Goal: Task Accomplishment & Management: Manage account settings

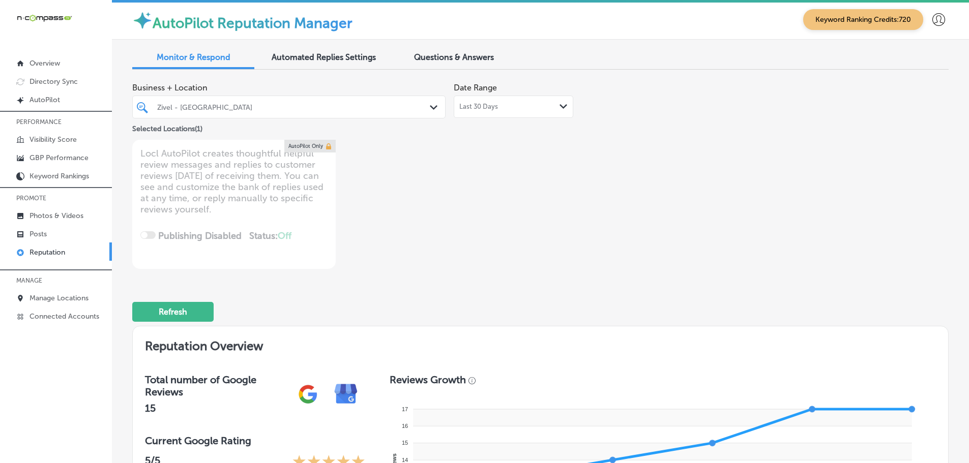
click at [560, 105] on icon "Path Created with Sketch." at bounding box center [564, 106] width 8 height 5
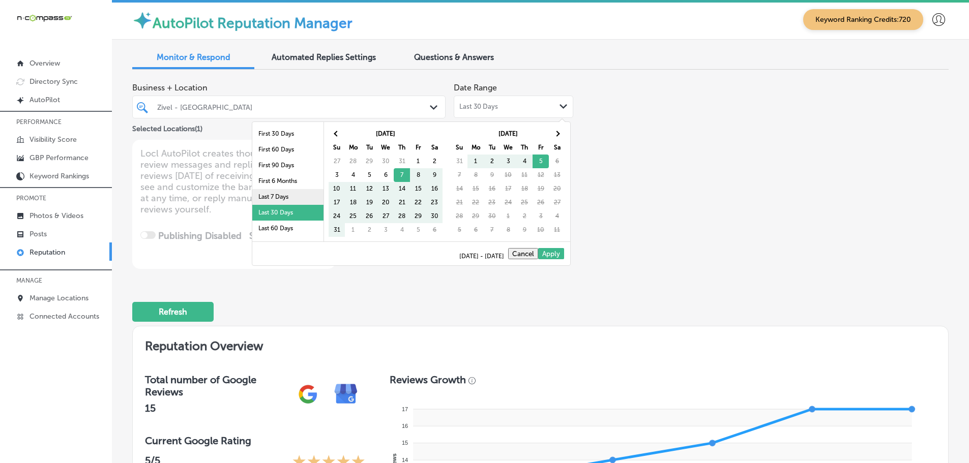
click at [275, 197] on li "Last 7 Days" at bounding box center [287, 197] width 71 height 16
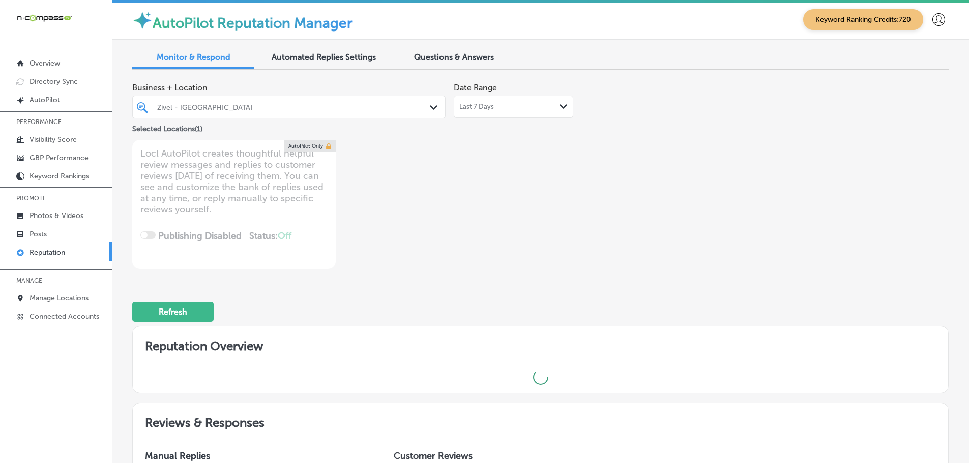
click at [425, 108] on div "Zivel - [GEOGRAPHIC_DATA] Path Created with Sketch." at bounding box center [289, 107] width 312 height 16
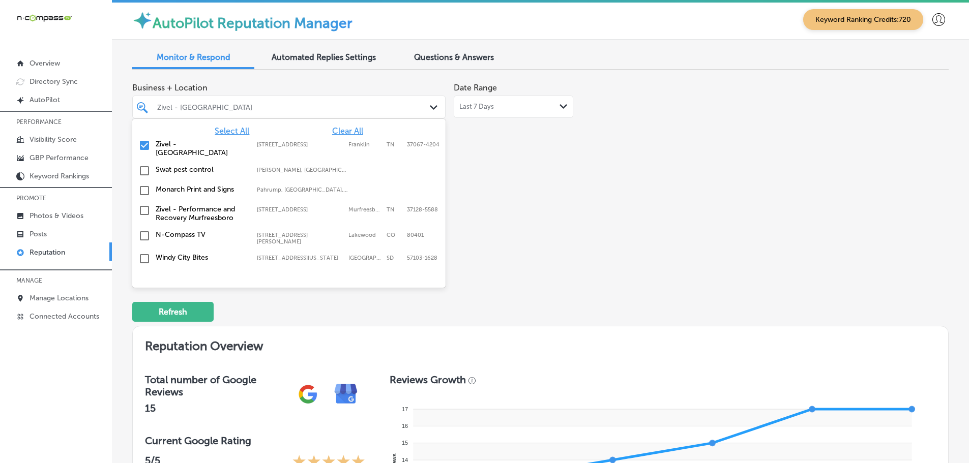
click at [230, 132] on span "Select All" at bounding box center [232, 131] width 35 height 10
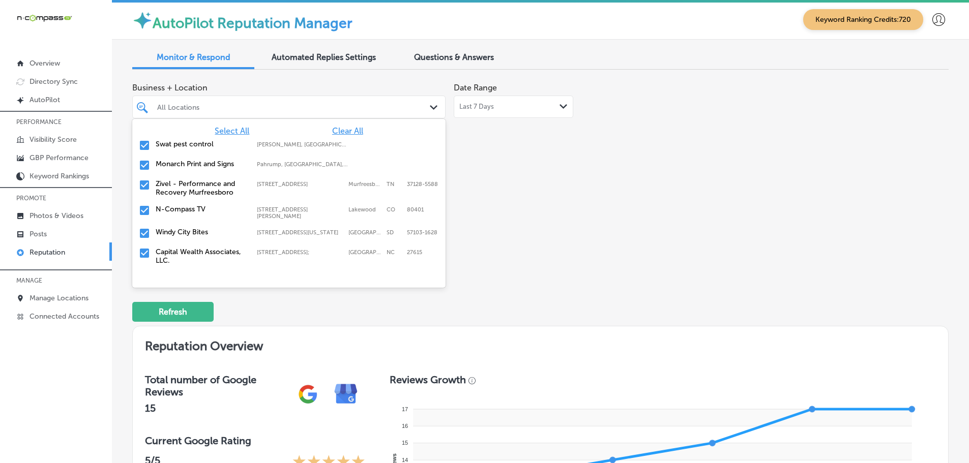
click at [202, 144] on label "Swat pest control" at bounding box center [201, 144] width 91 height 9
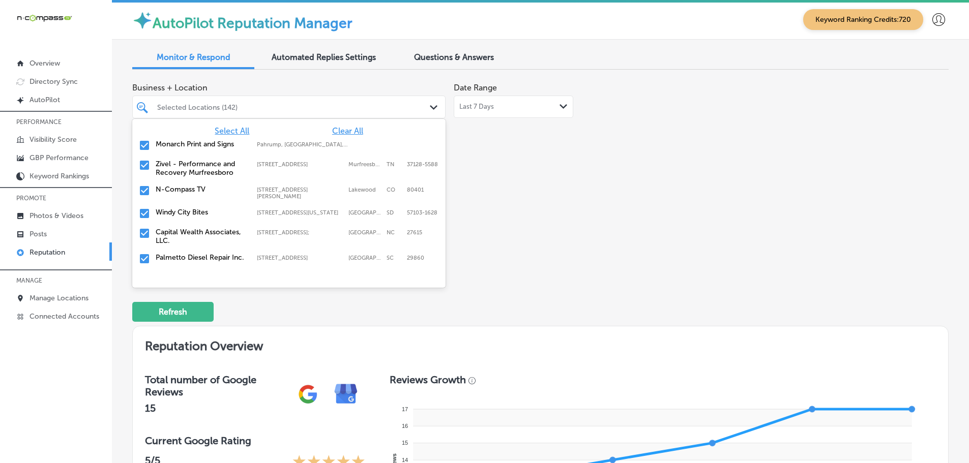
click at [198, 170] on label "Zivel - Performance and Recovery Murfreesboro" at bounding box center [201, 168] width 91 height 17
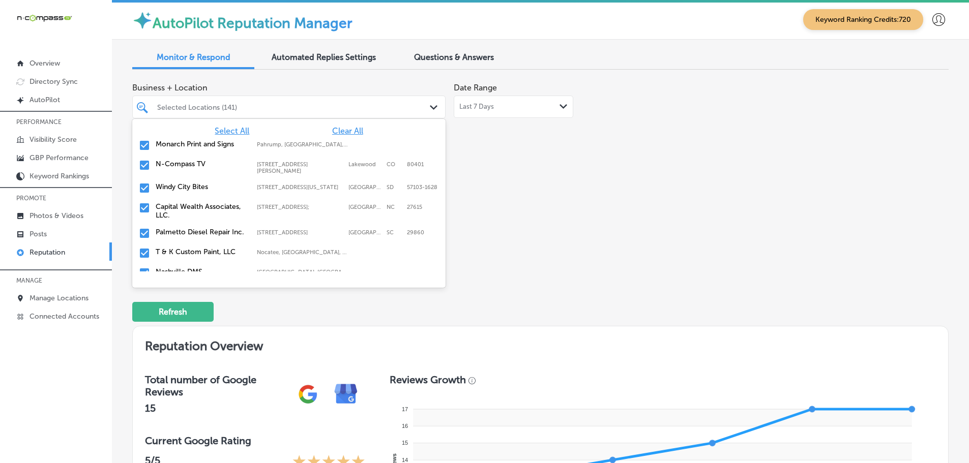
click at [193, 188] on label "Windy City Bites" at bounding box center [201, 187] width 91 height 9
click at [189, 217] on label "Palmetto Diesel Repair Inc." at bounding box center [201, 212] width 91 height 9
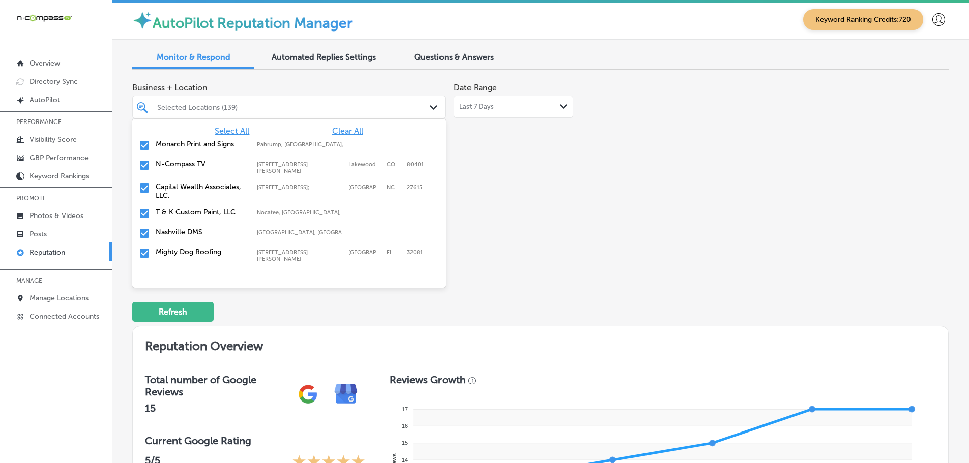
click at [189, 219] on div "T & K Custom Paint, LLC [GEOGRAPHIC_DATA], [GEOGRAPHIC_DATA], [GEOGRAPHIC_DATA]…" at bounding box center [288, 214] width 305 height 16
click at [187, 235] on label "Mighty Dog Roofing" at bounding box center [201, 232] width 91 height 9
click at [187, 235] on label "Seascape Aquarium & Pet Center" at bounding box center [201, 236] width 91 height 17
click at [187, 235] on label "New View Windows" at bounding box center [201, 232] width 91 height 9
click at [187, 235] on label "The Floor Club of [GEOGRAPHIC_DATA]" at bounding box center [201, 236] width 91 height 17
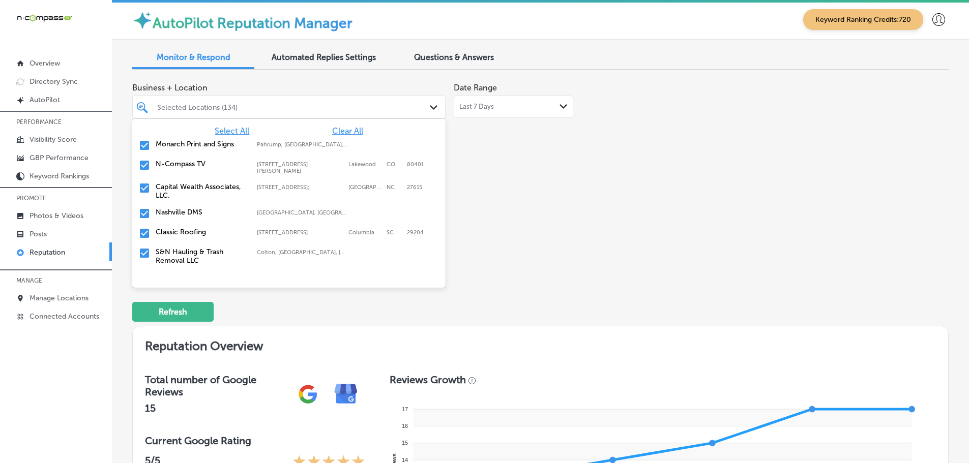
click at [187, 235] on label "Classic Roofing" at bounding box center [201, 232] width 91 height 9
click at [187, 235] on label "S&N Hauling & Trash Removal LLC" at bounding box center [201, 236] width 91 height 17
click at [181, 257] on label "Kodiak Lawn & Landscape" at bounding box center [201, 257] width 91 height 9
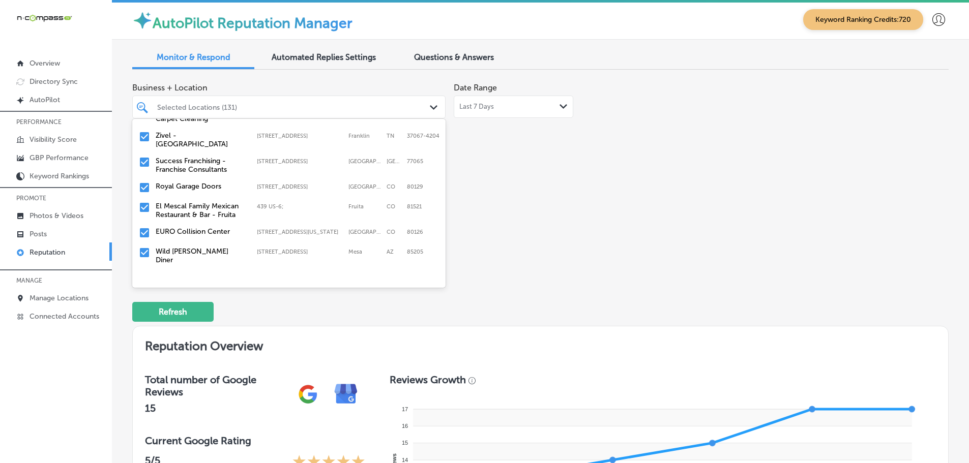
scroll to position [153, 0]
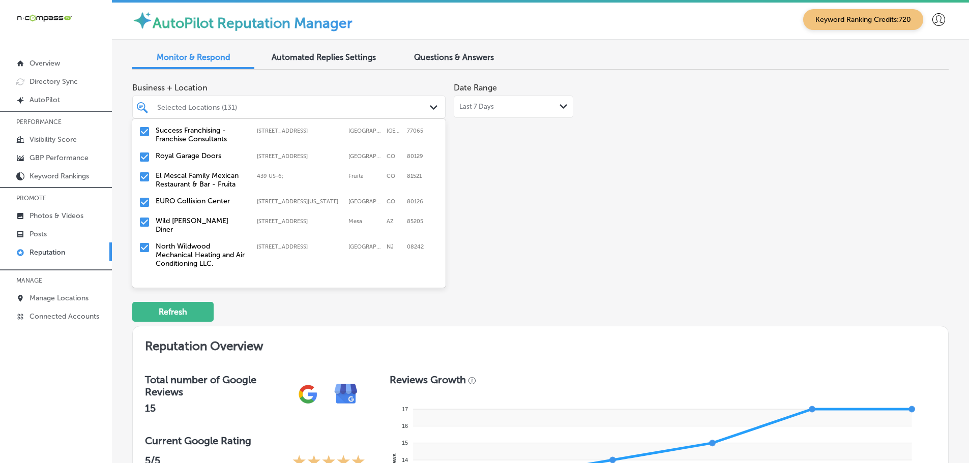
click at [208, 137] on label "Success Franchising - Franchise Consultants" at bounding box center [201, 134] width 91 height 17
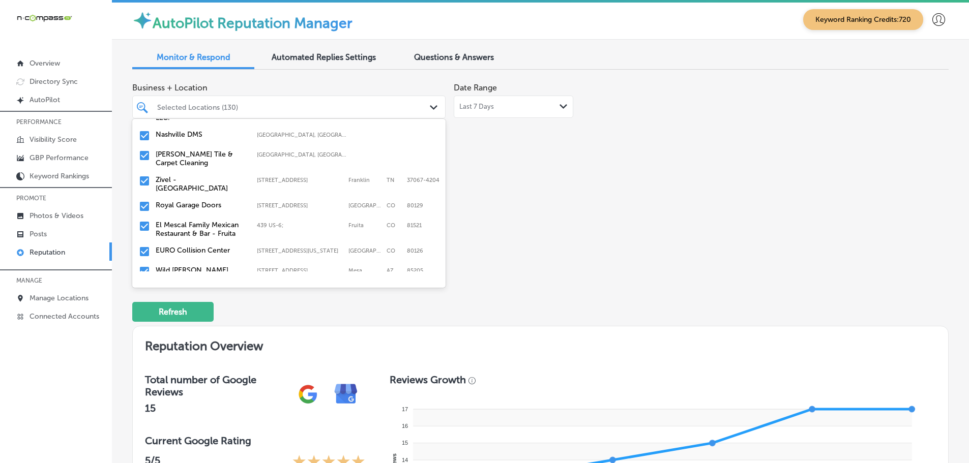
scroll to position [102, 0]
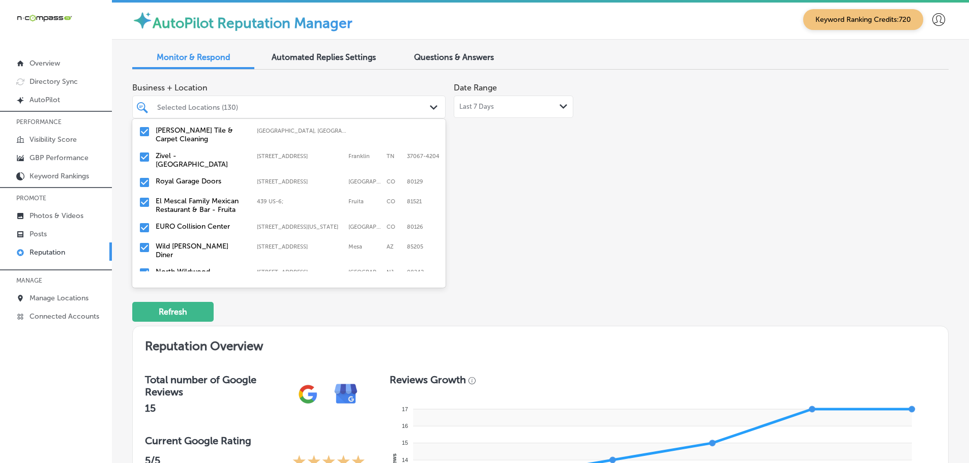
click at [199, 185] on label "Royal Garage Doors" at bounding box center [201, 181] width 91 height 9
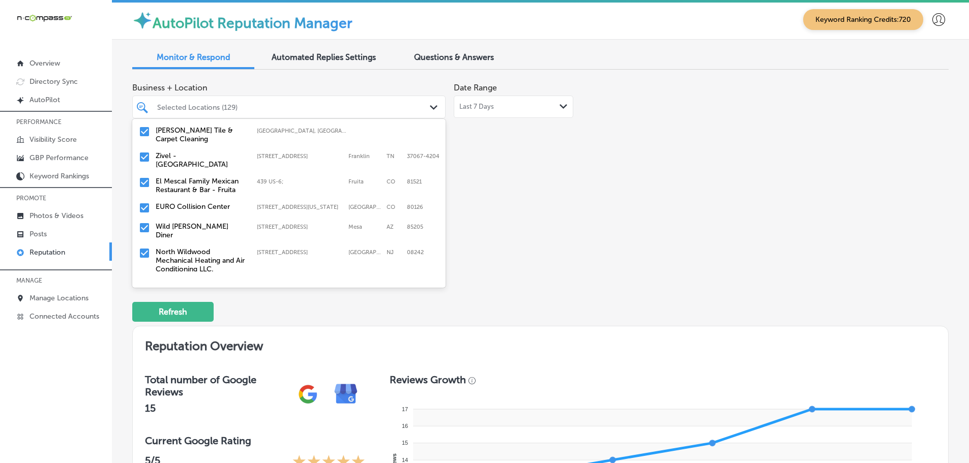
click at [200, 211] on label "EURO Collision Center" at bounding box center [201, 206] width 91 height 9
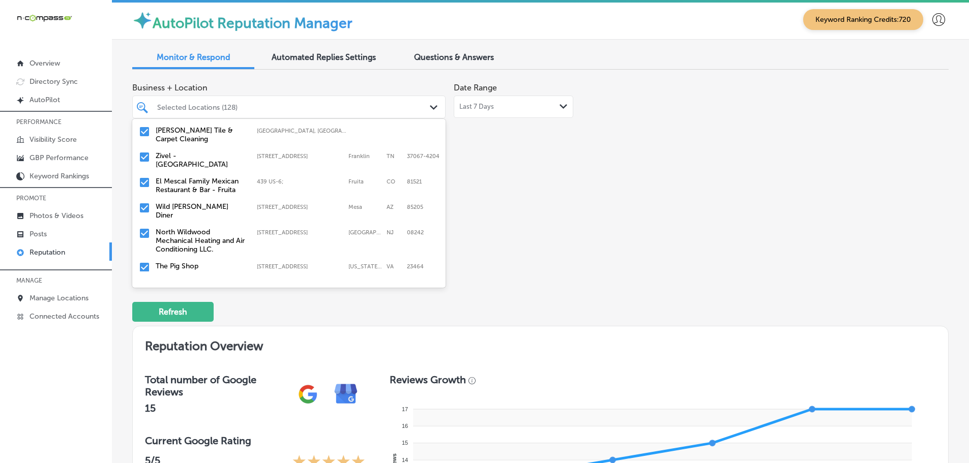
click at [195, 231] on label "North Wildwood Mechanical Heating and Air Conditioning LLC." at bounding box center [201, 241] width 91 height 26
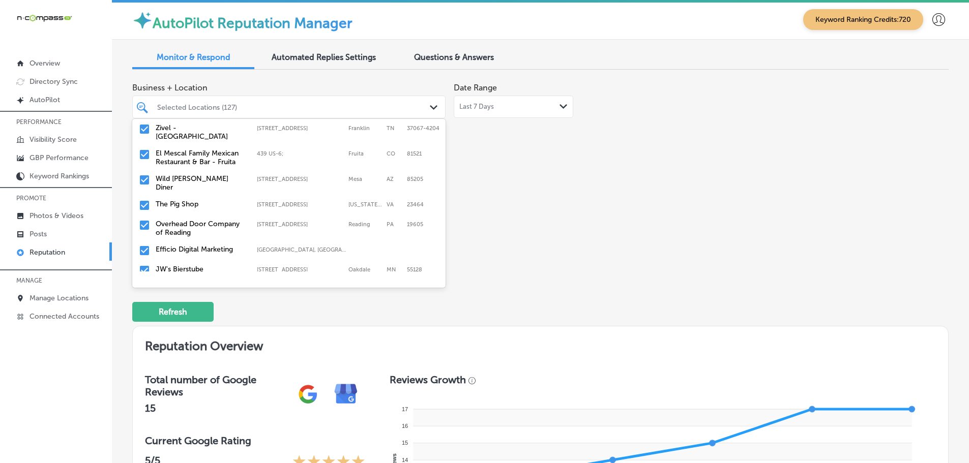
scroll to position [153, 0]
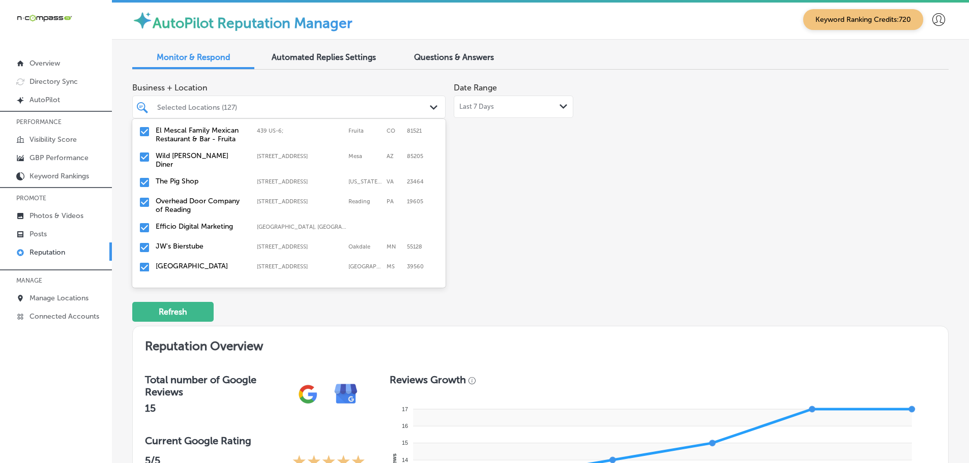
click at [181, 202] on label "Overhead Door Company of Reading" at bounding box center [201, 205] width 91 height 17
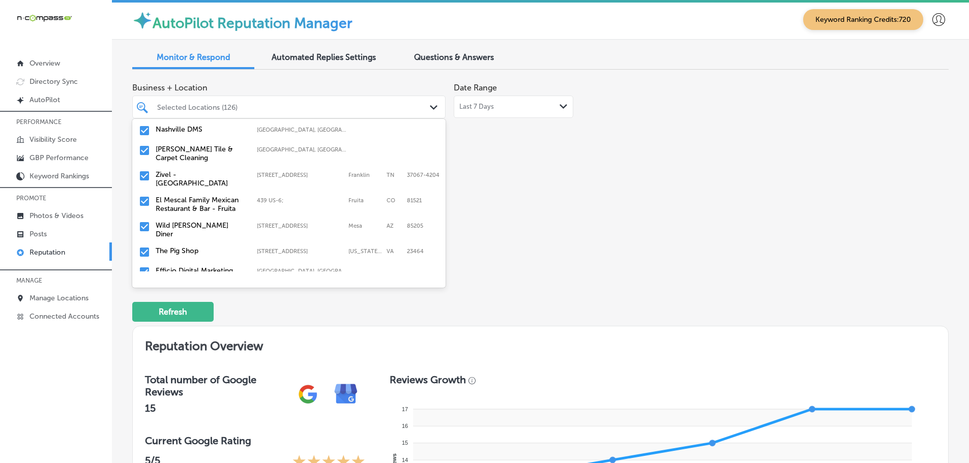
scroll to position [102, 0]
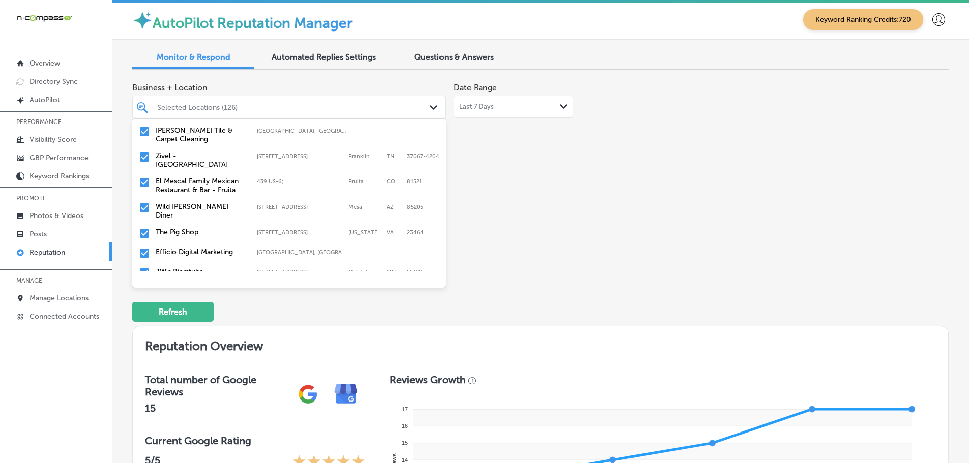
click at [176, 228] on label "The Pig Shop" at bounding box center [201, 232] width 91 height 9
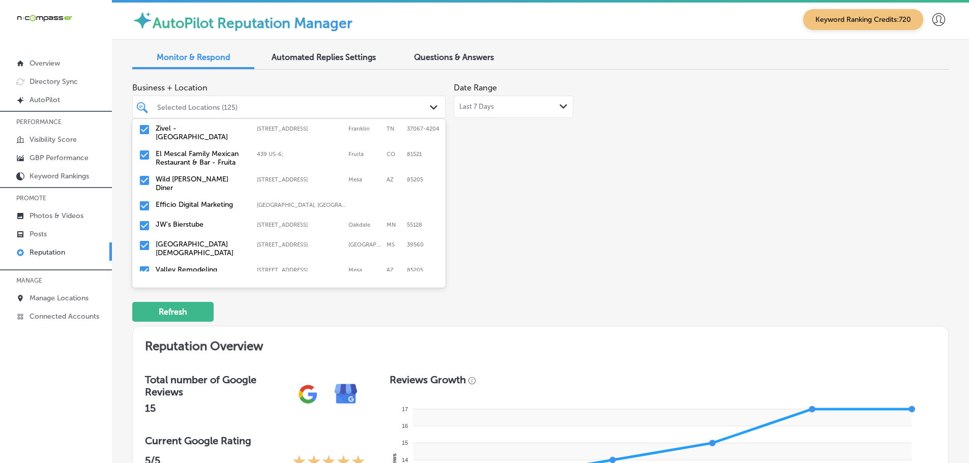
scroll to position [153, 0]
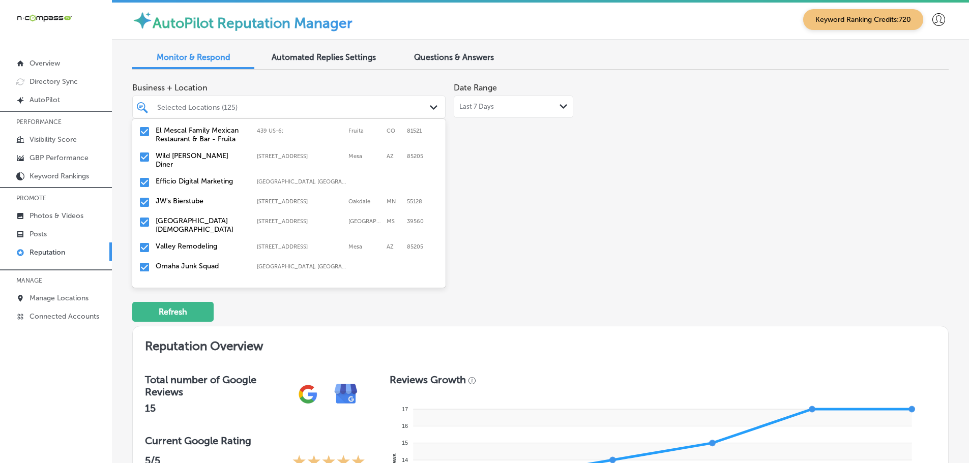
click at [193, 199] on label "JW's Bierstube" at bounding box center [201, 201] width 91 height 9
click at [193, 199] on label "[GEOGRAPHIC_DATA][DEMOGRAPHIC_DATA]" at bounding box center [201, 205] width 91 height 17
drag, startPoint x: 176, startPoint y: 225, endPoint x: 193, endPoint y: 199, distance: 30.9
click at [193, 199] on label "Valley Remodeling" at bounding box center [201, 201] width 91 height 9
click at [193, 199] on label "Omaha Junk Squad" at bounding box center [201, 201] width 91 height 9
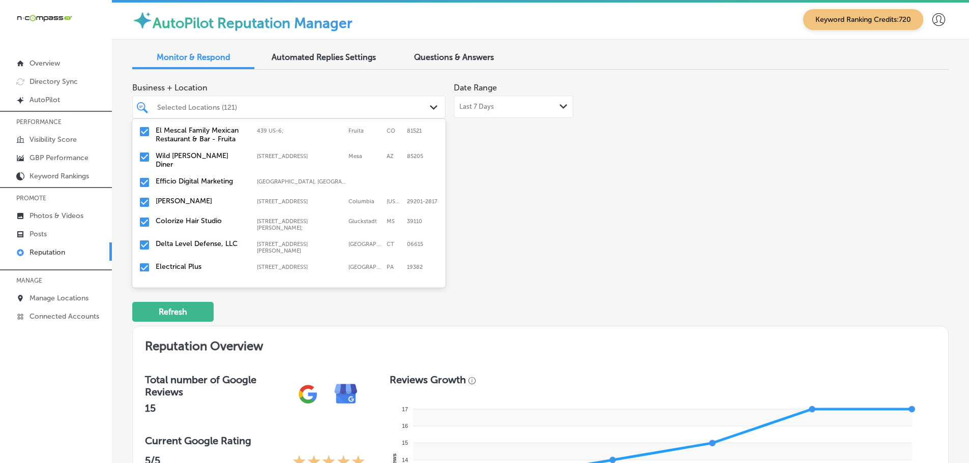
click at [193, 199] on label "[PERSON_NAME]" at bounding box center [201, 201] width 91 height 9
click at [193, 199] on label "Colorize Hair Studio" at bounding box center [201, 201] width 91 height 9
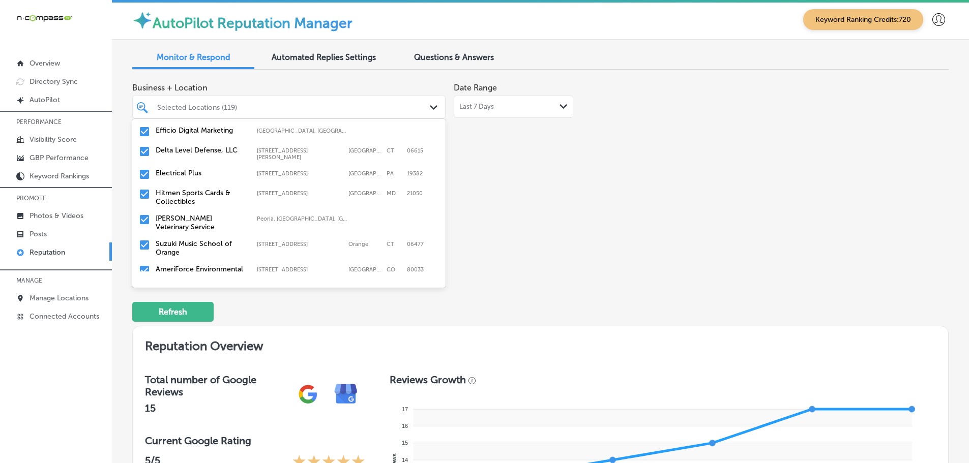
click at [190, 214] on label "[PERSON_NAME] Veterinary Service" at bounding box center [201, 222] width 91 height 17
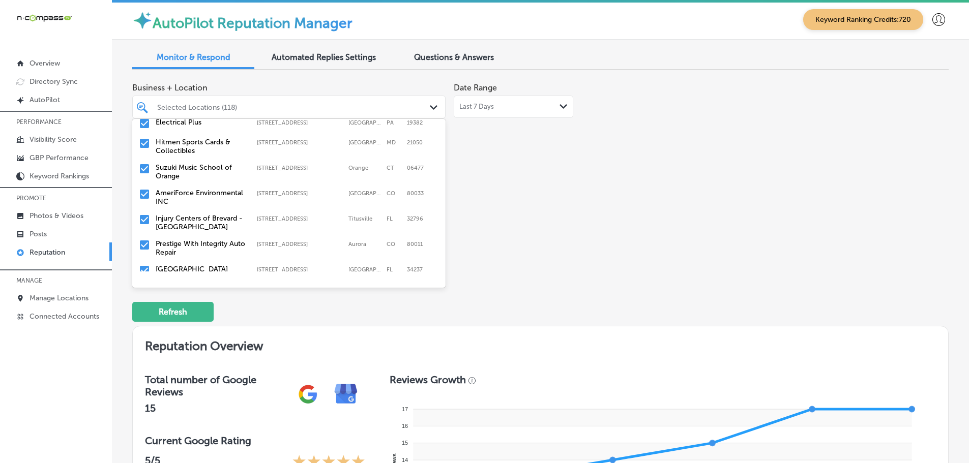
scroll to position [305, 0]
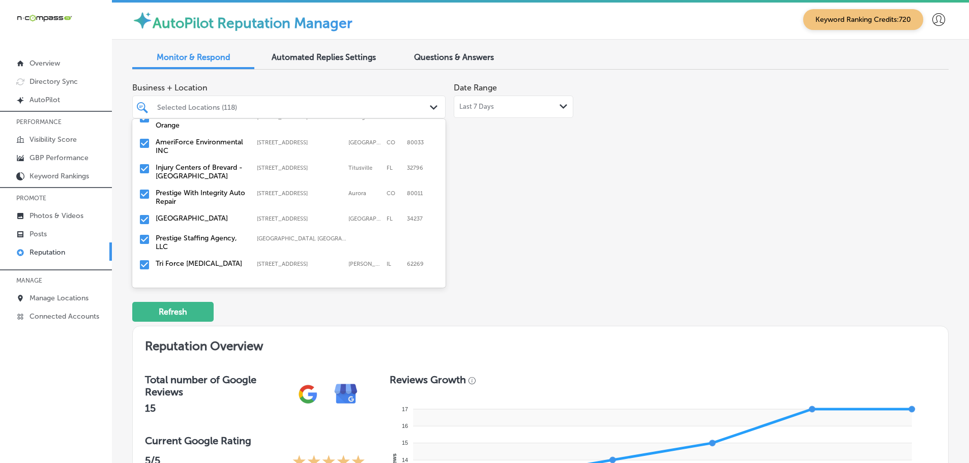
click at [188, 192] on label "Prestige With Integrity Auto Repair" at bounding box center [201, 197] width 91 height 17
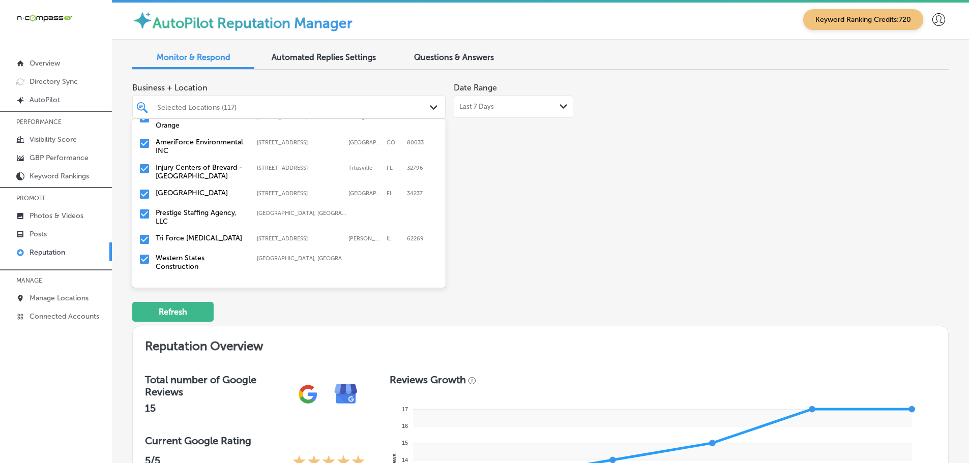
click at [207, 210] on label "Prestige Staffing Agency, LLC" at bounding box center [201, 217] width 91 height 17
click at [206, 210] on div "Tri Force [MEDICAL_DATA] [STREET_ADDRESS][PERSON_NAME] [STREET_ADDRESS][PERSON_…" at bounding box center [288, 215] width 305 height 16
click at [206, 210] on label "Western States Construction" at bounding box center [201, 217] width 91 height 17
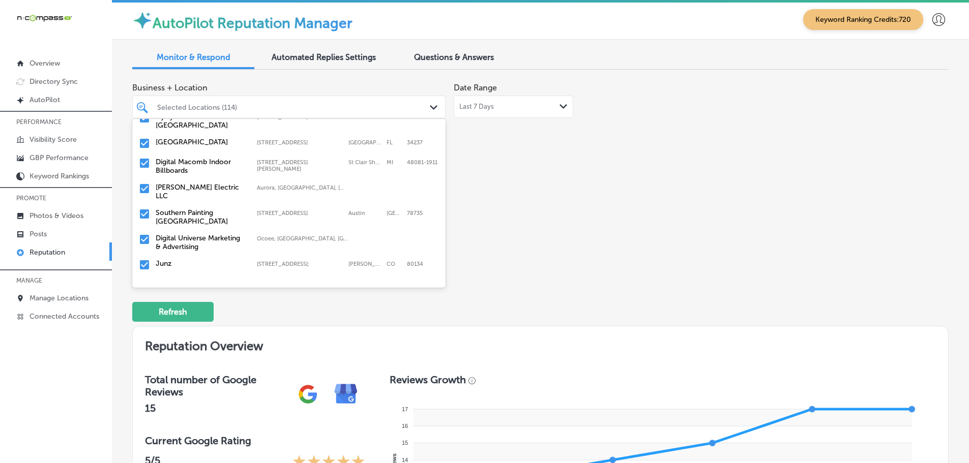
click at [214, 183] on label "[PERSON_NAME] Electric LLC" at bounding box center [201, 191] width 91 height 17
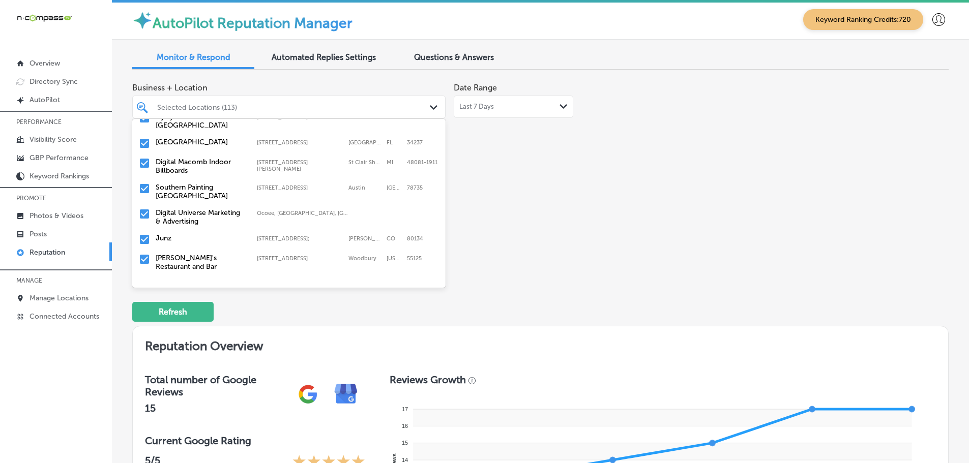
scroll to position [305, 0]
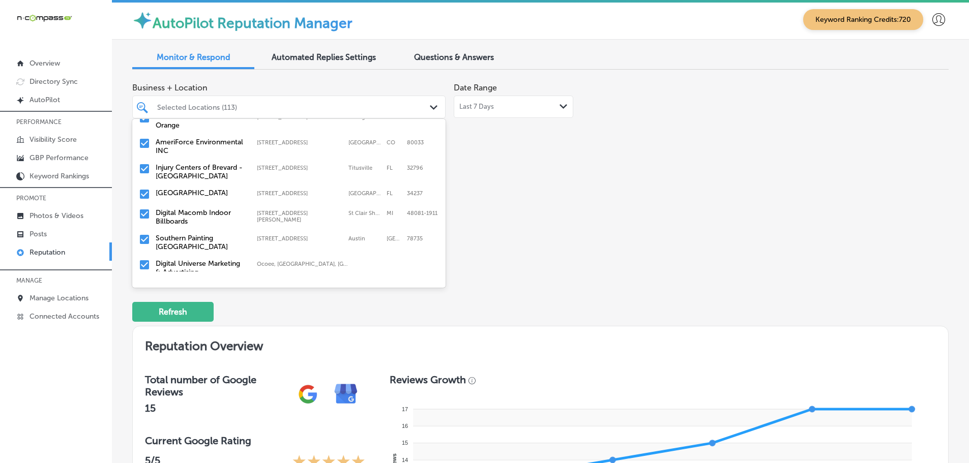
click at [198, 234] on label "Southern Painting [GEOGRAPHIC_DATA]" at bounding box center [201, 242] width 91 height 17
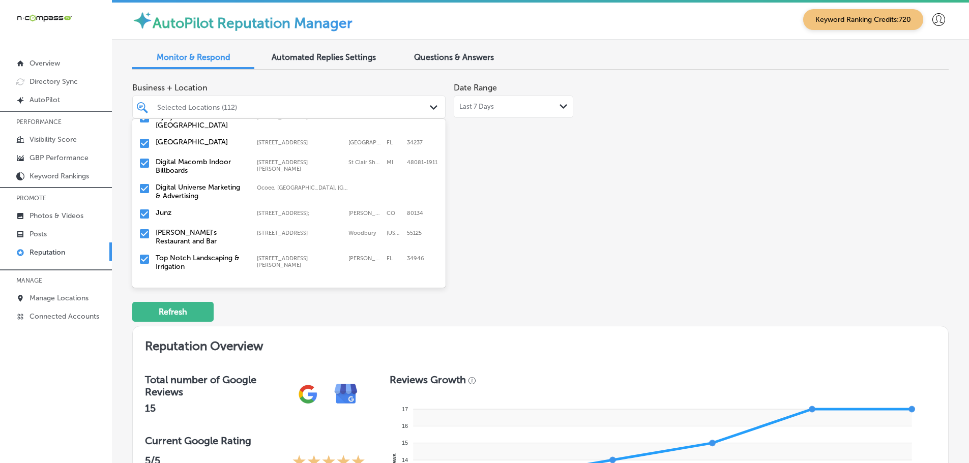
click at [195, 183] on label "Digital Universe Marketing & Advertising" at bounding box center [201, 191] width 91 height 17
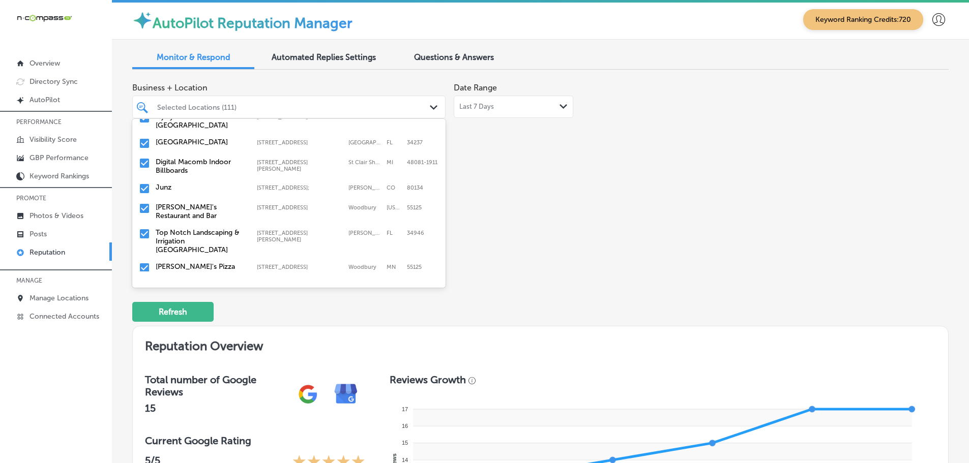
click at [198, 203] on label "[PERSON_NAME]'s Restaurant and Bar" at bounding box center [201, 211] width 91 height 17
click at [198, 203] on label "Top Notch Landscaping & Irrigation [GEOGRAPHIC_DATA]" at bounding box center [201, 216] width 91 height 26
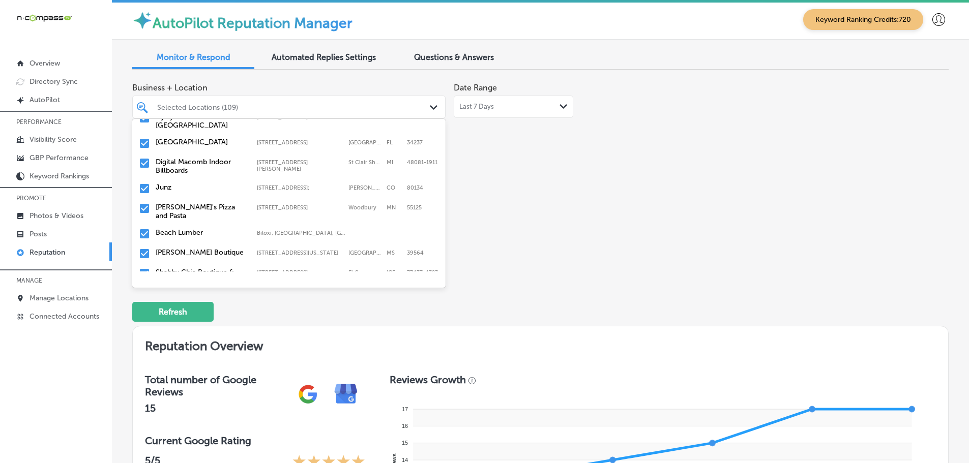
click at [198, 203] on label "[PERSON_NAME]'s Pizza and Pasta" at bounding box center [201, 211] width 91 height 17
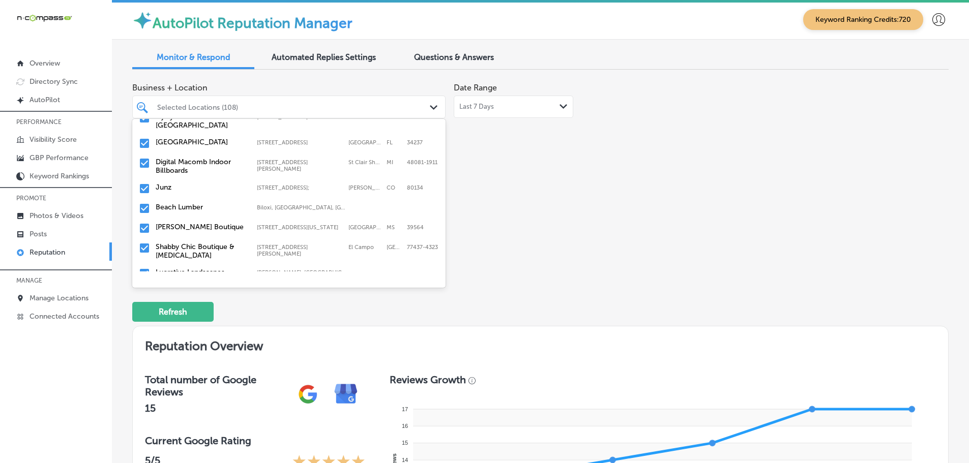
click at [198, 203] on label "Beach Lumber" at bounding box center [201, 207] width 91 height 9
click at [194, 223] on label "Shabby Chic Boutique & [MEDICAL_DATA]" at bounding box center [201, 231] width 91 height 17
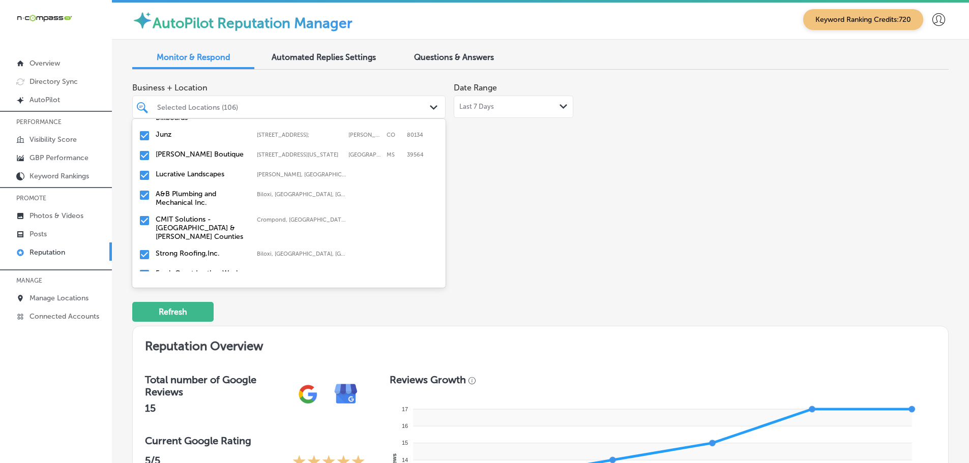
scroll to position [407, 0]
click at [198, 173] on div "Lucrative Landscapes [PERSON_NAME], [GEOGRAPHIC_DATA], [GEOGRAPHIC_DATA] | [GEO…" at bounding box center [288, 178] width 305 height 16
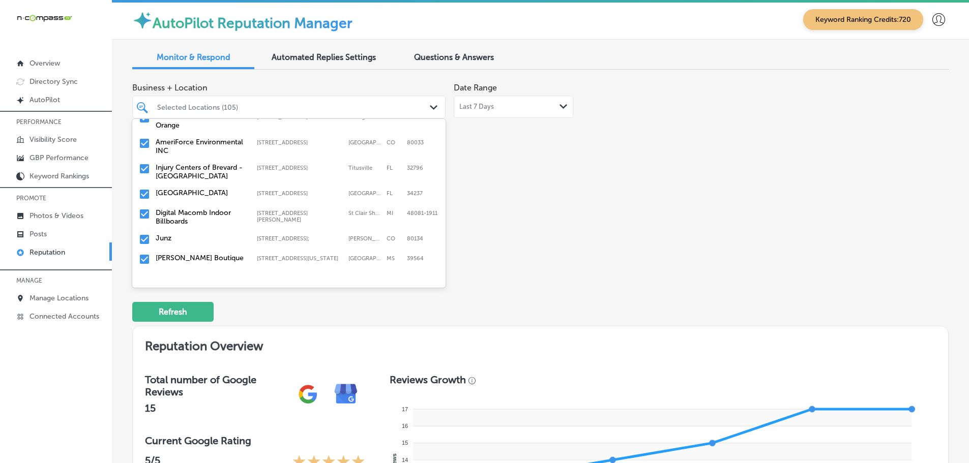
scroll to position [356, 0]
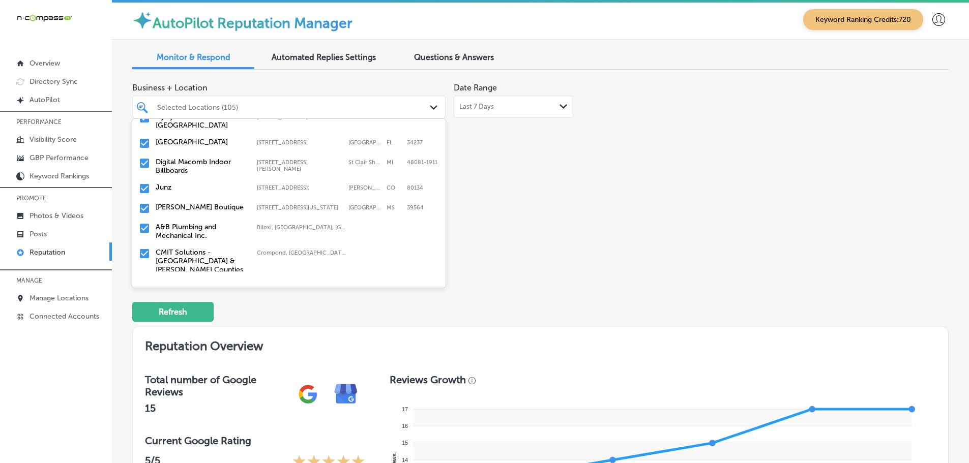
click at [205, 223] on label "A&B Plumbing and Mechanical Inc." at bounding box center [201, 231] width 91 height 17
click at [206, 223] on label "CMIT Solutions - [GEOGRAPHIC_DATA] & [PERSON_NAME] Counties" at bounding box center [201, 236] width 91 height 26
click at [212, 223] on label "Strong Roofing,Inc." at bounding box center [201, 227] width 91 height 9
click at [211, 223] on label "Fresh Coast Leather Works" at bounding box center [201, 227] width 91 height 9
click at [210, 225] on div "Warp Computers [STREET_ADDRESS][GEOGRAPHIC_DATA][STREET_ADDRESS]" at bounding box center [288, 229] width 305 height 16
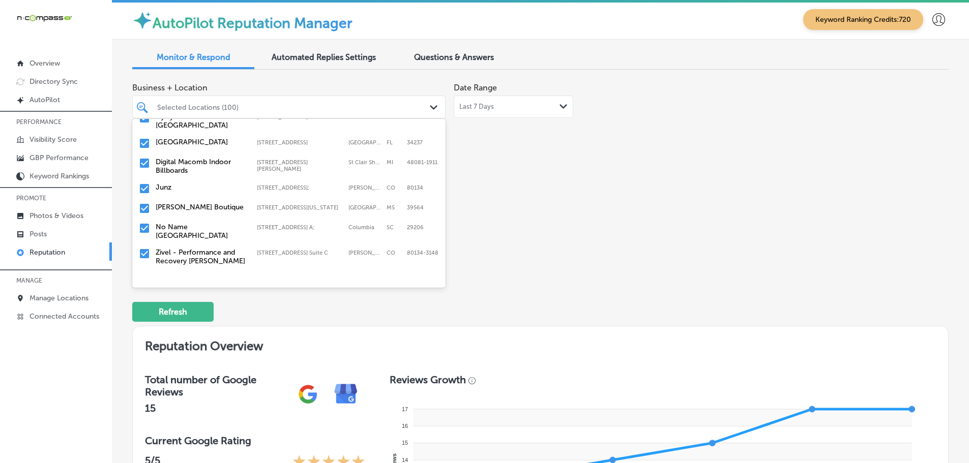
click at [213, 223] on label "No Name [GEOGRAPHIC_DATA]" at bounding box center [201, 231] width 91 height 17
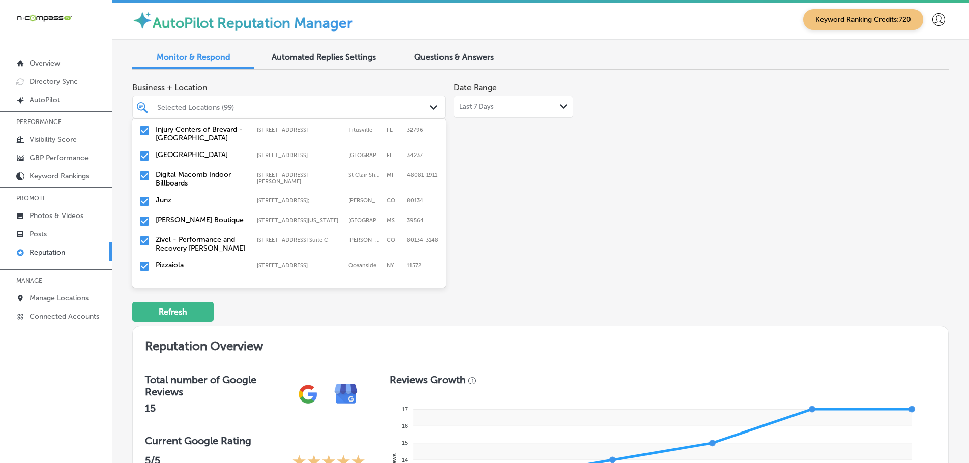
scroll to position [407, 0]
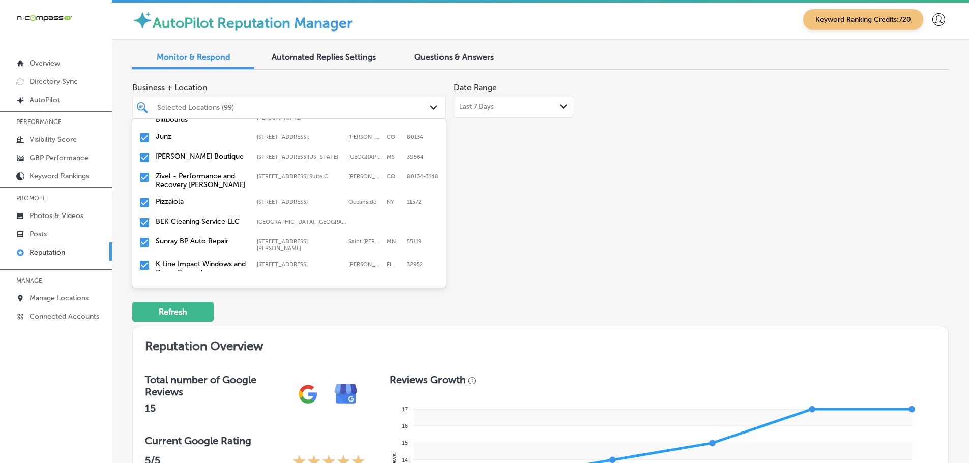
click at [219, 172] on label "Zivel - Performance and Recovery [PERSON_NAME]" at bounding box center [201, 180] width 91 height 17
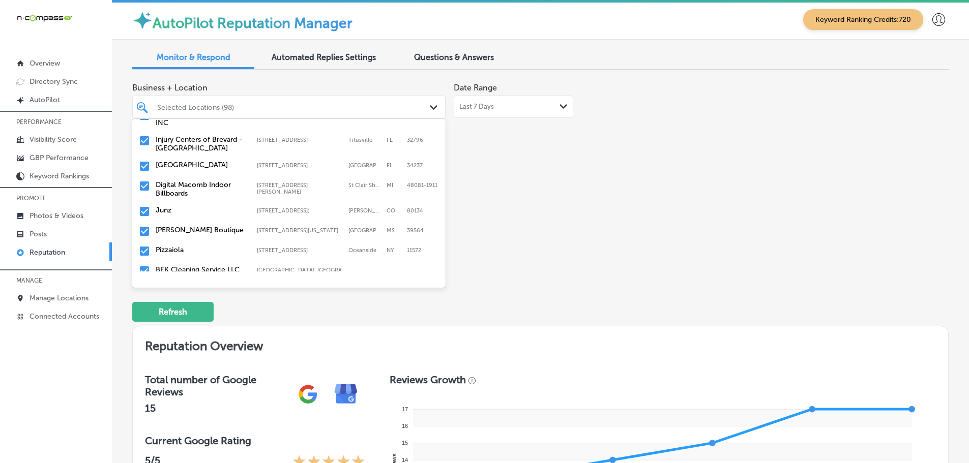
scroll to position [356, 0]
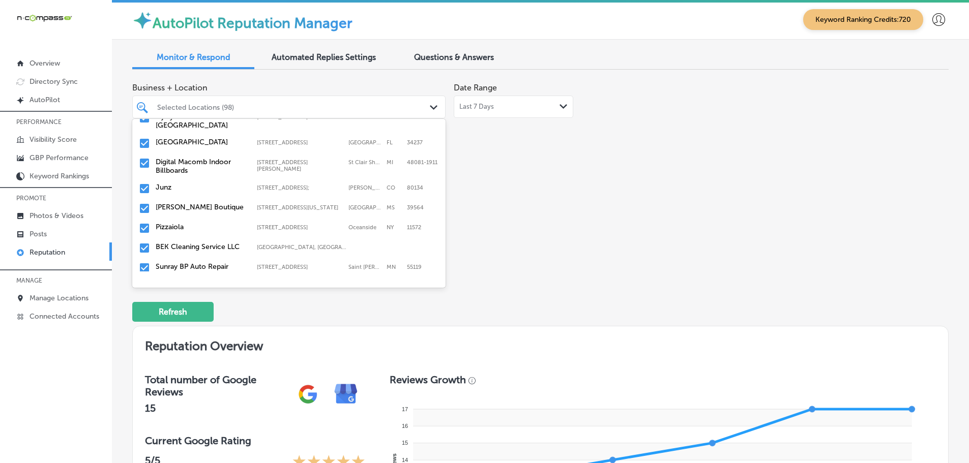
click at [206, 243] on label "BEK Cleaning Service LLC" at bounding box center [201, 247] width 91 height 9
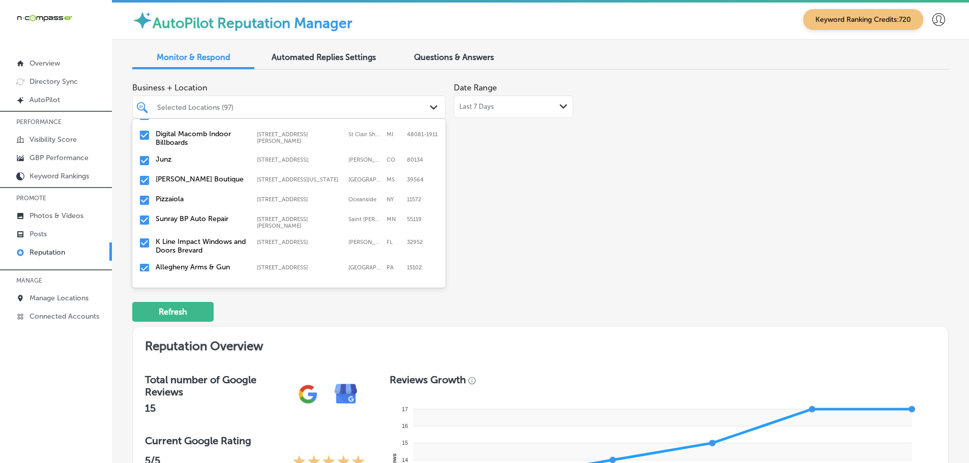
scroll to position [407, 0]
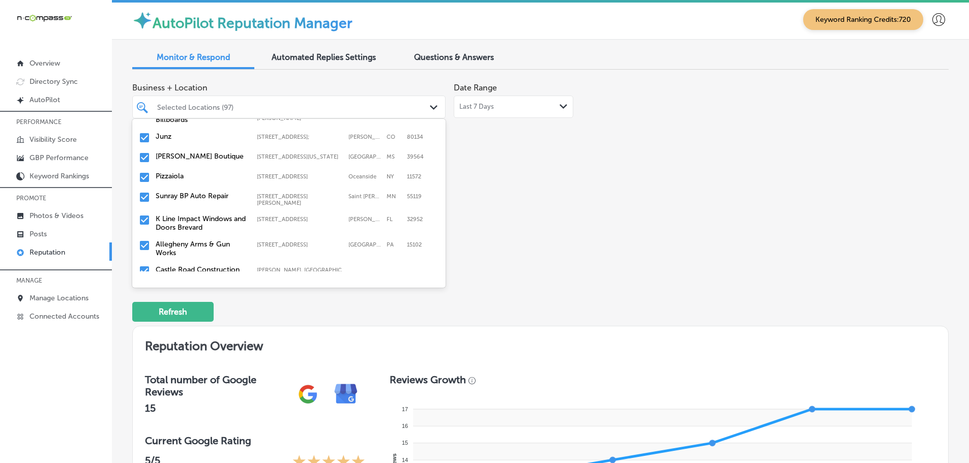
click at [214, 215] on label "K Line Impact Windows and Doors Brevard" at bounding box center [201, 223] width 91 height 17
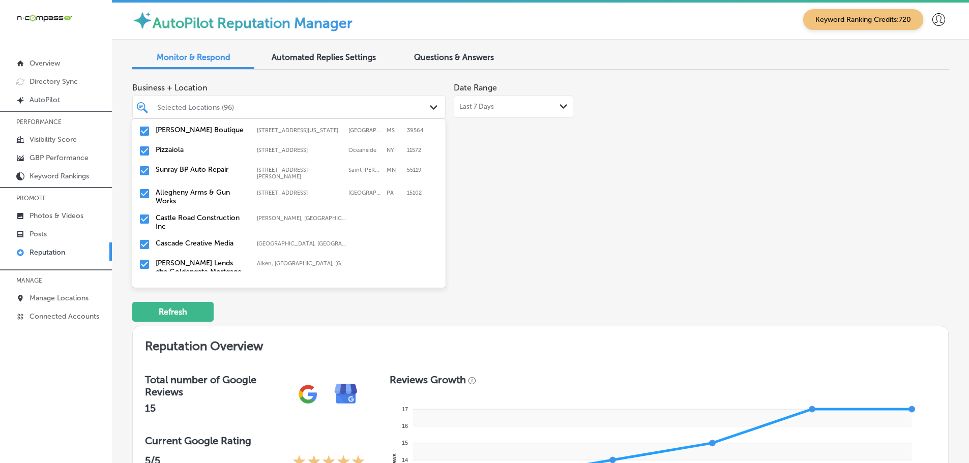
scroll to position [458, 0]
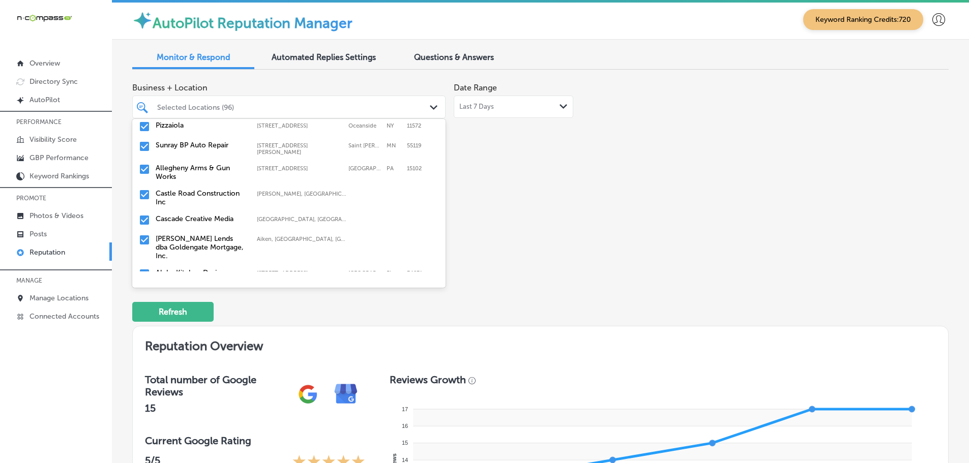
click at [217, 189] on label "Castle Road Construction Inc" at bounding box center [201, 197] width 91 height 17
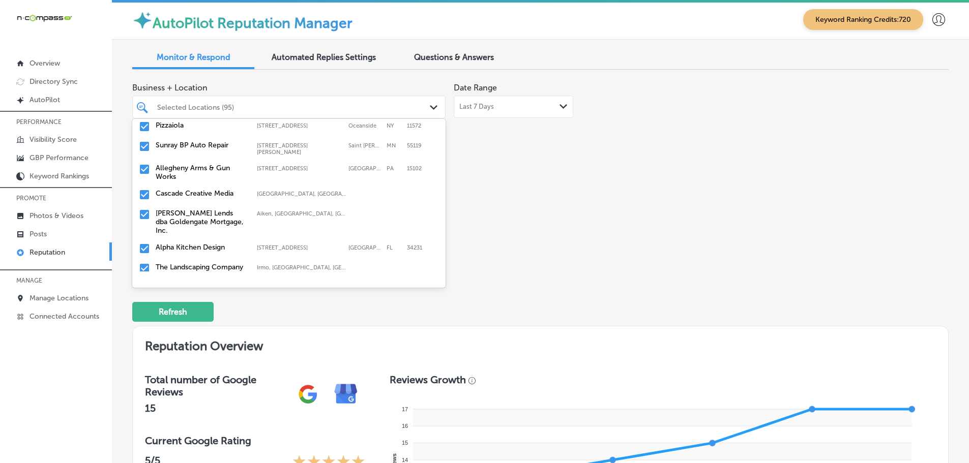
click at [217, 210] on label "[PERSON_NAME] Lends dba Goldengate Mortgage, Inc." at bounding box center [201, 222] width 91 height 26
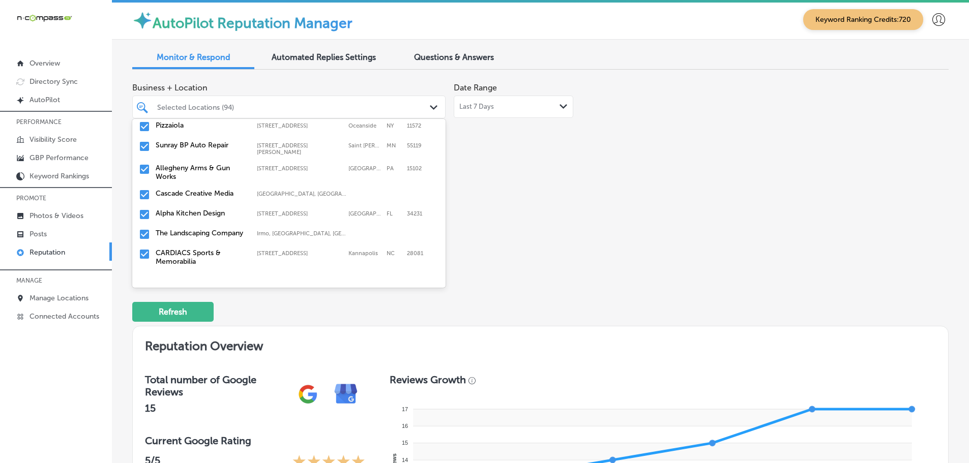
click at [196, 229] on label "The Landscaping Company" at bounding box center [201, 233] width 91 height 9
click at [201, 229] on label "CARDIACS Sports & Memorabilia" at bounding box center [201, 237] width 91 height 17
click at [202, 229] on div "Sicilian Guys Trattoria [STREET_ADDRESS][GEOGRAPHIC_DATA][STREET_ADDRESS]" at bounding box center [269, 233] width 227 height 9
click at [203, 229] on label "Stethoscope Staffing and In-Home Care LLC" at bounding box center [201, 237] width 91 height 17
click at [203, 229] on label "Total Garage Solutions LLC" at bounding box center [201, 233] width 91 height 9
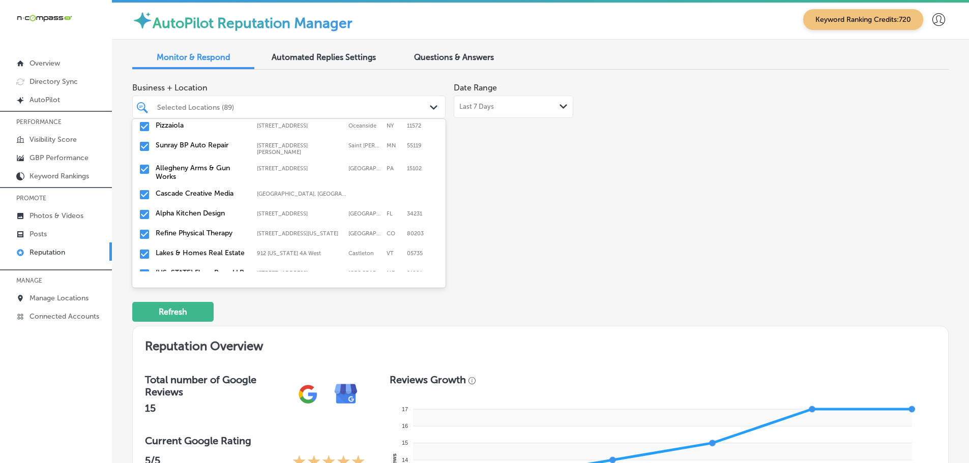
click at [208, 229] on label "Refine Physical Therapy" at bounding box center [201, 233] width 91 height 9
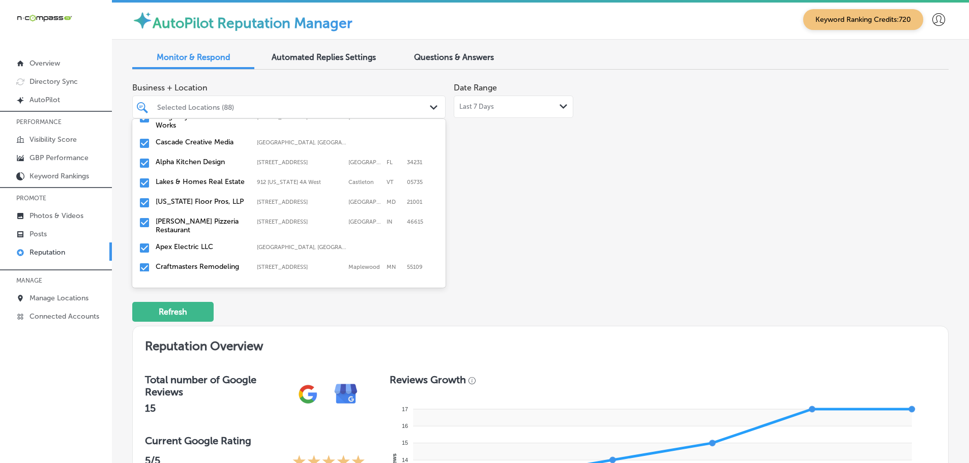
scroll to position [509, 0]
click at [210, 198] on label "[US_STATE] Floor Pros, LLP" at bounding box center [201, 202] width 91 height 9
click at [190, 200] on label "[PERSON_NAME] Pizzeria Restaurant" at bounding box center [201, 206] width 91 height 17
click at [208, 224] on div "Craftmasters Remodeling [STREET_ADDRESS] [STREET_ADDRESS]" at bounding box center [288, 224] width 305 height 16
click at [210, 218] on label "Flooring Designz" at bounding box center [201, 222] width 91 height 9
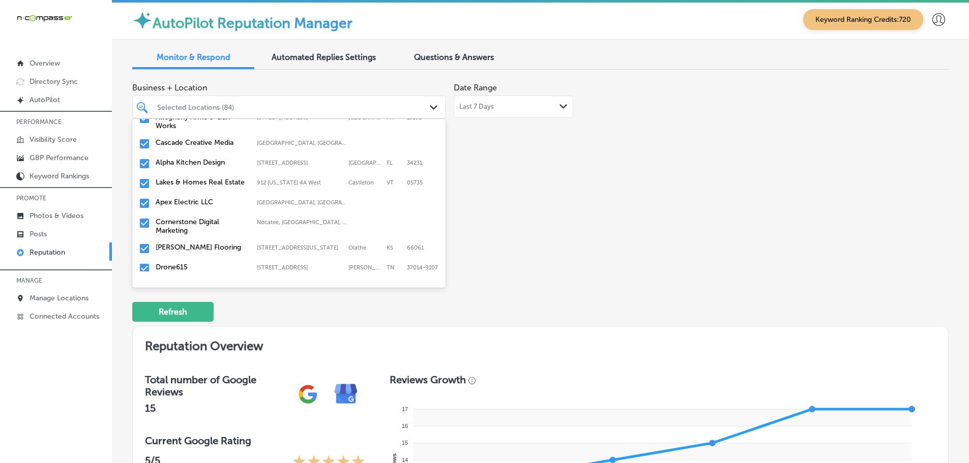
click at [214, 198] on label "Apex Electric LLC" at bounding box center [201, 202] width 91 height 9
click at [210, 223] on label "[PERSON_NAME] Flooring" at bounding box center [201, 227] width 91 height 9
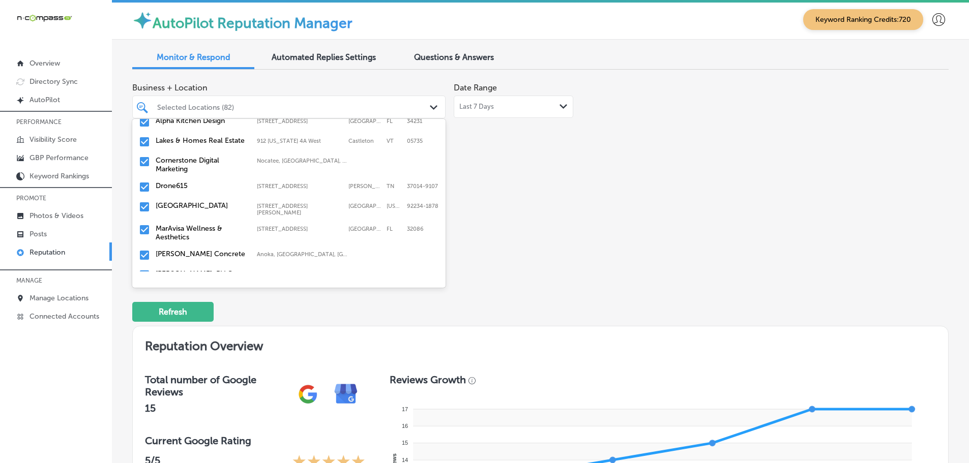
scroll to position [560, 0]
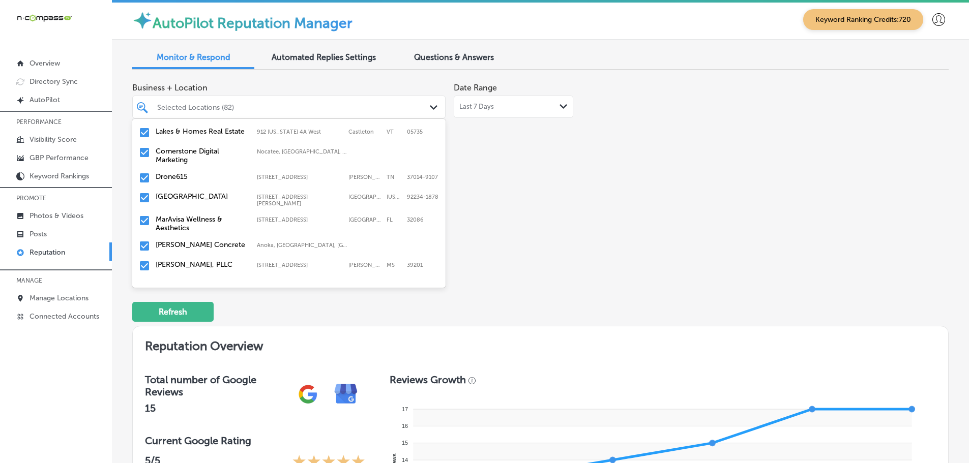
click at [202, 178] on div "Drone615 [STREET_ADDRESS][PERSON_NAME] [STREET_ADDRESS][PERSON_NAME]" at bounding box center [288, 178] width 305 height 16
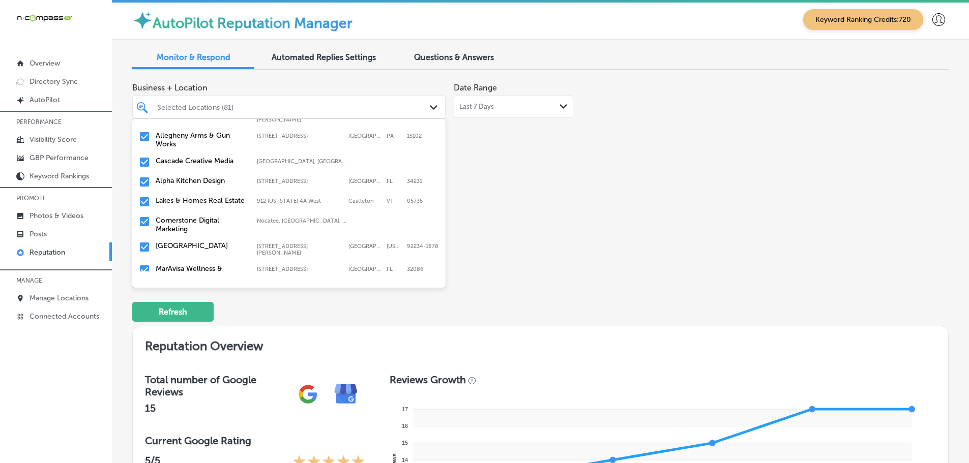
scroll to position [509, 0]
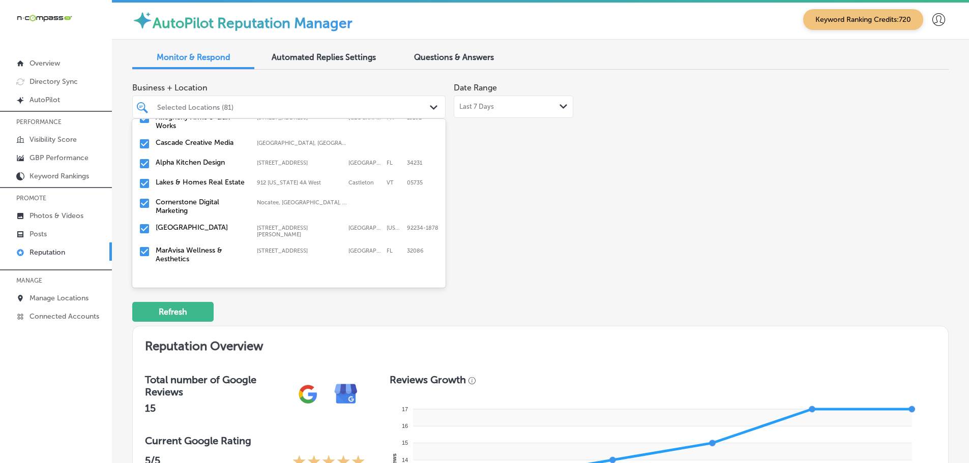
click at [210, 225] on label "[GEOGRAPHIC_DATA]" at bounding box center [201, 227] width 91 height 9
click at [195, 230] on label "MarAvisa Wellness & Aesthetics" at bounding box center [201, 231] width 91 height 17
click at [210, 223] on label "[PERSON_NAME] Concrete" at bounding box center [201, 227] width 91 height 9
click at [217, 223] on label "[PERSON_NAME], PLLC" at bounding box center [201, 227] width 91 height 9
click at [216, 223] on label "Dancin' Around Dance Studio" at bounding box center [201, 231] width 91 height 17
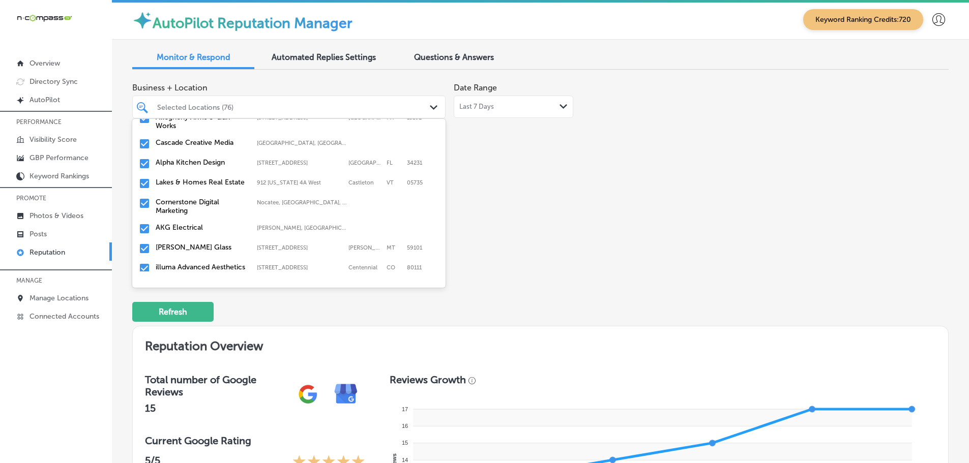
click at [216, 223] on label "AKG Electrical" at bounding box center [201, 227] width 91 height 9
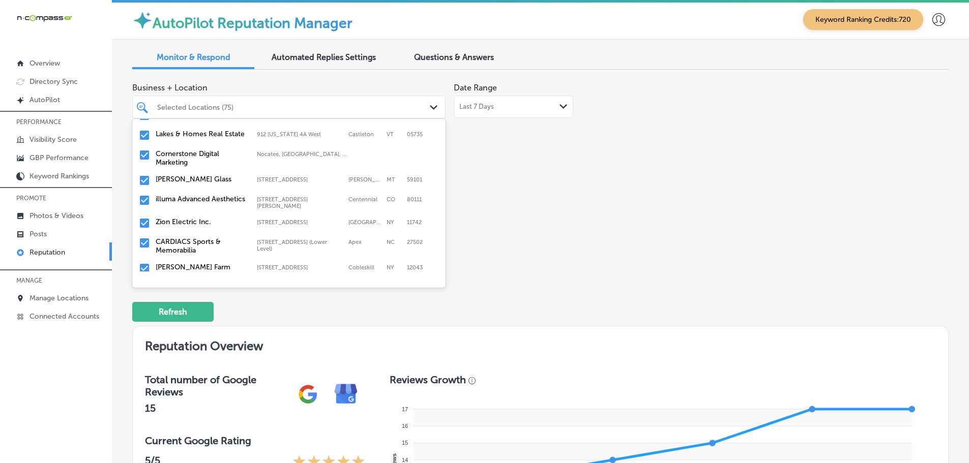
scroll to position [560, 0]
click at [201, 194] on label "illuma Advanced Aesthetics" at bounding box center [201, 196] width 91 height 9
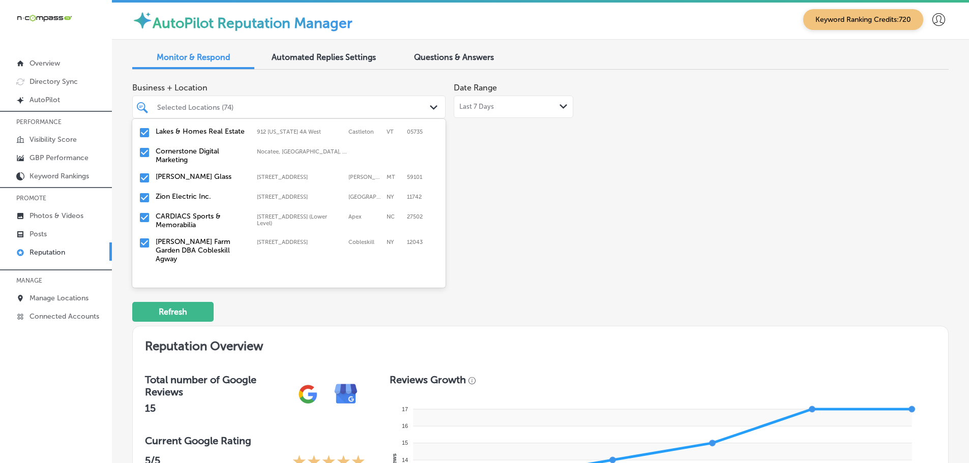
click at [217, 212] on label "CARDIACS Sports & Memorabilia" at bounding box center [201, 220] width 91 height 17
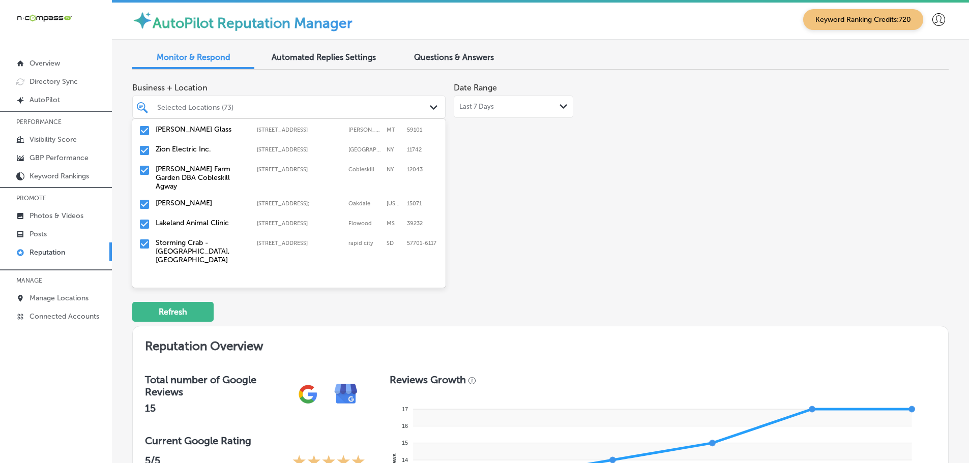
scroll to position [610, 0]
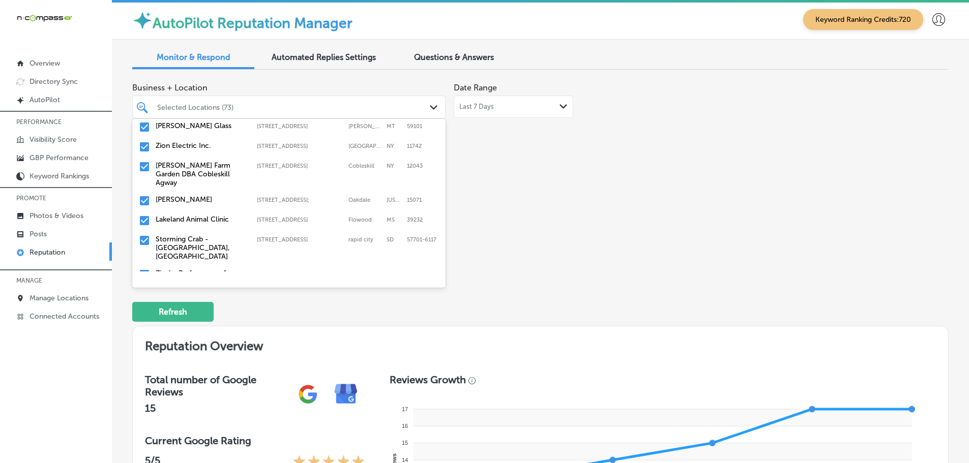
click at [197, 161] on label "[PERSON_NAME] Farm Garden DBA Cobleskill Agway" at bounding box center [201, 174] width 91 height 26
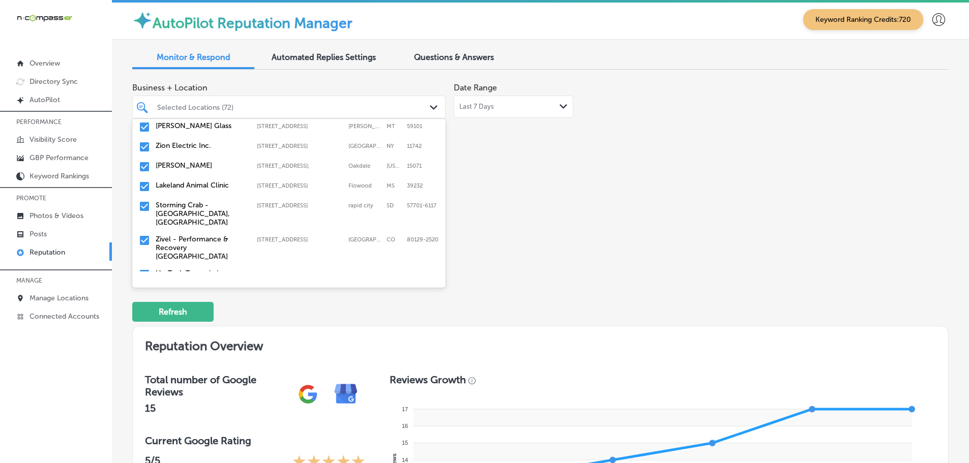
click at [219, 186] on div "[GEOGRAPHIC_DATA] [STREET_ADDRESS][GEOGRAPHIC_DATA][STREET_ADDRESS]" at bounding box center [288, 187] width 305 height 16
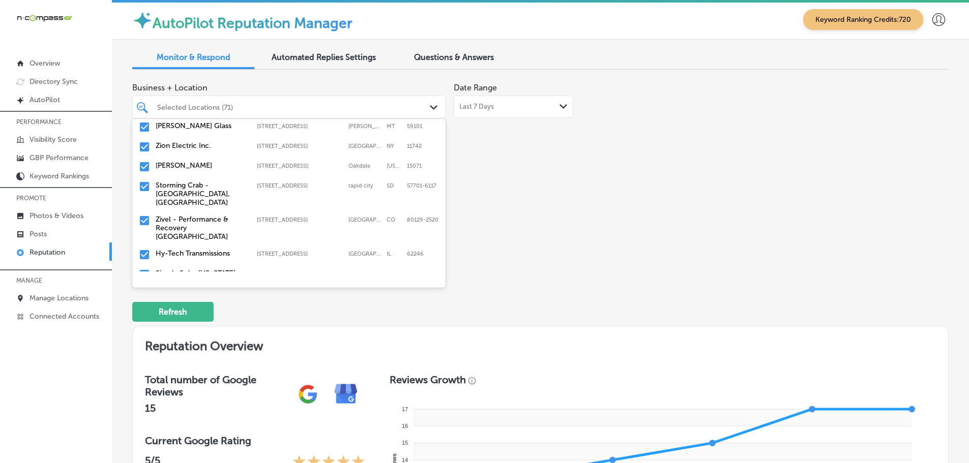
click at [212, 190] on label "Storming Crab - [GEOGRAPHIC_DATA], [GEOGRAPHIC_DATA]" at bounding box center [201, 194] width 91 height 26
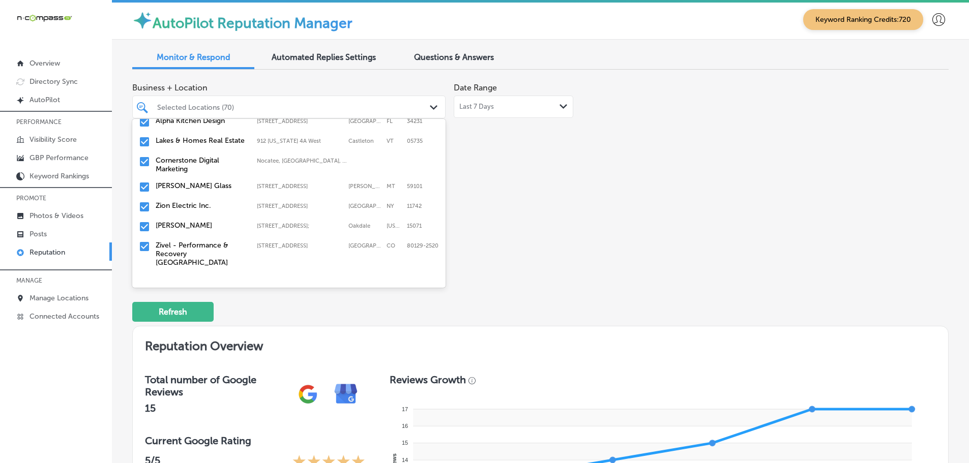
scroll to position [560, 0]
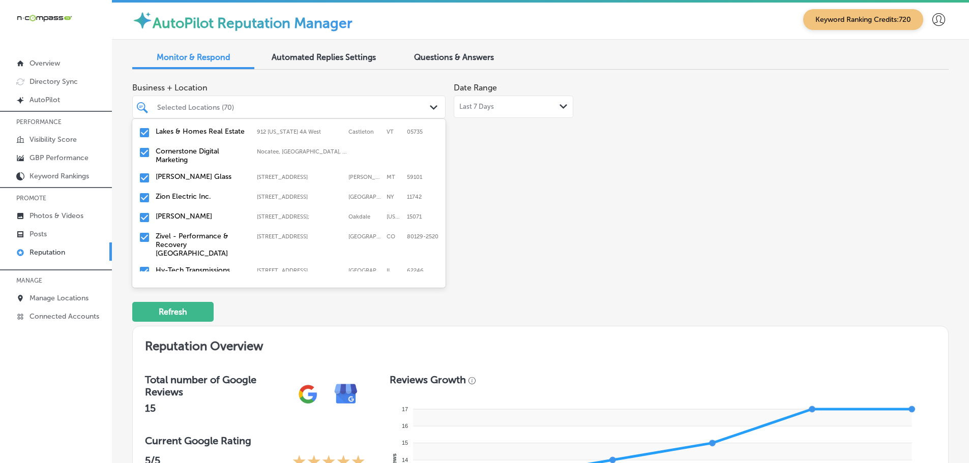
click at [220, 238] on label "Zivel - Performance & Recovery [GEOGRAPHIC_DATA]" at bounding box center [201, 245] width 91 height 26
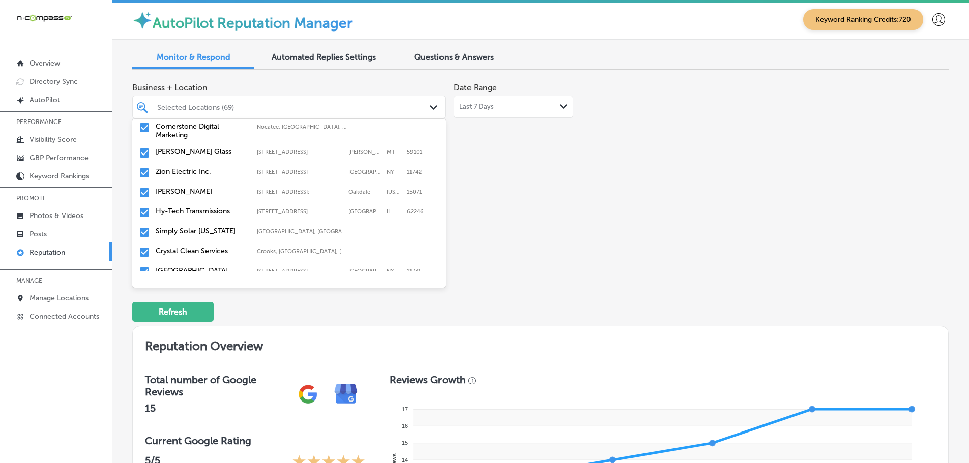
scroll to position [610, 0]
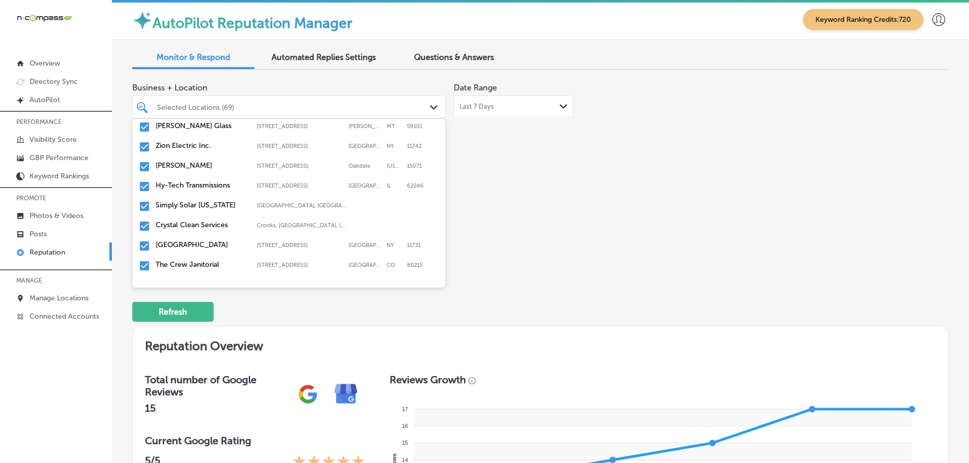
click at [226, 201] on label "Simply Solar [US_STATE]" at bounding box center [201, 205] width 91 height 9
click at [230, 205] on div "Crystal Clean Services [GEOGRAPHIC_DATA], [GEOGRAPHIC_DATA], [GEOGRAPHIC_DATA] …" at bounding box center [288, 207] width 305 height 16
click at [234, 223] on label "The Crew Janitorial" at bounding box center [201, 225] width 91 height 9
click at [220, 243] on label "Island Dog Pet Spa" at bounding box center [201, 245] width 91 height 9
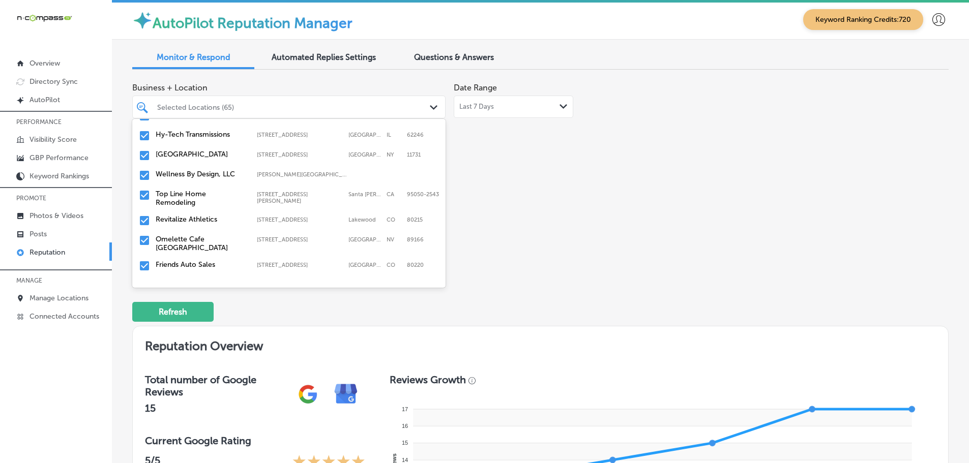
click at [222, 205] on label "Top Line Home Remodeling" at bounding box center [201, 198] width 91 height 17
click at [235, 201] on div "Revitalize Athletics [STREET_ADDRESS] [STREET_ADDRESS]" at bounding box center [288, 196] width 305 height 16
click at [232, 219] on label "Friends Auto Sales" at bounding box center [201, 219] width 91 height 9
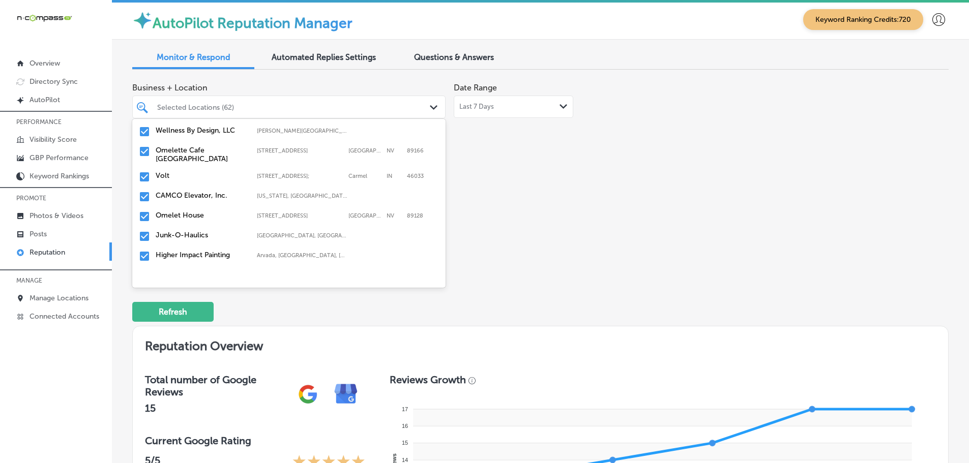
scroll to position [712, 0]
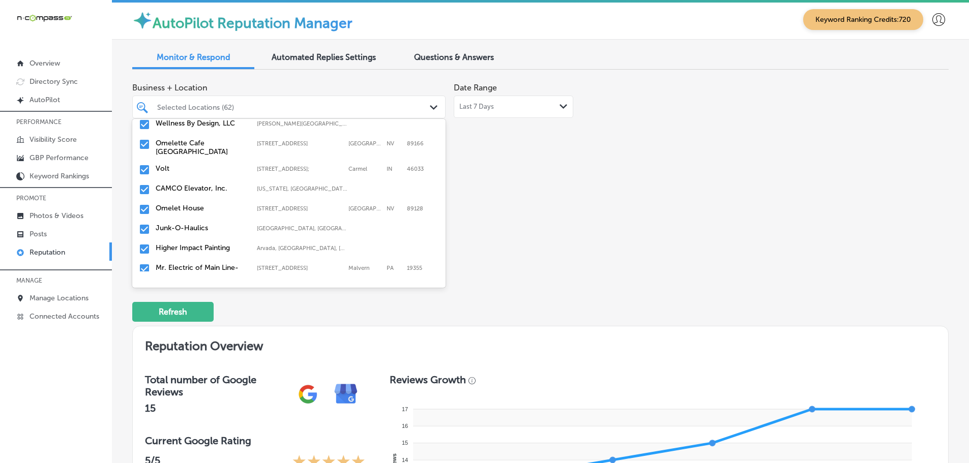
click at [172, 171] on label "Volt" at bounding box center [201, 168] width 91 height 9
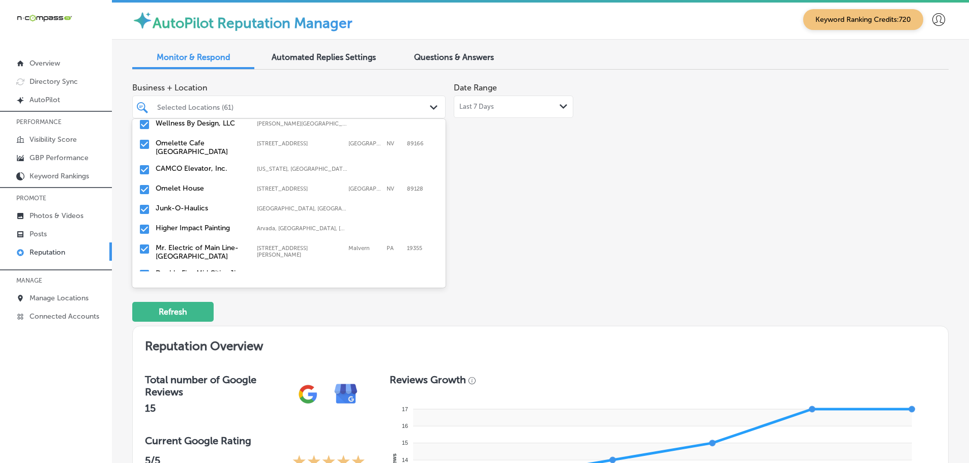
click at [223, 174] on div "CAMCO Elevator, Inc. [US_STATE], [GEOGRAPHIC_DATA] | [US_STATE], [GEOGRAPHIC_DA…" at bounding box center [288, 170] width 305 height 16
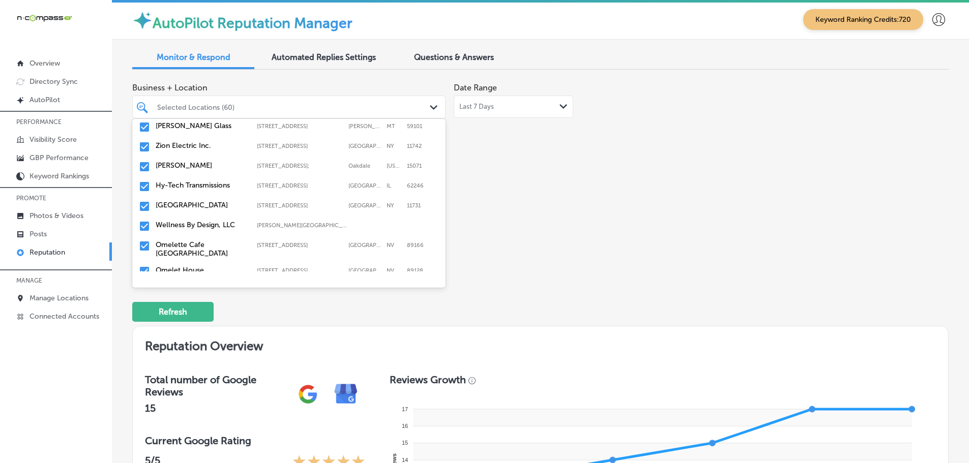
scroll to position [661, 0]
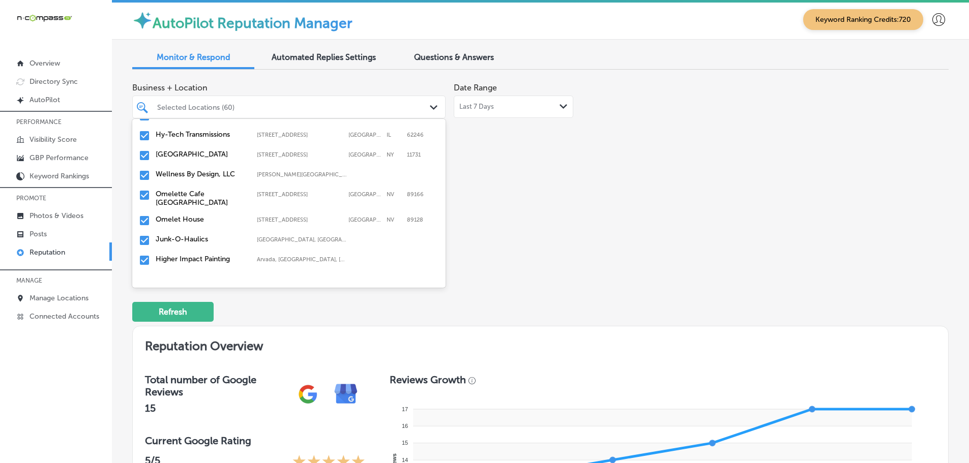
click at [229, 223] on label "Omelet House" at bounding box center [201, 219] width 91 height 9
click at [239, 217] on label "Junk-O-Haulics" at bounding box center [201, 219] width 91 height 9
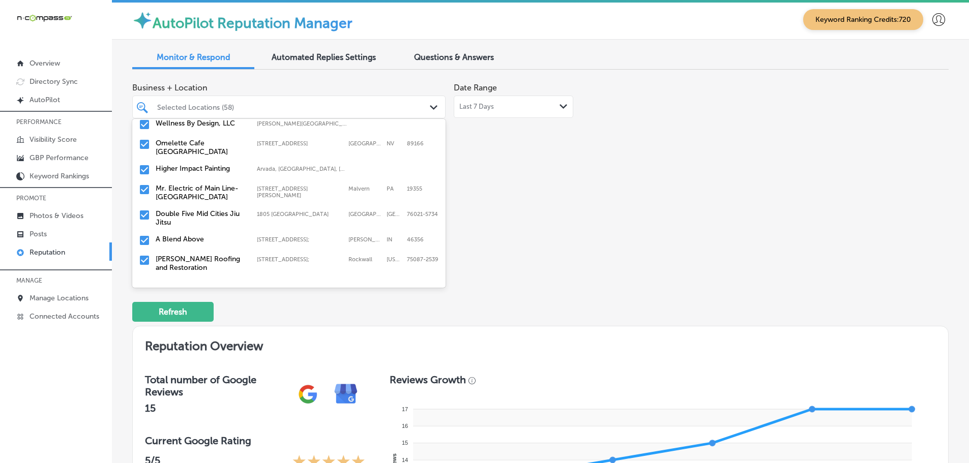
click at [231, 198] on label "Mr. Electric of Main Line-[GEOGRAPHIC_DATA]" at bounding box center [201, 192] width 91 height 17
click at [235, 197] on label "Double Five Mid Cities Jiu Jitsu" at bounding box center [201, 192] width 91 height 17
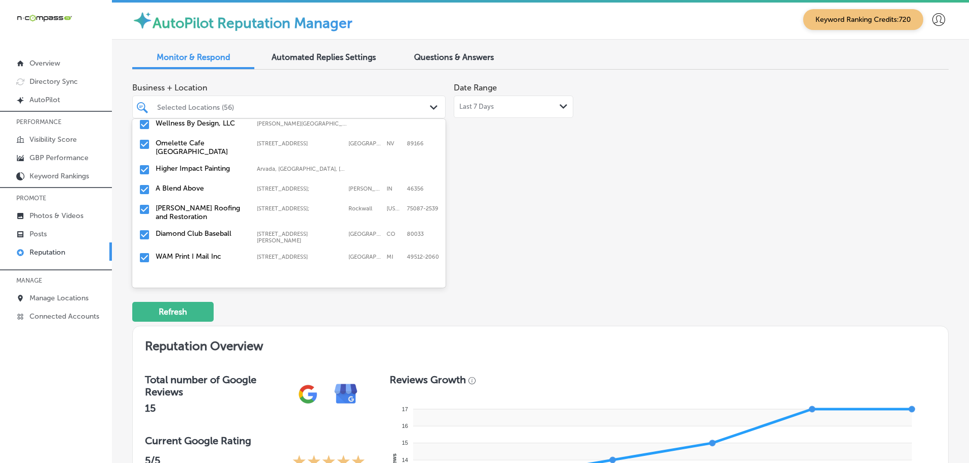
click at [223, 213] on label "[PERSON_NAME] Roofing and Restoration" at bounding box center [201, 212] width 91 height 17
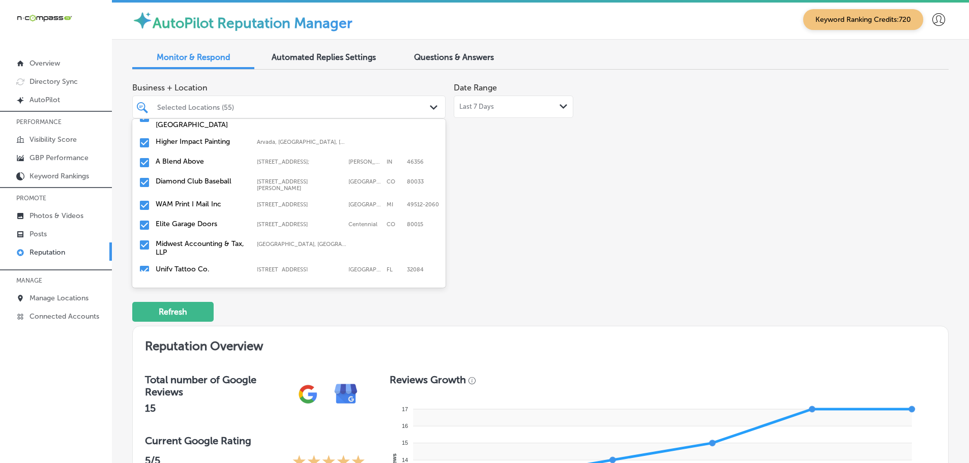
scroll to position [763, 0]
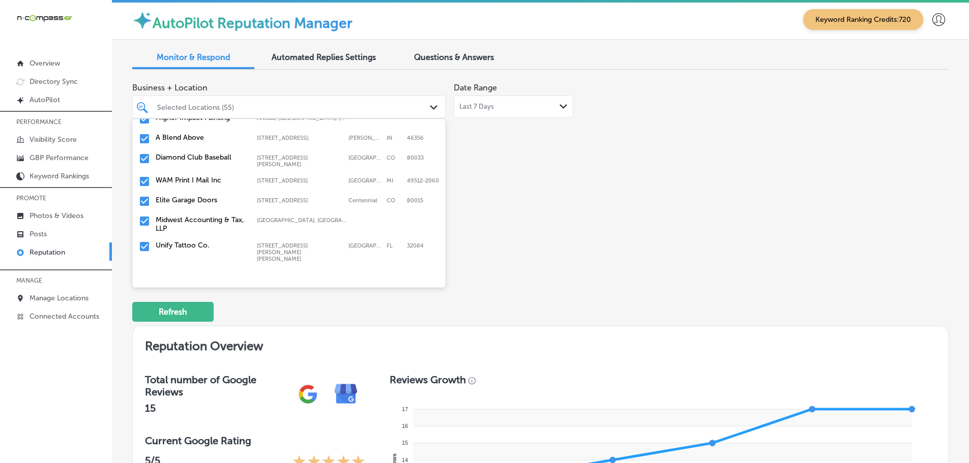
click at [219, 161] on div "Diamond Club Baseball [STREET_ADDRESS][PERSON_NAME] [STREET_ADDRESS][PERSON_NAM…" at bounding box center [288, 160] width 305 height 19
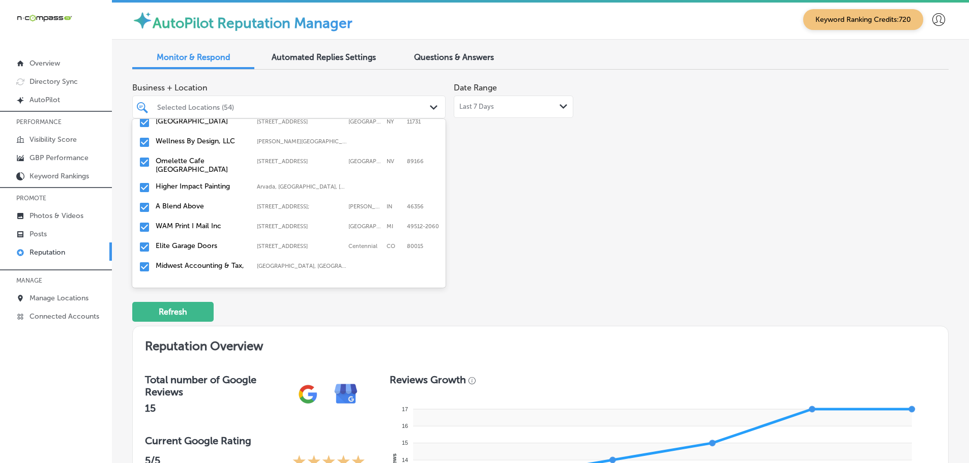
scroll to position [712, 0]
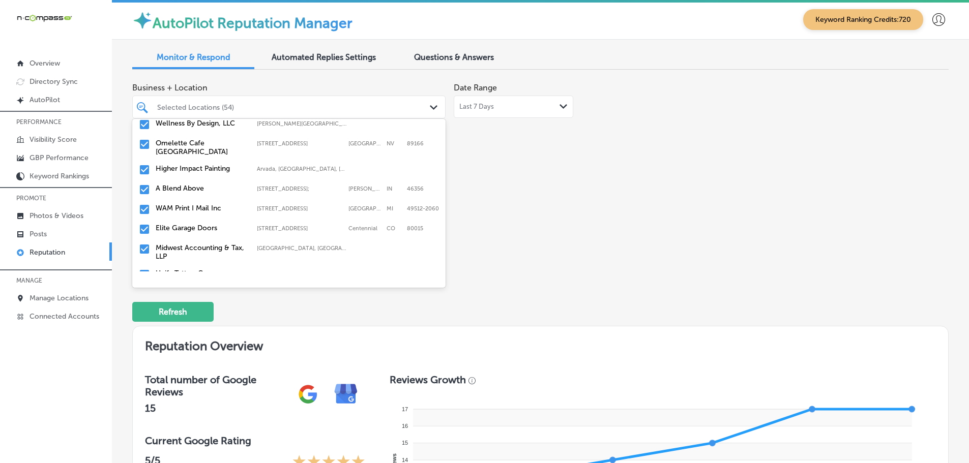
click at [198, 227] on label "Elite Garage Doors" at bounding box center [201, 228] width 91 height 9
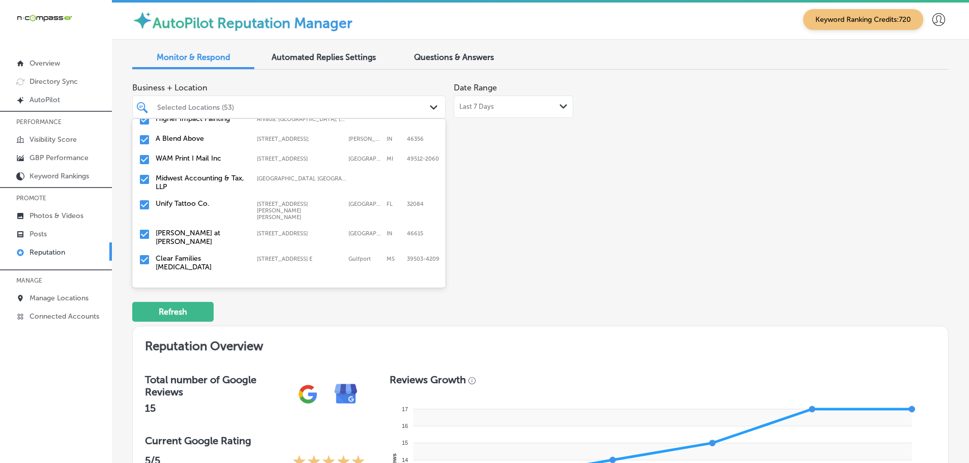
scroll to position [763, 0]
click at [213, 183] on label "Midwest Accounting & Tax, LLP" at bounding box center [201, 181] width 91 height 17
click at [197, 183] on div "Unify Tattoo Co. [STREET_ADDRESS][PERSON_NAME][PERSON_NAME][PERSON_NAME] [STREE…" at bounding box center [269, 183] width 227 height 21
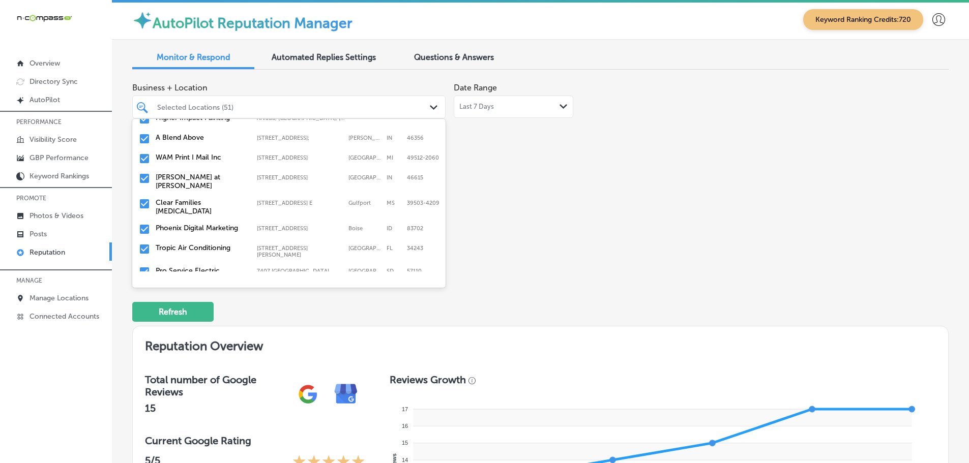
click at [201, 183] on label "[PERSON_NAME] at [PERSON_NAME]" at bounding box center [201, 181] width 91 height 17
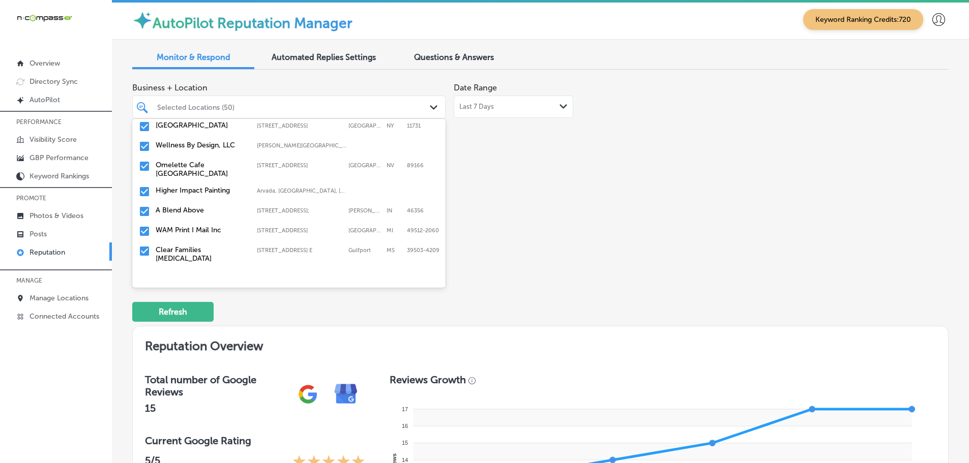
scroll to position [712, 0]
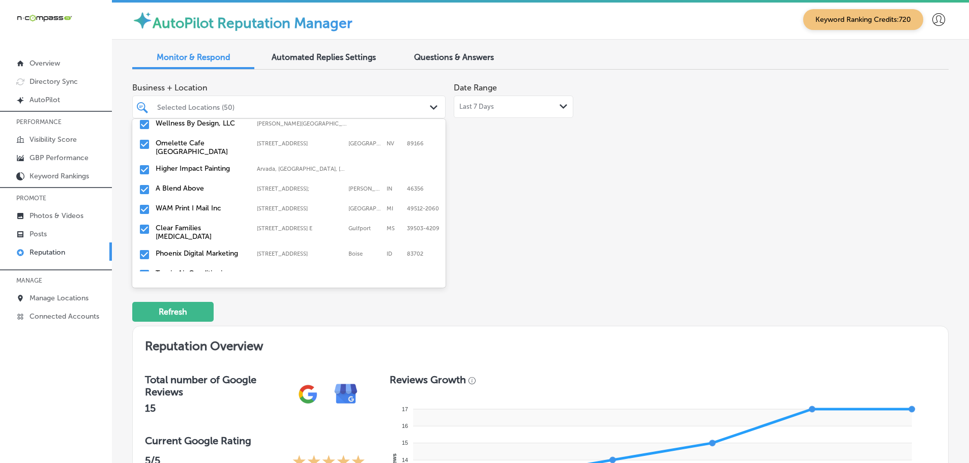
click at [193, 234] on label "Clear Families [MEDICAL_DATA]" at bounding box center [201, 232] width 91 height 17
click at [202, 229] on label "Phoenix Digital Marketing" at bounding box center [201, 228] width 91 height 9
click at [197, 227] on label "Tropic Air Conditioning" at bounding box center [201, 228] width 91 height 9
click at [199, 225] on label "Pro Service Electric" at bounding box center [201, 228] width 91 height 9
click at [194, 248] on label "Insurance Agent [PERSON_NAME]" at bounding box center [201, 255] width 91 height 17
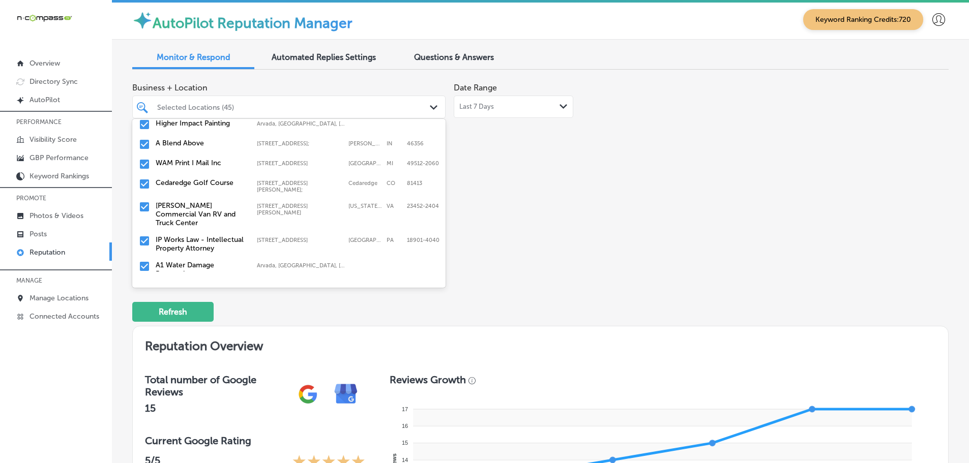
scroll to position [763, 0]
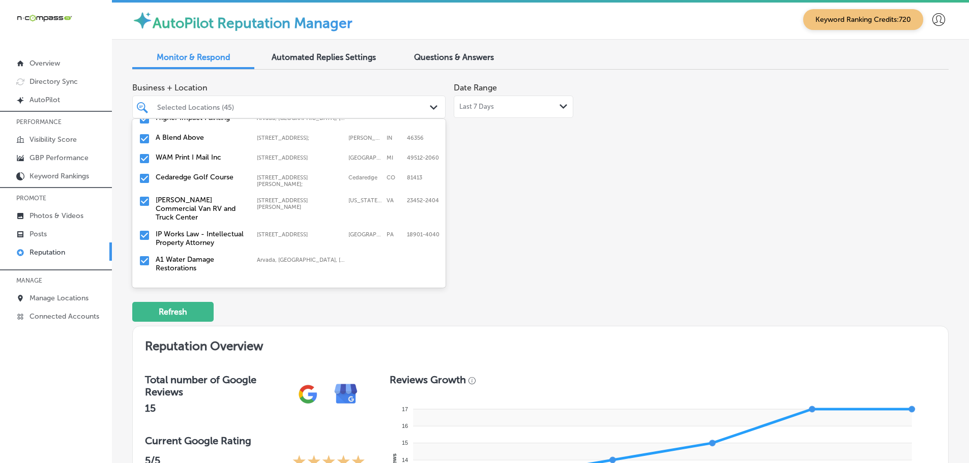
click at [191, 209] on label "[PERSON_NAME] Commercial Van RV and Truck Center" at bounding box center [201, 209] width 91 height 26
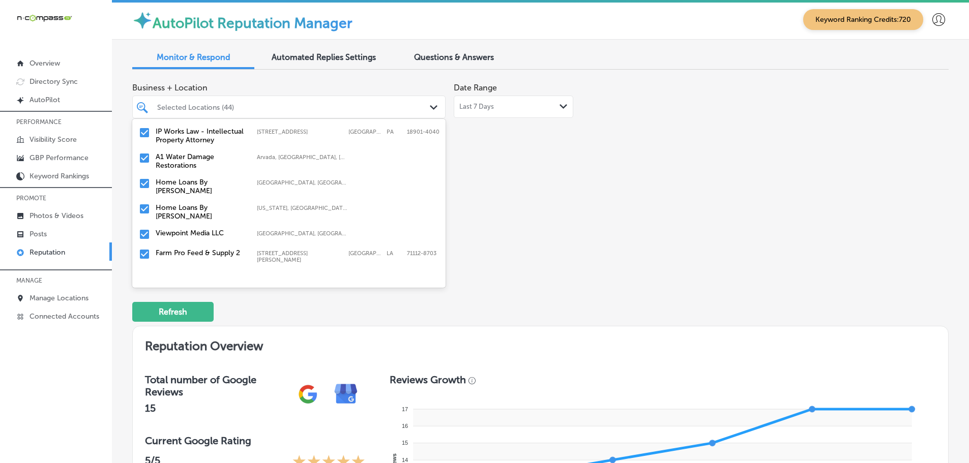
scroll to position [814, 0]
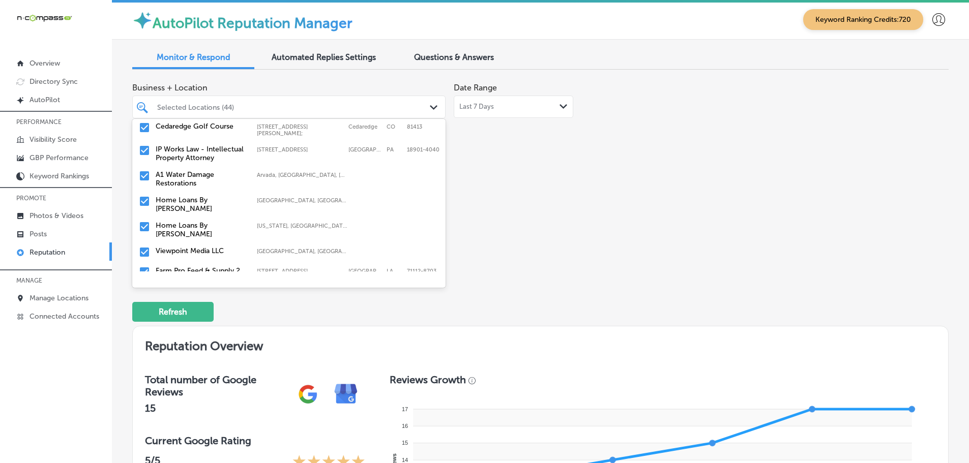
click at [189, 161] on label "IP Works Law - Intellectual Property Attorney" at bounding box center [201, 153] width 91 height 17
click at [210, 173] on label "Home Loans By [PERSON_NAME]" at bounding box center [201, 178] width 91 height 17
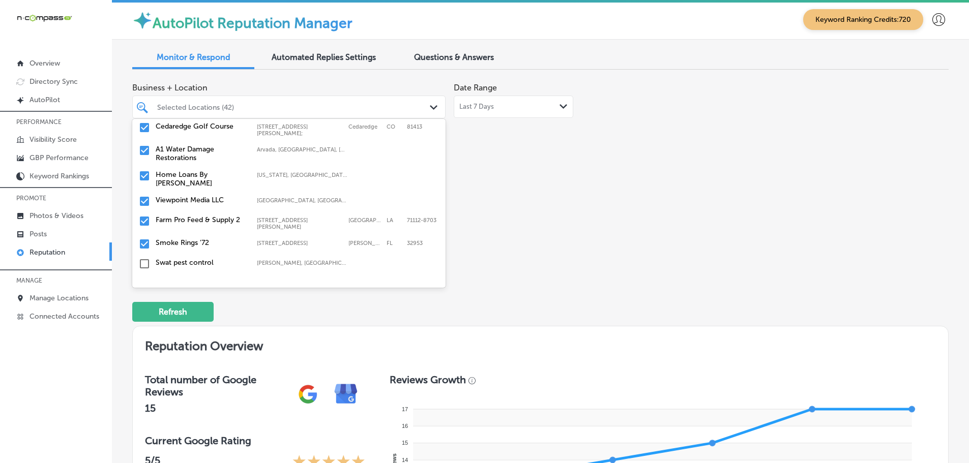
click at [215, 172] on label "Home Loans By [PERSON_NAME]" at bounding box center [201, 178] width 91 height 17
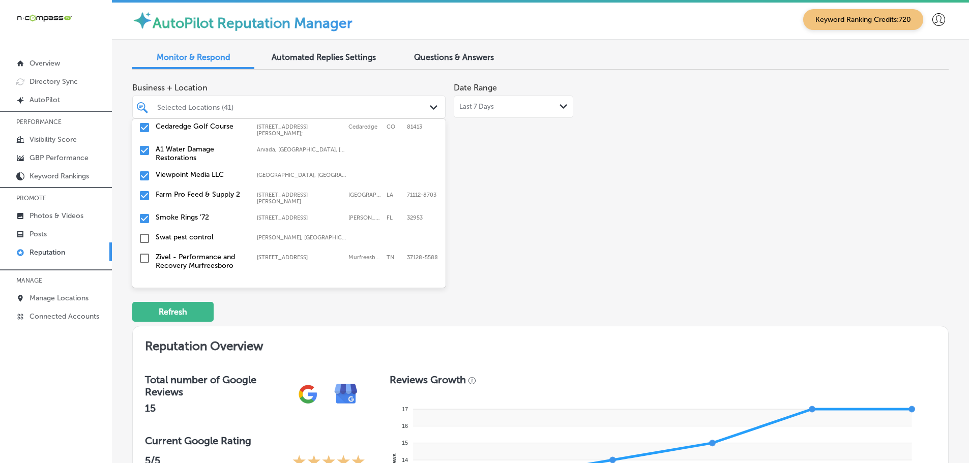
click at [216, 193] on label "Farm Pro Feed & Supply 2" at bounding box center [201, 194] width 91 height 9
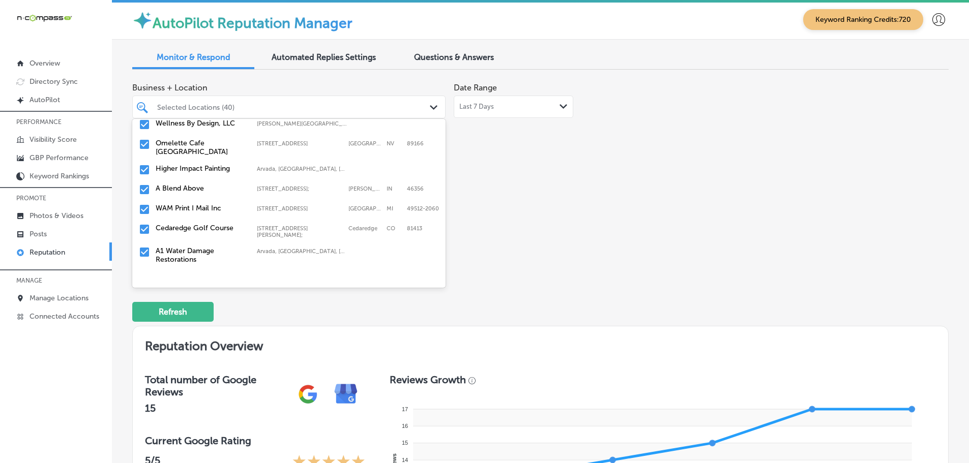
scroll to position [763, 0]
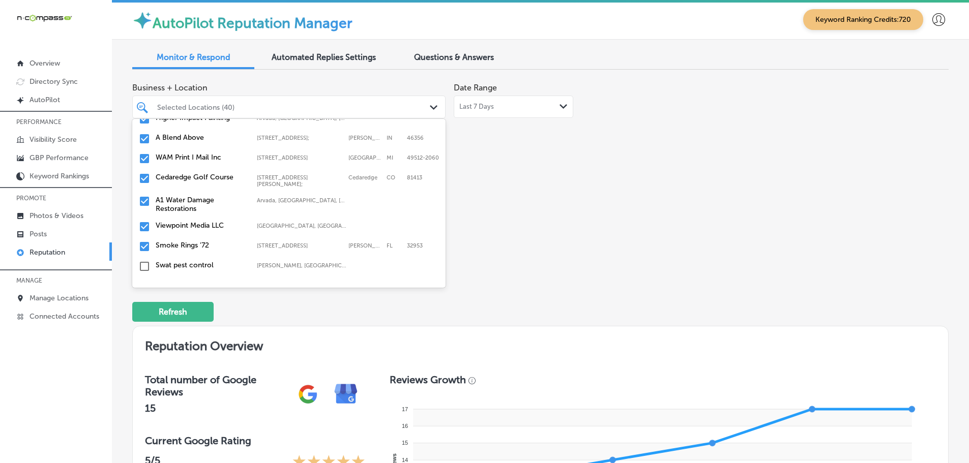
click at [191, 243] on label "Smoke Rings '72" at bounding box center [201, 245] width 91 height 9
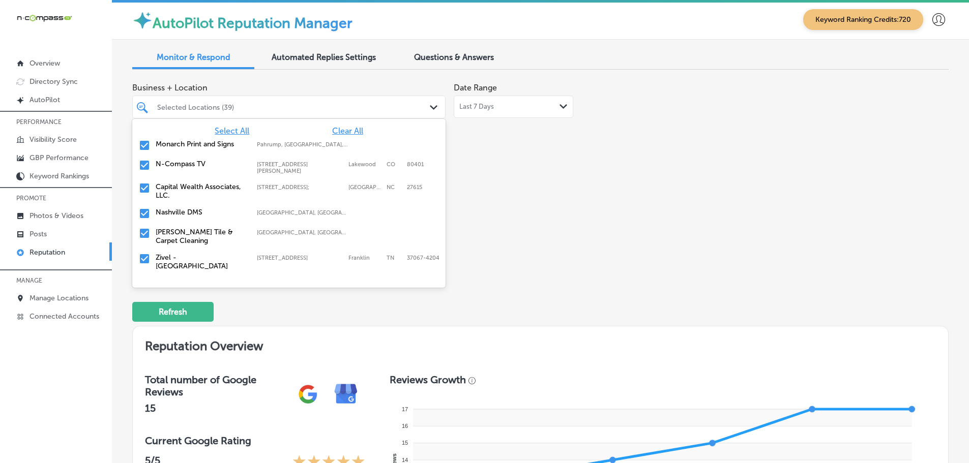
click at [543, 229] on div "Business + Location option [STREET_ADDRESS]. option focused, 6 of 144. 144 resu…" at bounding box center [377, 173] width 490 height 191
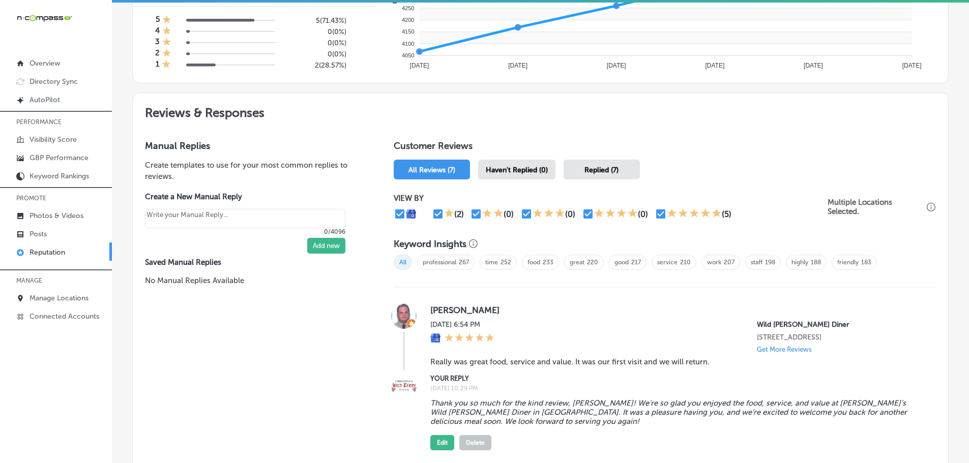
scroll to position [509, 0]
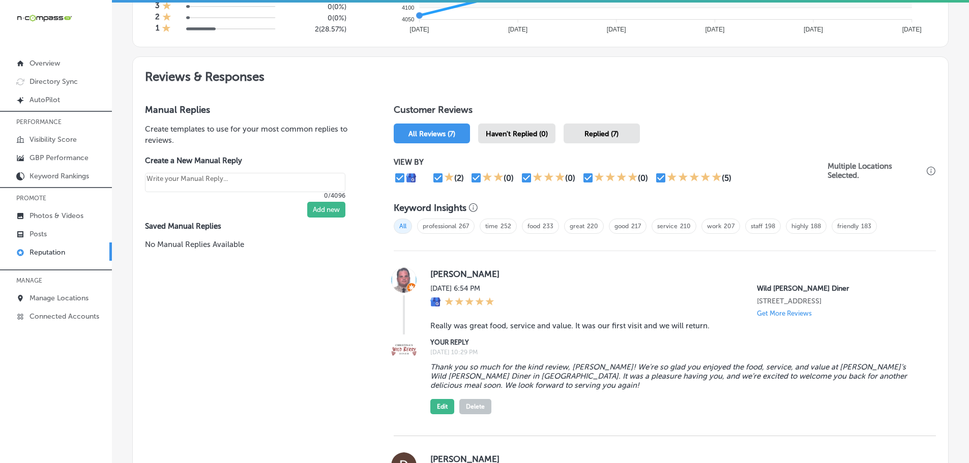
click at [544, 141] on div "Haven't Replied (0)" at bounding box center [516, 134] width 77 height 20
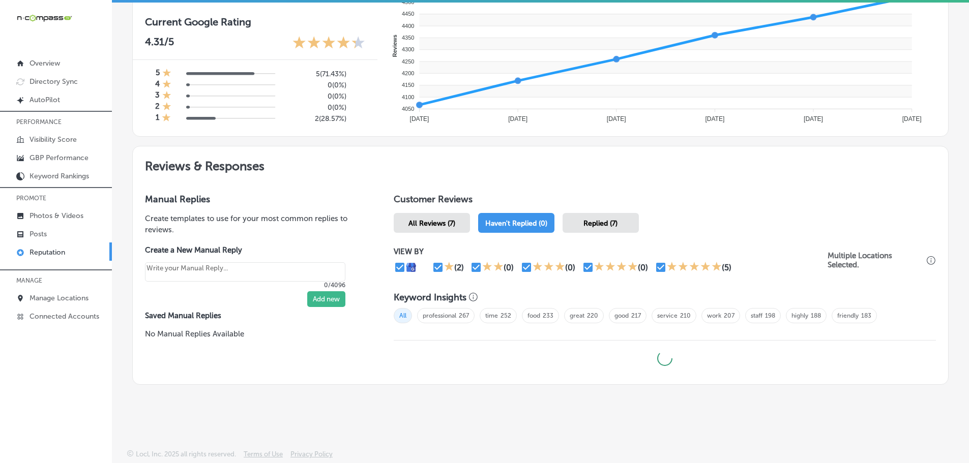
type textarea "x"
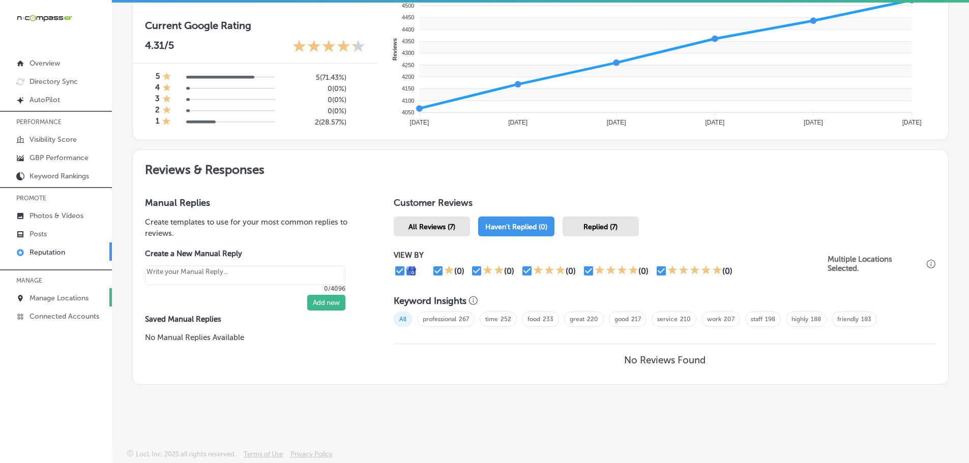
click at [45, 299] on p "Manage Locations" at bounding box center [59, 298] width 59 height 9
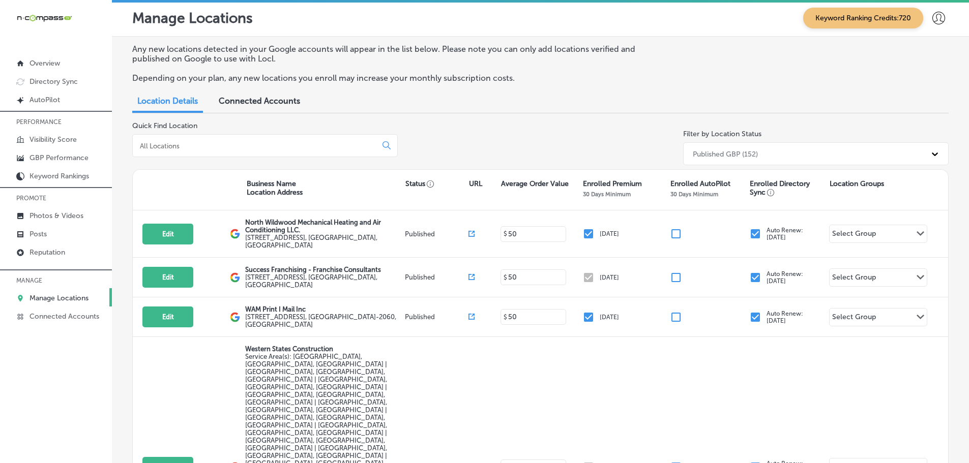
click at [294, 148] on input at bounding box center [257, 145] width 236 height 9
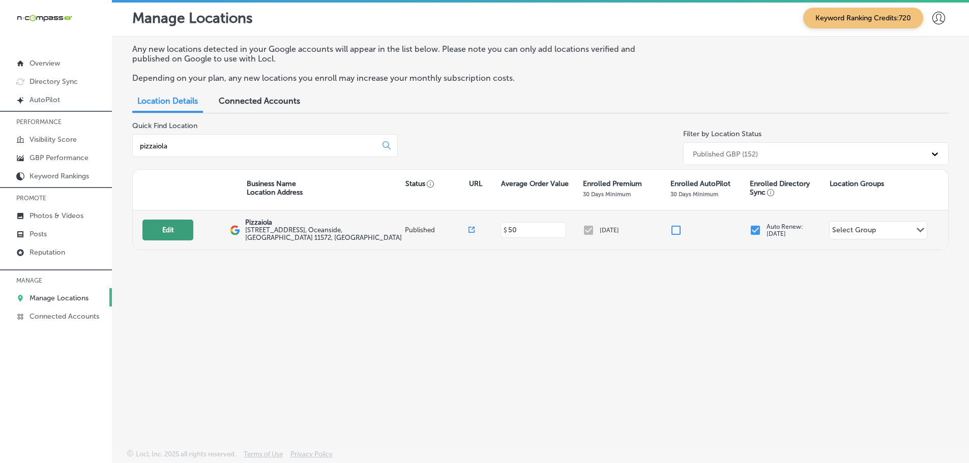
type input "pizzaiola"
click at [178, 231] on button "Edit" at bounding box center [167, 230] width 51 height 21
select select "US"
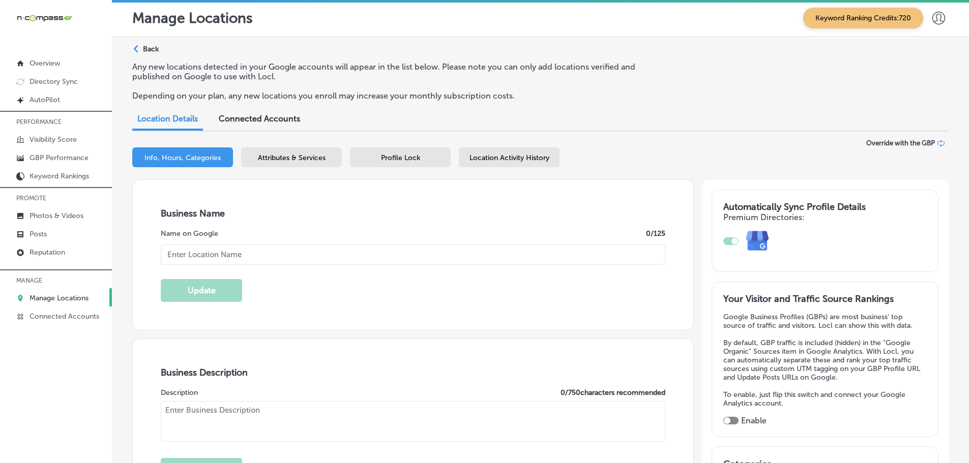
type input "Pizzaiola"
type input "[STREET_ADDRESS]"
type input "Oceanside"
type input "11572"
type input "US"
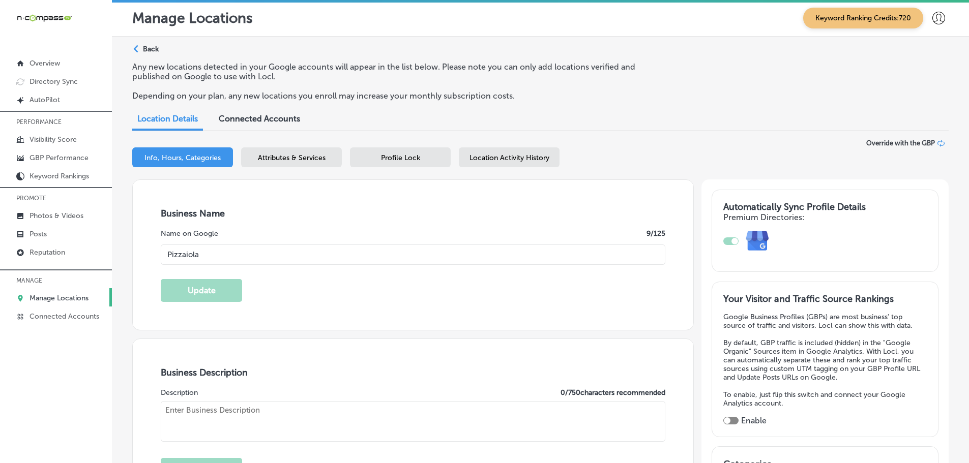
type input "[URL][DOMAIN_NAME]"
checkbox input "true"
type textarea "Welcome to Pizzaiola, Oceanside's favorite spot for authentic brick oven pizza …"
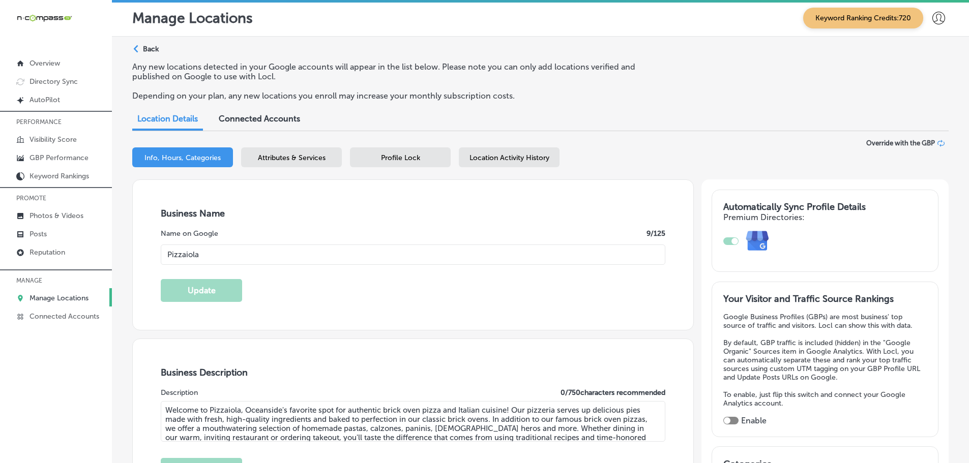
type input "[PHONE_NUMBER]"
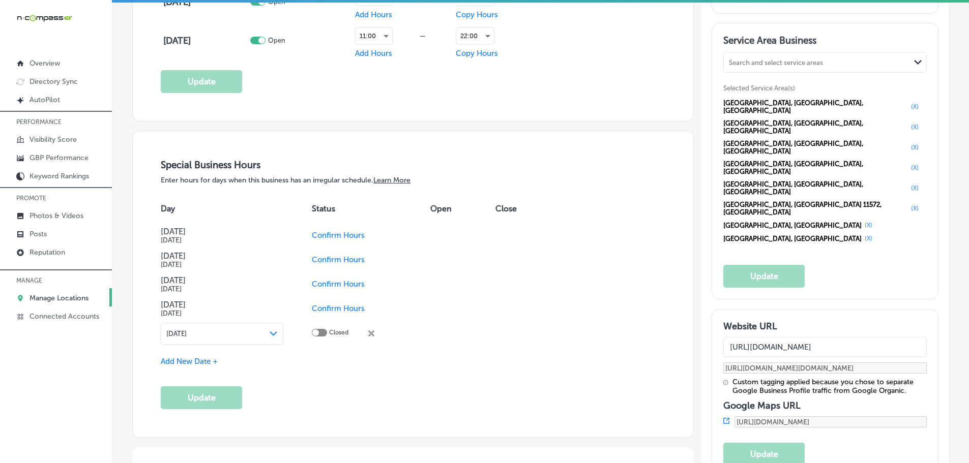
scroll to position [1017, 0]
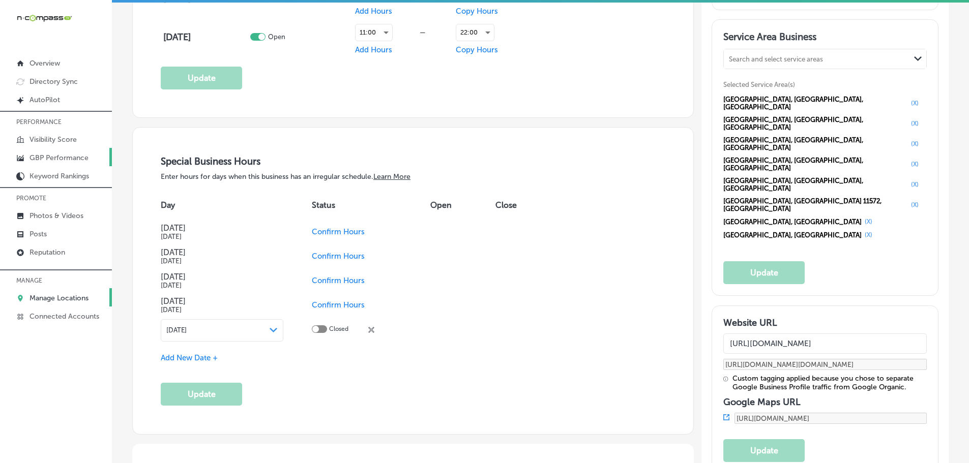
click at [43, 159] on p "GBP Performance" at bounding box center [59, 158] width 59 height 9
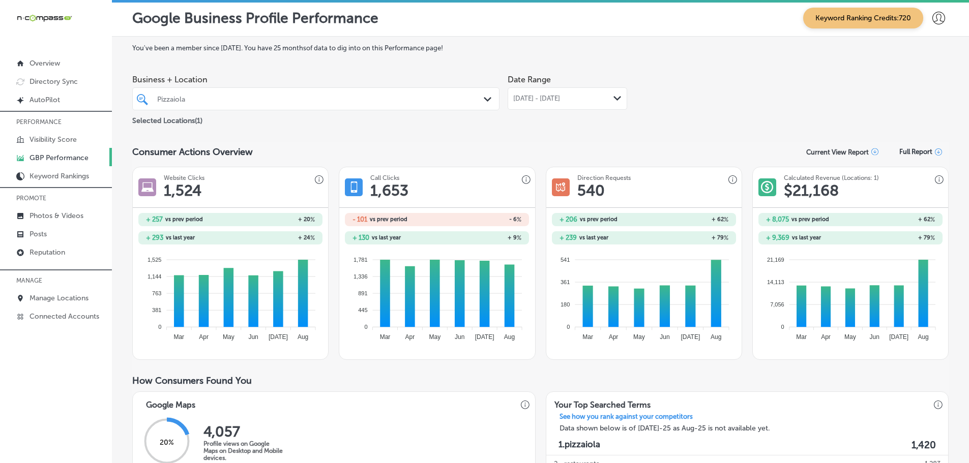
click at [615, 100] on polygon at bounding box center [618, 98] width 8 height 5
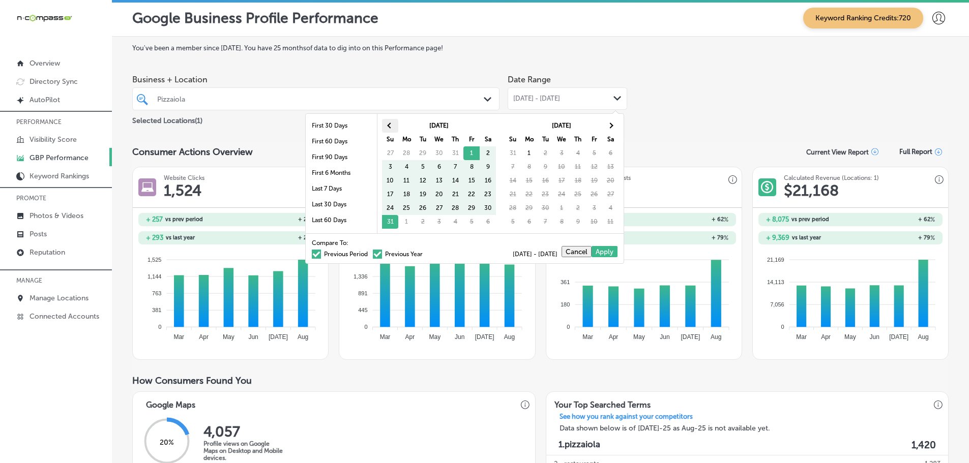
click at [389, 123] on th at bounding box center [390, 126] width 16 height 14
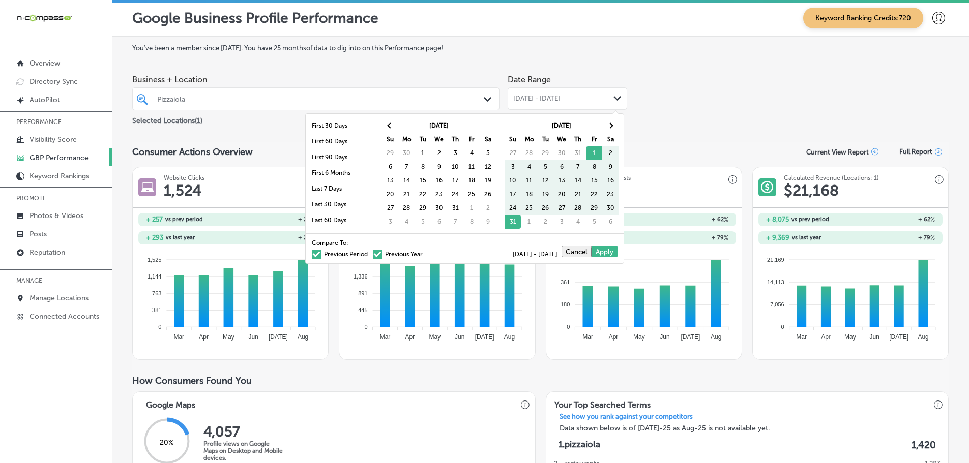
click at [389, 123] on th at bounding box center [390, 126] width 16 height 14
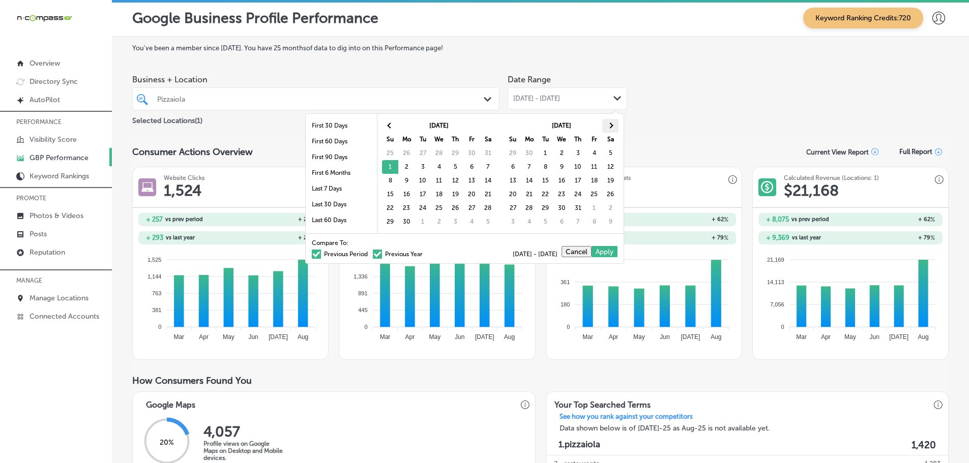
click at [618, 124] on th at bounding box center [610, 126] width 16 height 14
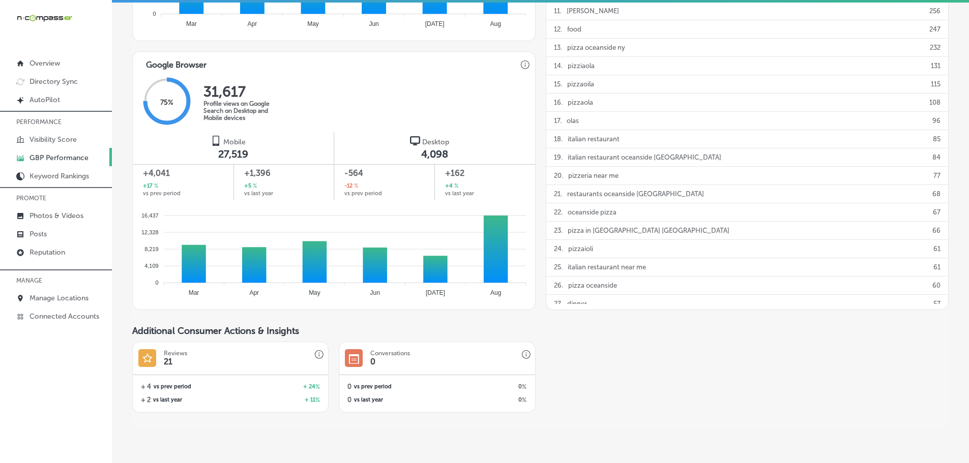
scroll to position [610, 0]
click at [45, 298] on p "Manage Locations" at bounding box center [59, 298] width 59 height 9
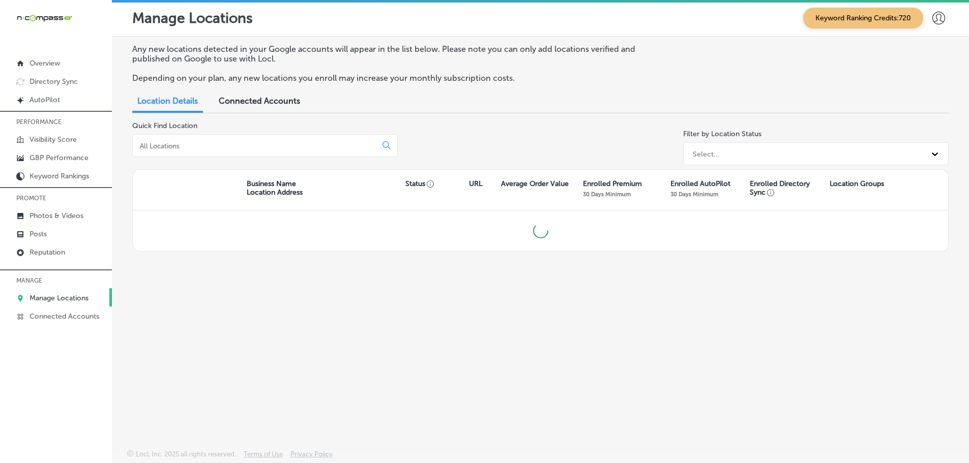
click at [227, 141] on input at bounding box center [257, 145] width 236 height 9
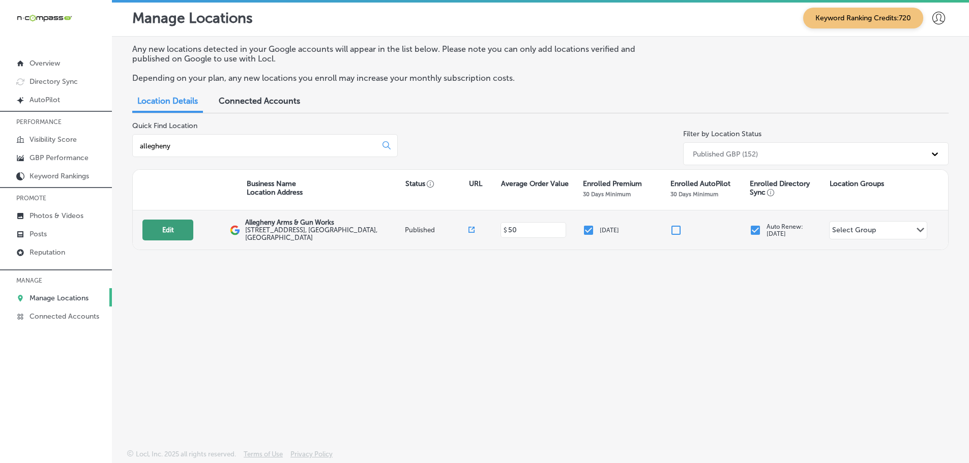
type input "allegheny"
click at [171, 228] on button "Edit" at bounding box center [167, 230] width 51 height 21
select select "US"
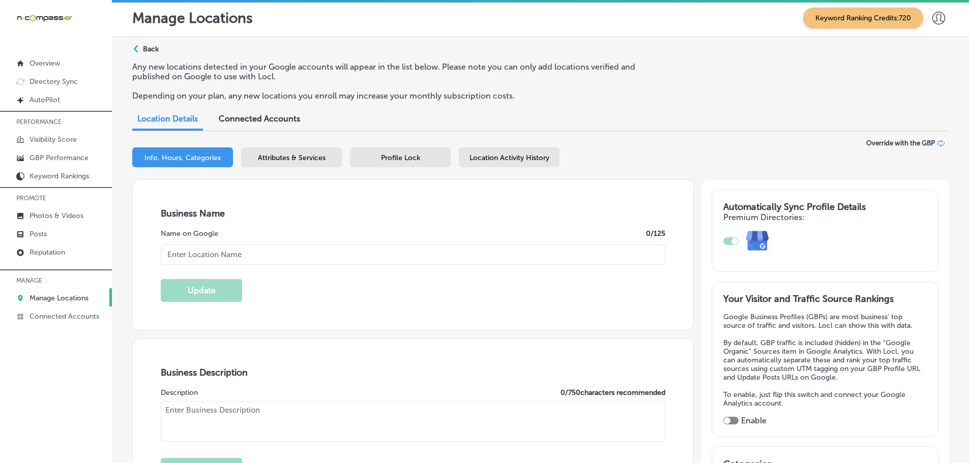
type input "Allegheny Arms & Gun Works"
checkbox input "true"
type textarea "Allegheny Arms brings a new concept and a new generation of responsible firearm…"
type input "[STREET_ADDRESS]"
type input "[GEOGRAPHIC_DATA]"
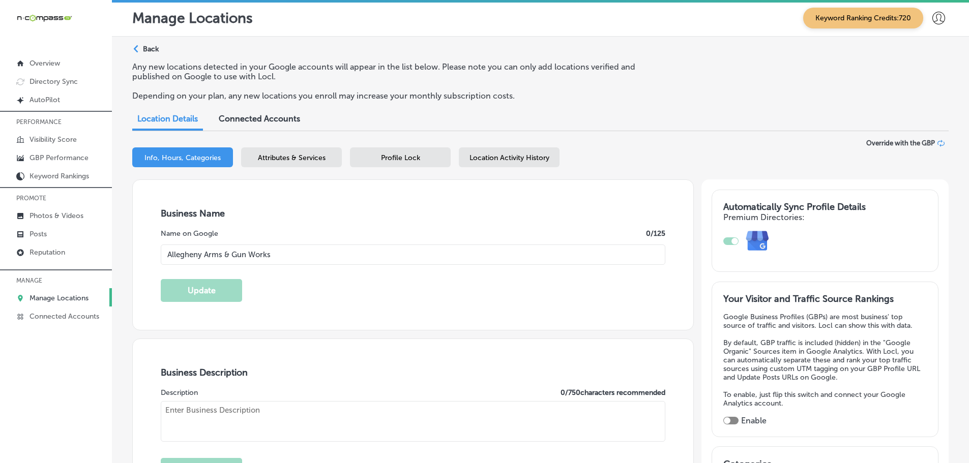
type input "15102"
type input "US"
type input "[URL][DOMAIN_NAME]"
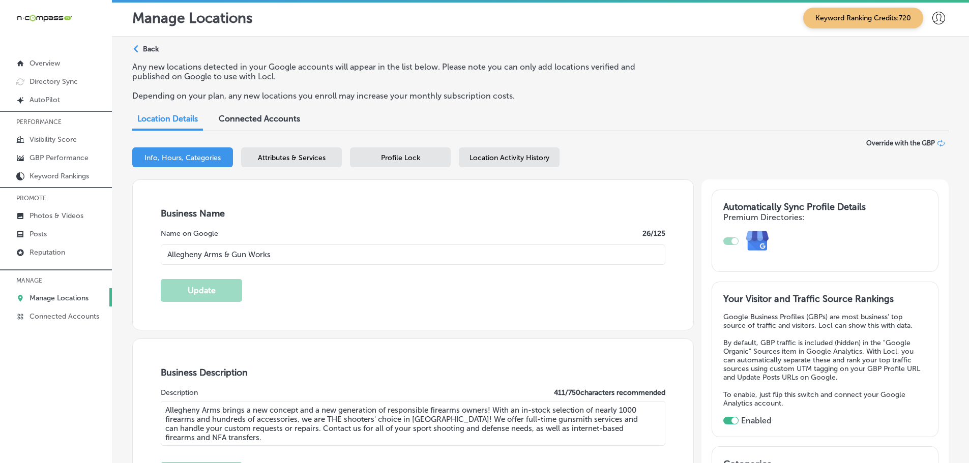
type input "[PHONE_NUMBER]"
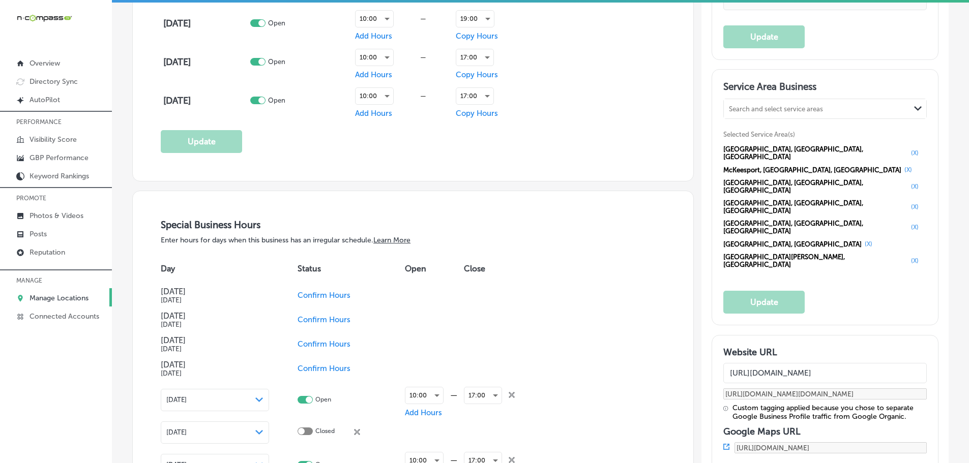
scroll to position [967, 0]
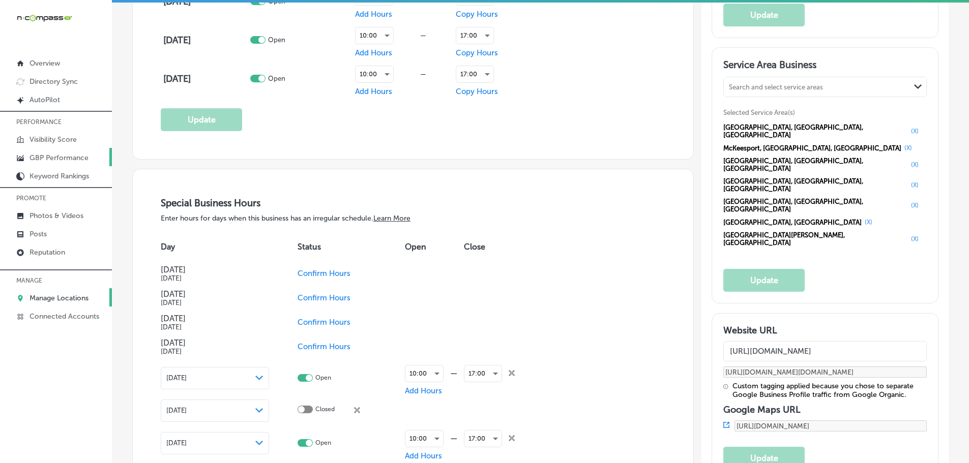
click at [48, 157] on p "GBP Performance" at bounding box center [59, 158] width 59 height 9
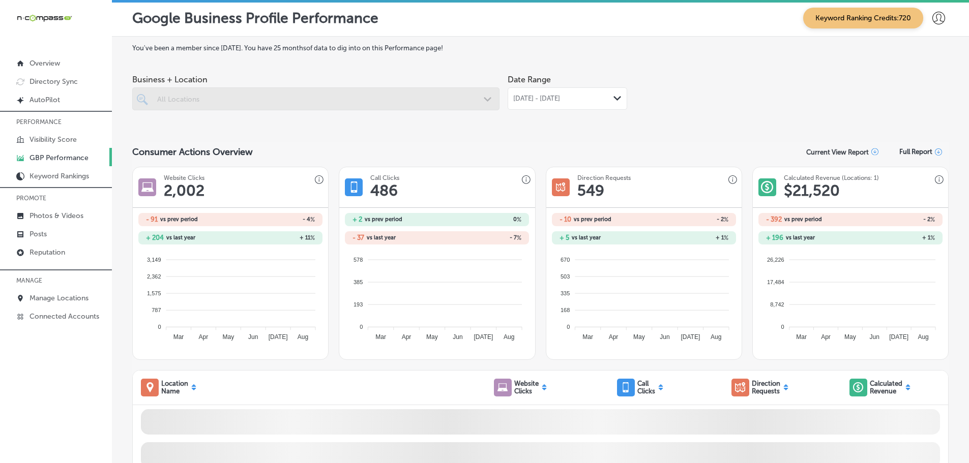
click at [614, 95] on div "Path Created with Sketch." at bounding box center [618, 99] width 8 height 8
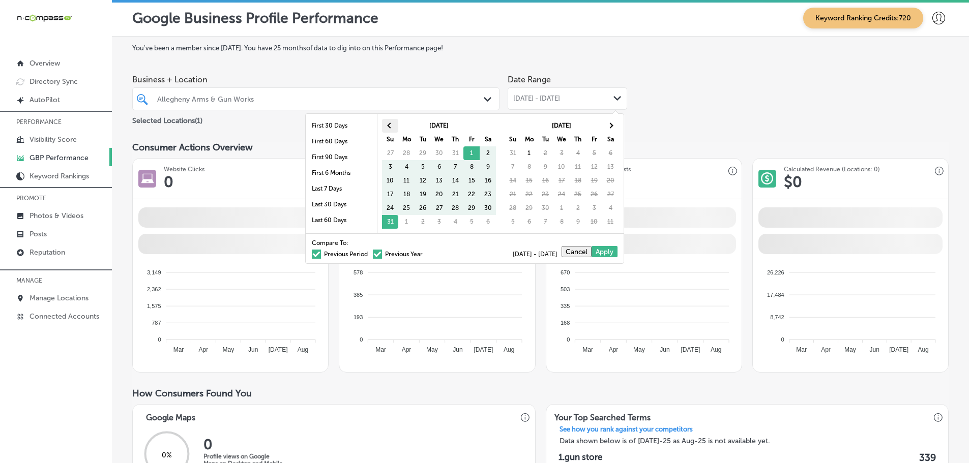
click at [388, 128] on th at bounding box center [390, 126] width 16 height 14
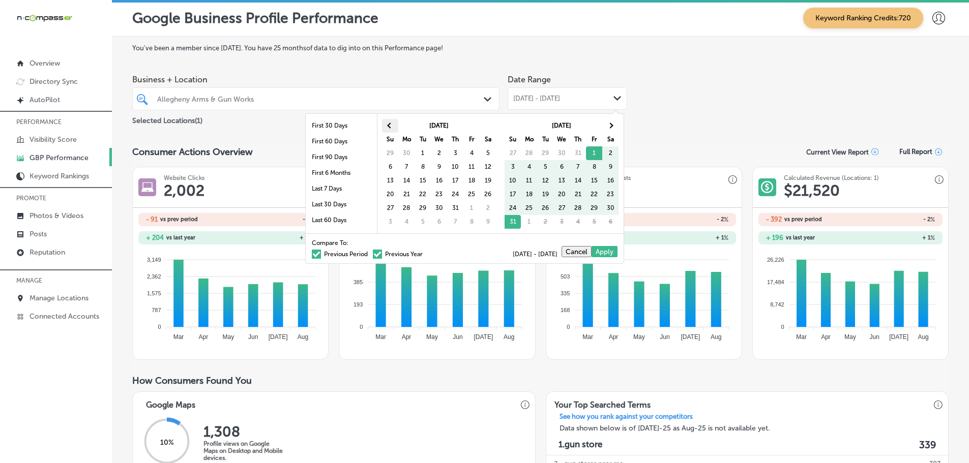
click at [389, 126] on span at bounding box center [390, 126] width 6 height 6
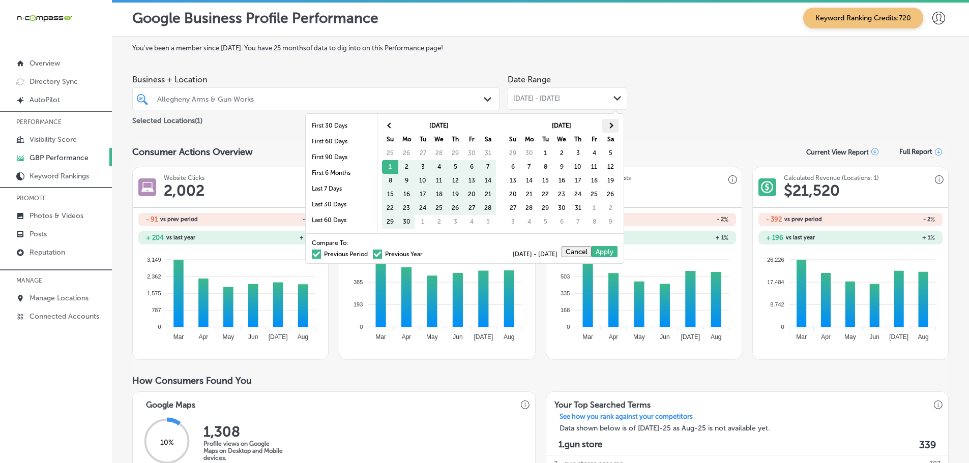
click at [613, 125] on span at bounding box center [610, 126] width 6 height 6
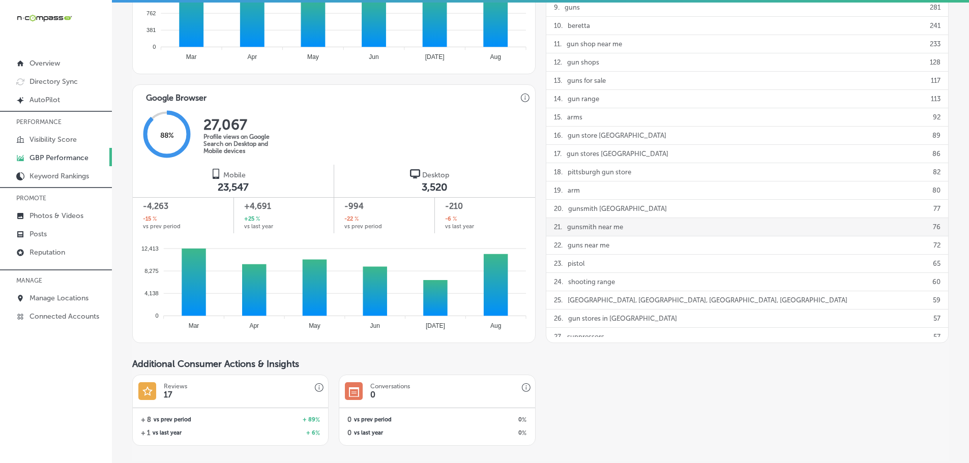
scroll to position [593, 0]
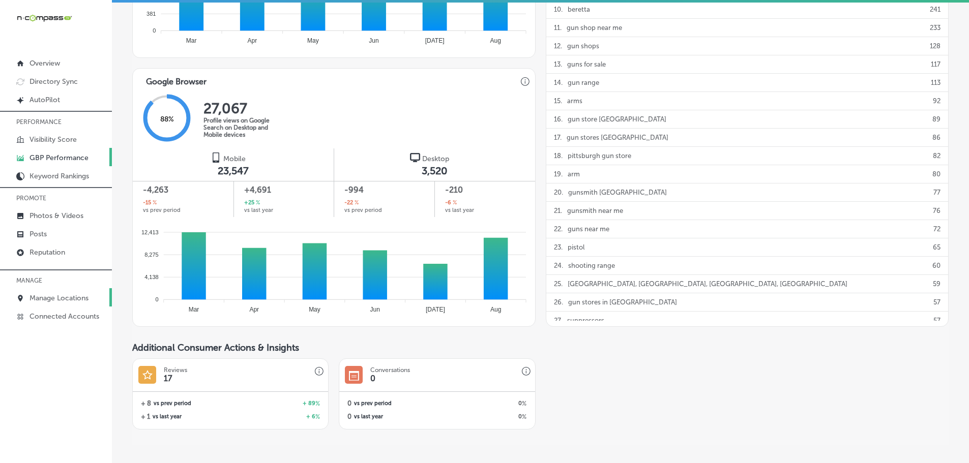
click at [60, 301] on p "Manage Locations" at bounding box center [59, 298] width 59 height 9
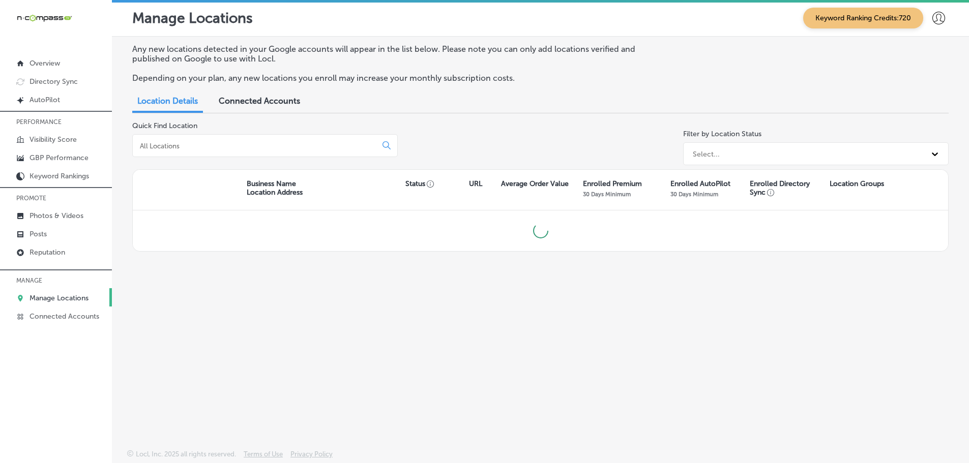
click at [220, 148] on input at bounding box center [257, 145] width 236 height 9
type input "omelette cafe"
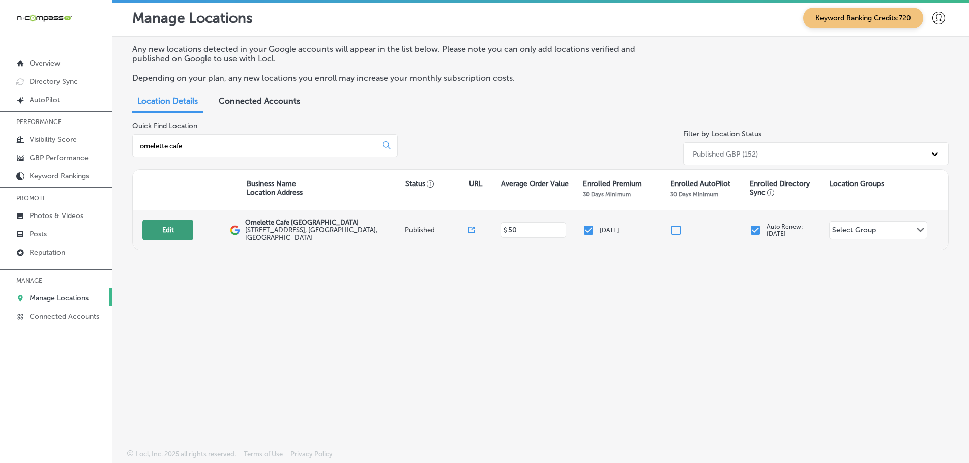
click at [183, 234] on button "Edit" at bounding box center [167, 230] width 51 height 21
select select "US"
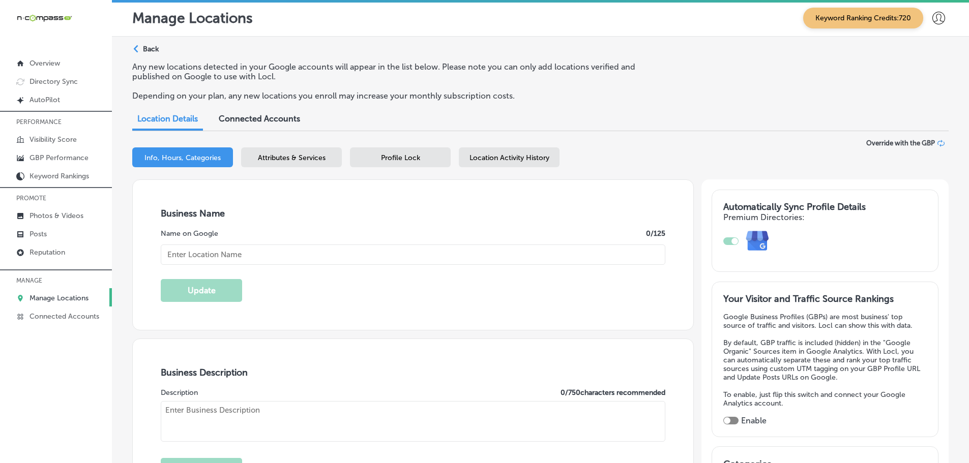
checkbox input "true"
type input "Omelette Cafe [GEOGRAPHIC_DATA]"
type input "[STREET_ADDRESS]"
type input "[GEOGRAPHIC_DATA]"
type input "89166"
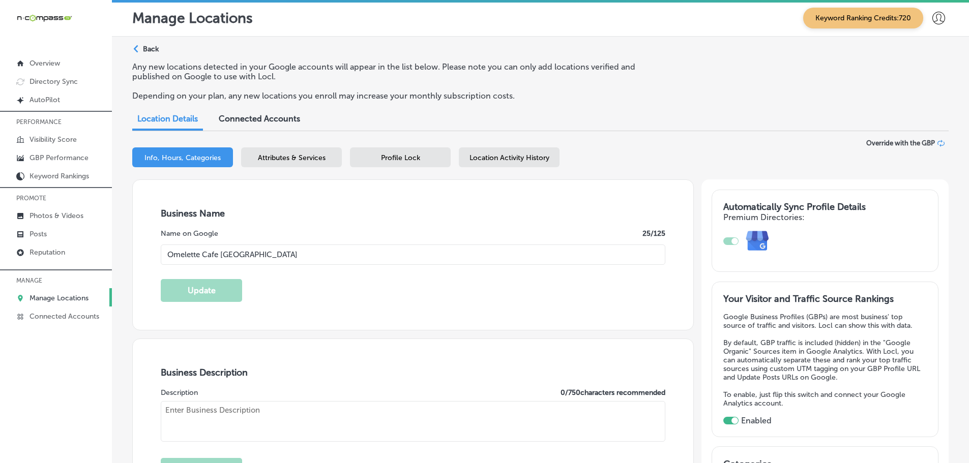
type input "US"
type input "[URL][DOMAIN_NAME]"
type textarea "Omelette Cafe [GEOGRAPHIC_DATA] is a family-owned breakfast restaurant nestled …"
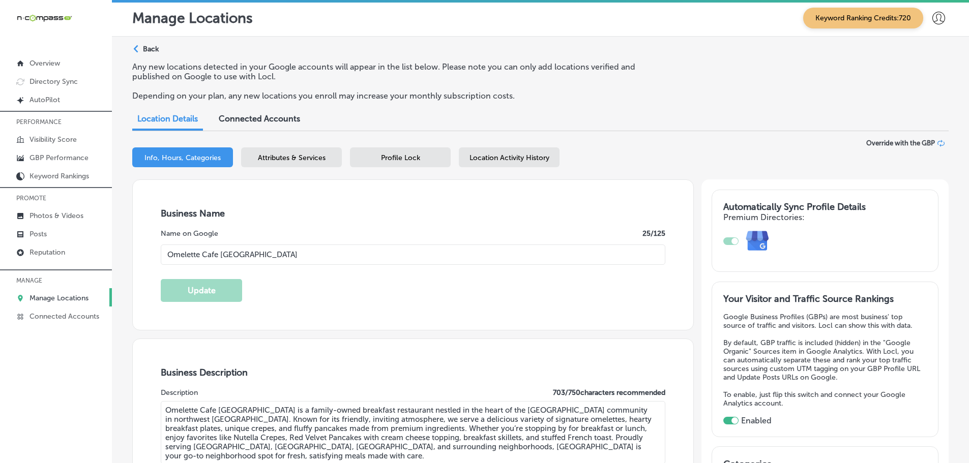
type input "[PHONE_NUMBER]"
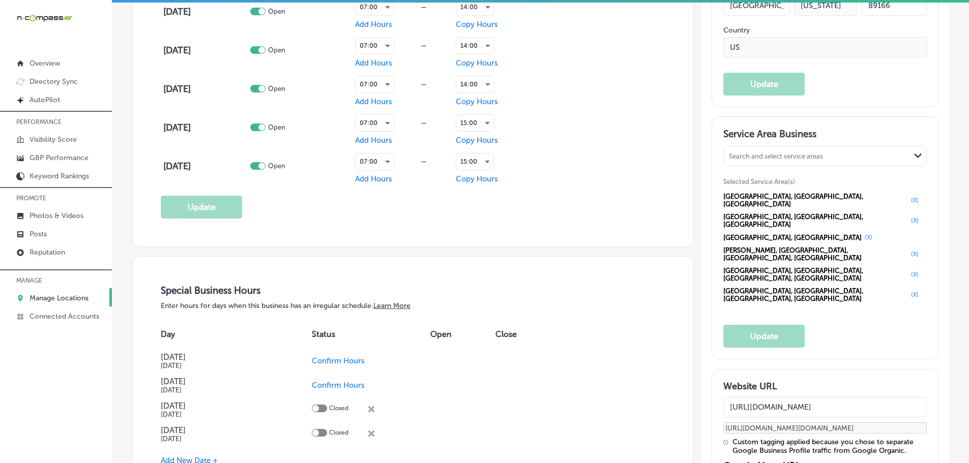
scroll to position [916, 0]
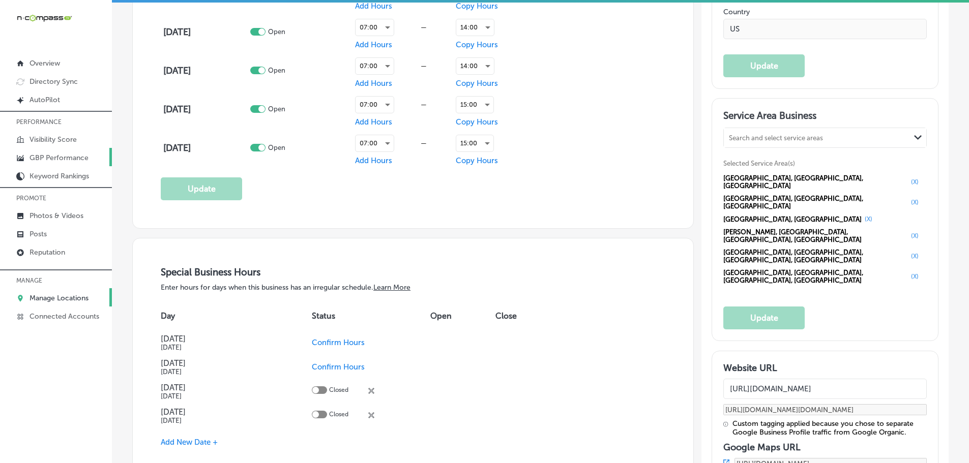
click at [53, 156] on p "GBP Performance" at bounding box center [59, 158] width 59 height 9
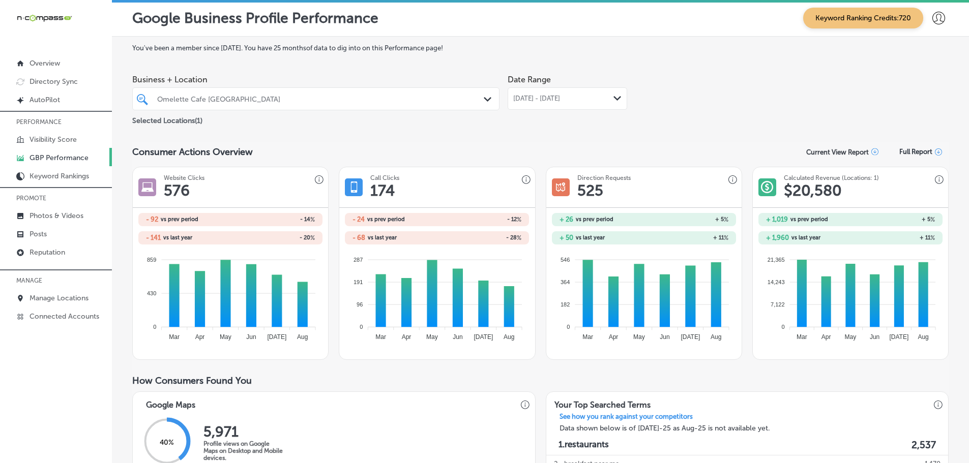
click at [614, 97] on icon "Path Created with Sketch." at bounding box center [618, 98] width 8 height 5
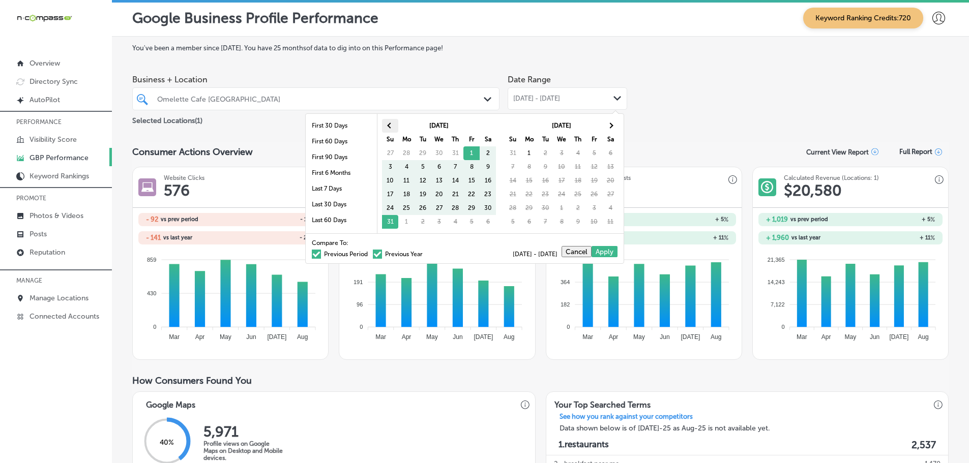
click at [391, 126] on span at bounding box center [390, 126] width 6 height 6
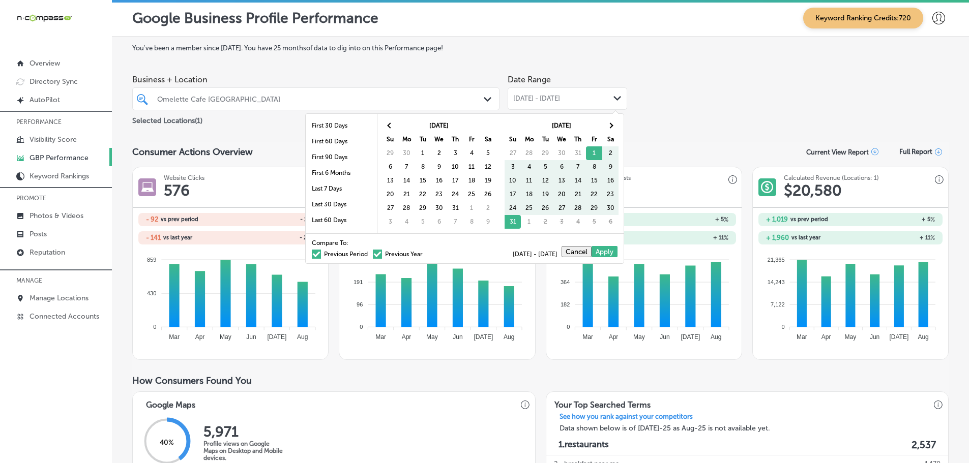
click at [391, 126] on span at bounding box center [390, 126] width 6 height 6
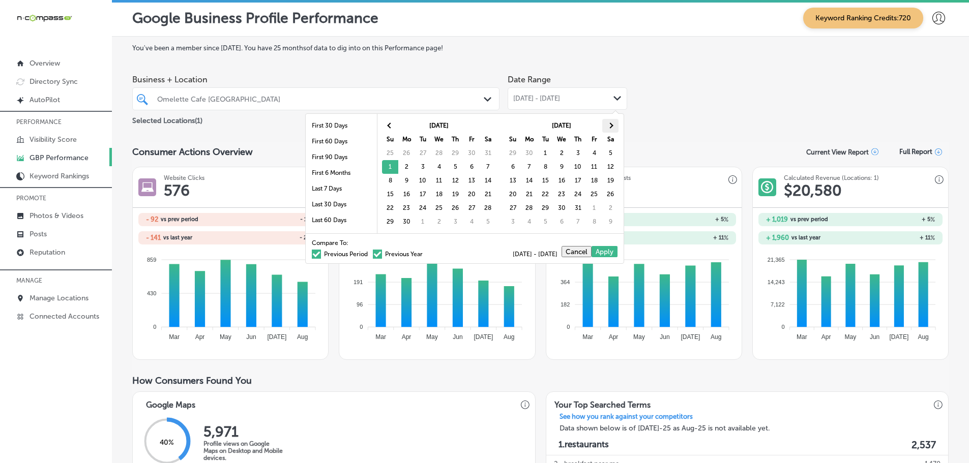
click at [615, 124] on th at bounding box center [610, 126] width 16 height 14
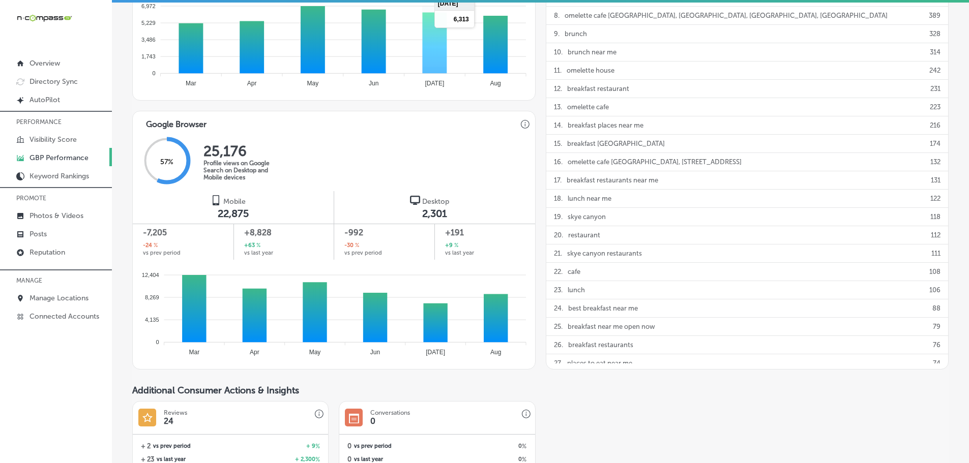
scroll to position [560, 0]
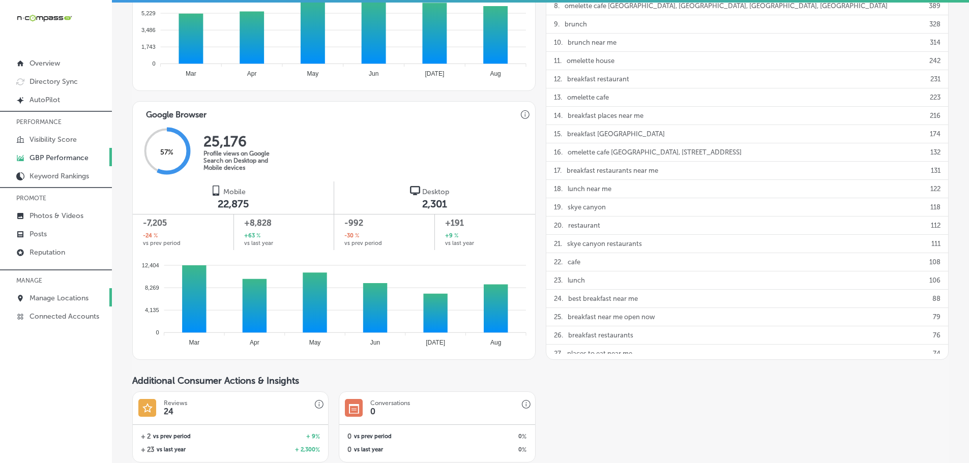
click at [66, 300] on p "Manage Locations" at bounding box center [59, 298] width 59 height 9
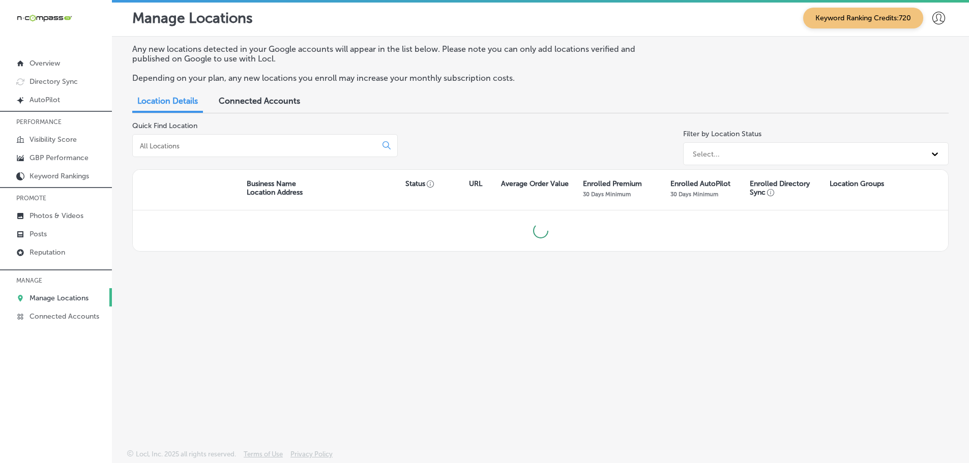
drag, startPoint x: 298, startPoint y: 142, endPoint x: 307, endPoint y: 149, distance: 11.3
click at [298, 142] on input at bounding box center [257, 145] width 236 height 9
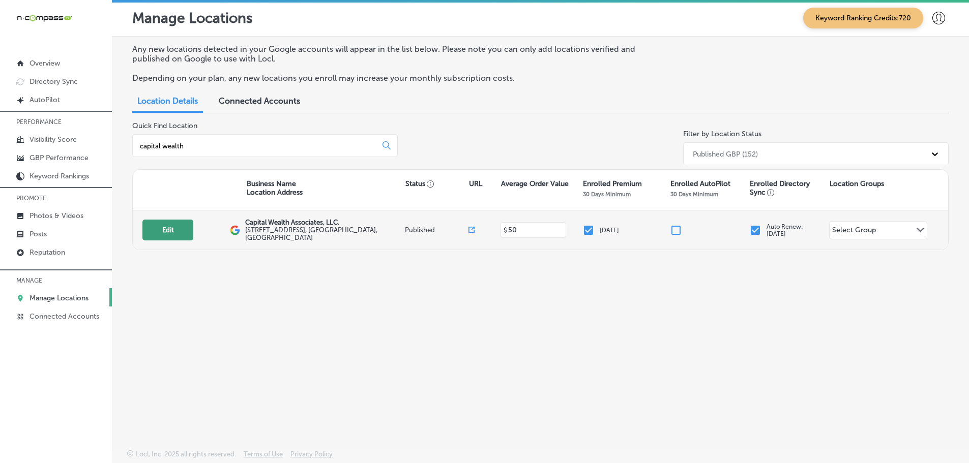
type input "capital wealth"
click at [177, 231] on button "Edit" at bounding box center [167, 230] width 51 height 21
select select "US"
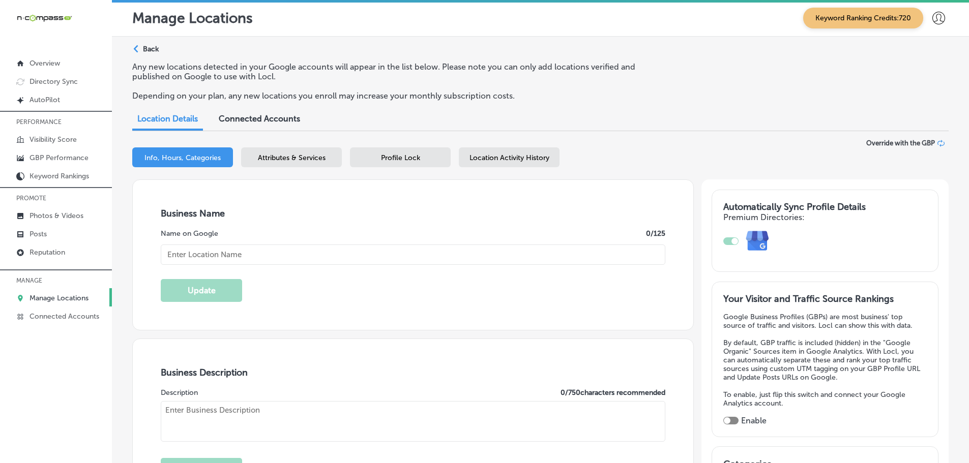
checkbox input "true"
type input "Capital Wealth Associates, LLC."
type input "[URL][DOMAIN_NAME]"
type input "[PHONE_NUMBER]"
type textarea "Capital Wealth Associates, LLC. is a trusted financial planning firm located in…"
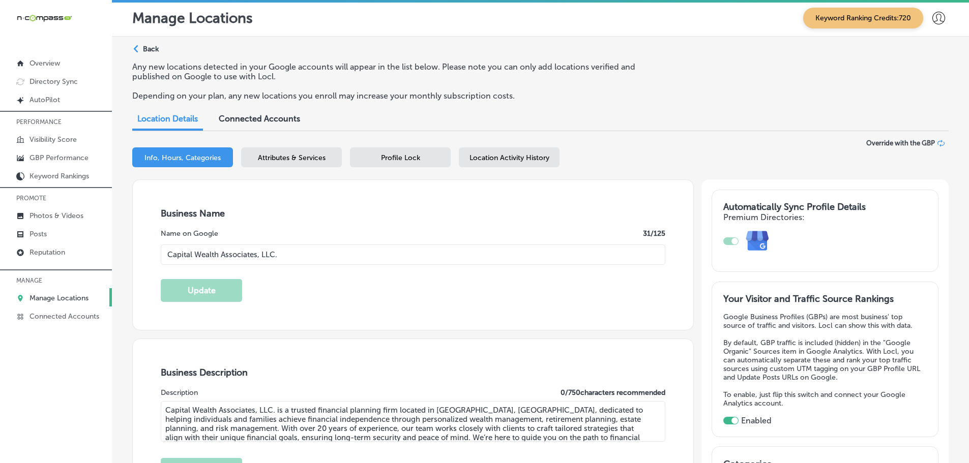
type input "[STREET_ADDRESS]"
type input "[GEOGRAPHIC_DATA]"
type input "27615"
type input "US"
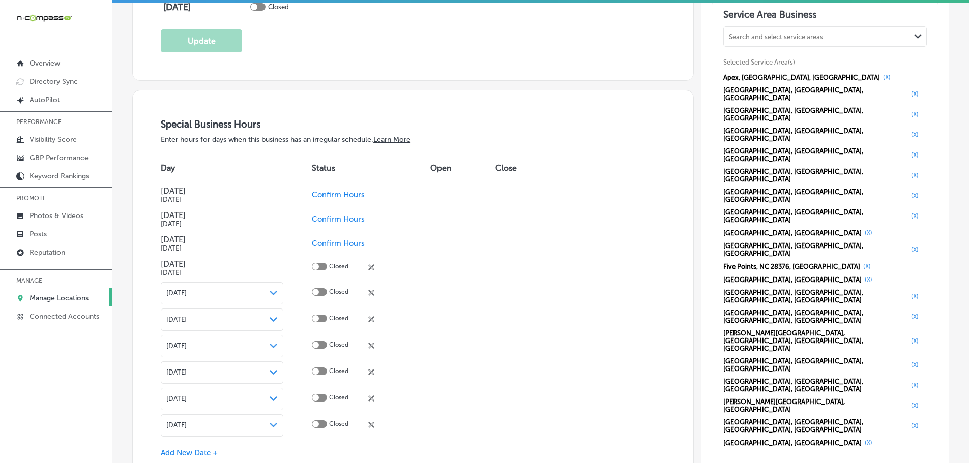
scroll to position [1017, 0]
click at [51, 215] on p "Photos & Videos" at bounding box center [57, 216] width 54 height 9
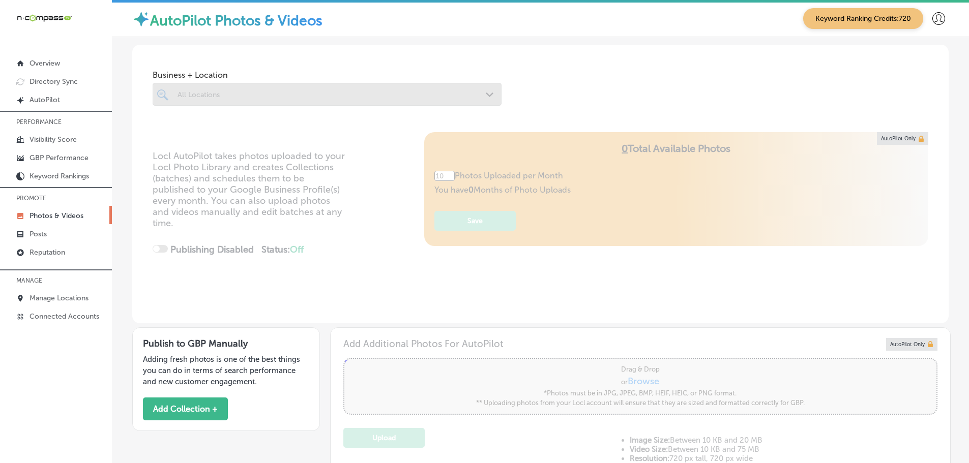
type input "5"
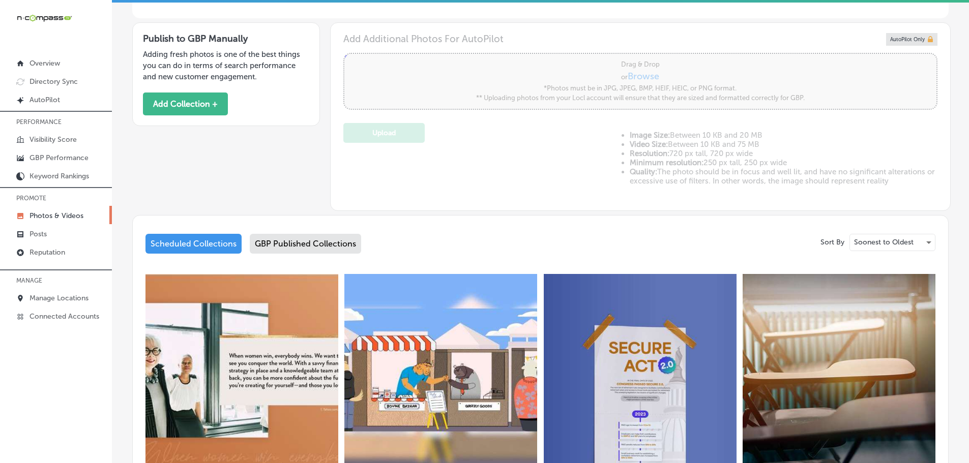
click at [313, 245] on div "GBP Published Collections" at bounding box center [305, 244] width 111 height 20
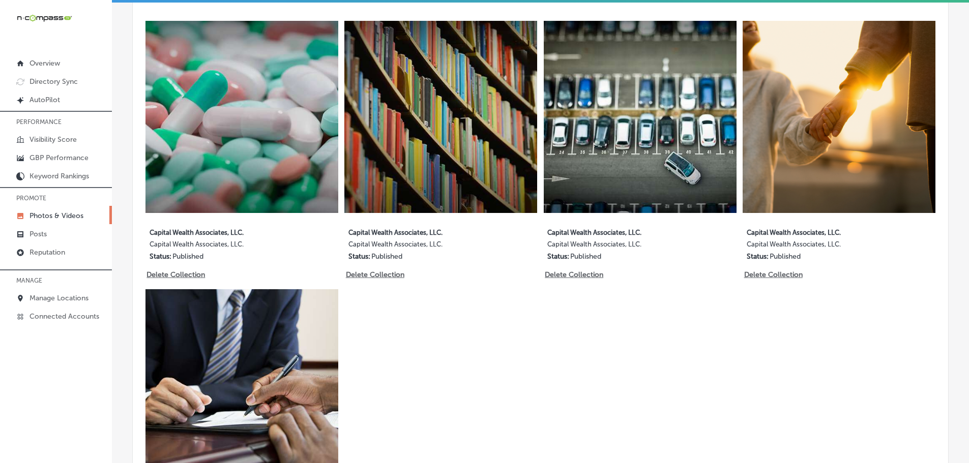
scroll to position [560, 0]
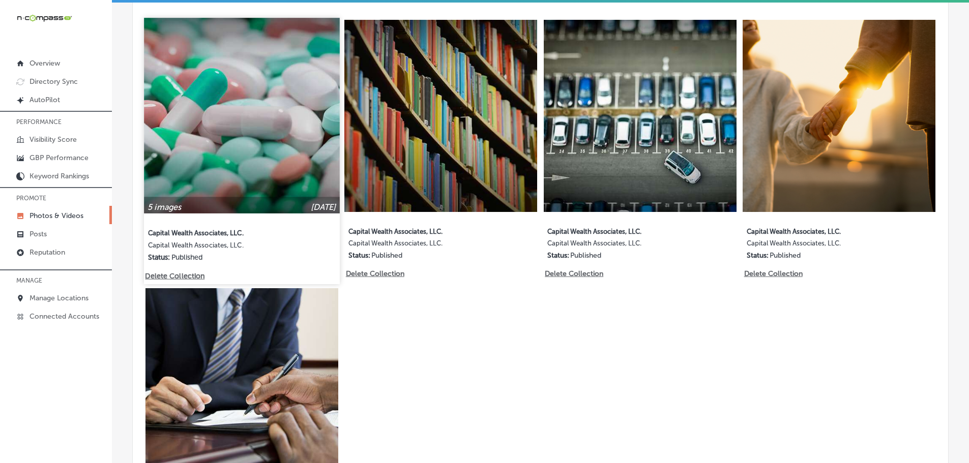
click at [248, 134] on img at bounding box center [241, 115] width 195 height 195
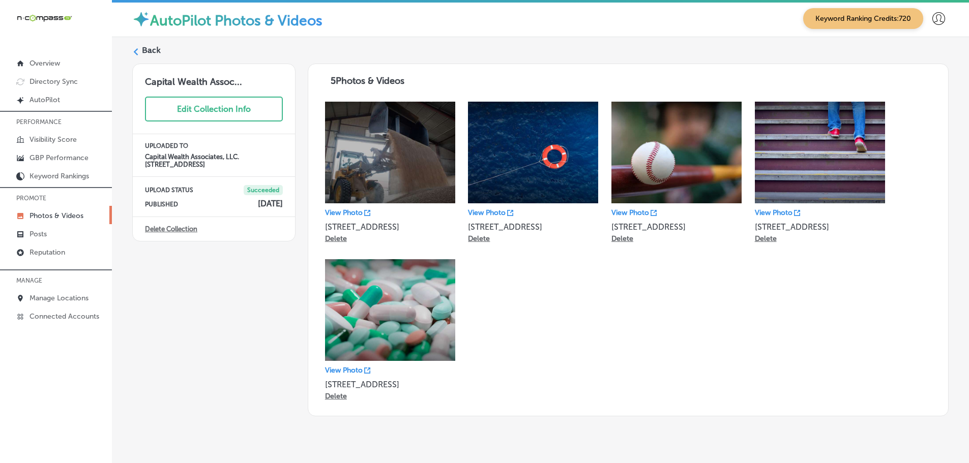
click at [138, 51] on icon at bounding box center [135, 51] width 7 height 7
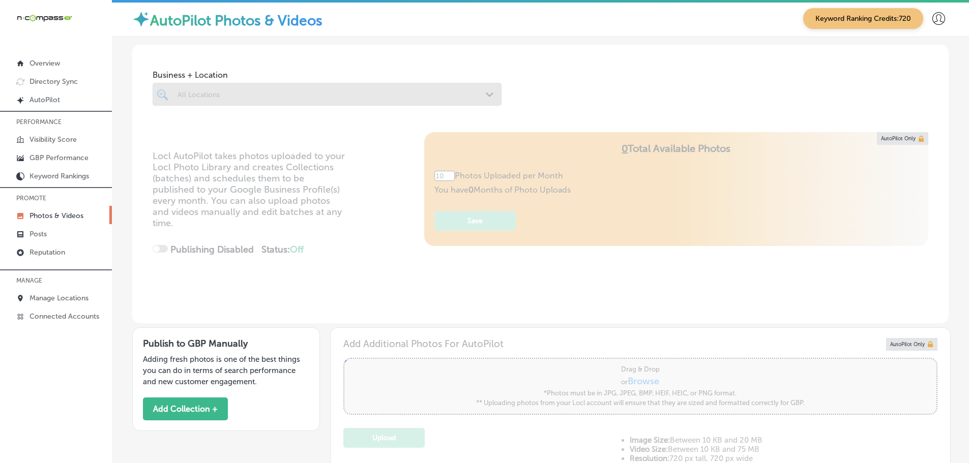
type input "5"
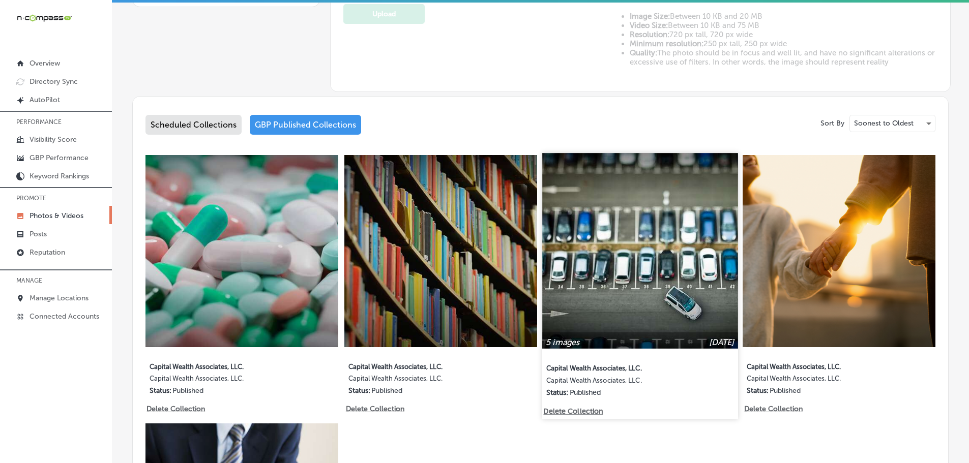
scroll to position [458, 0]
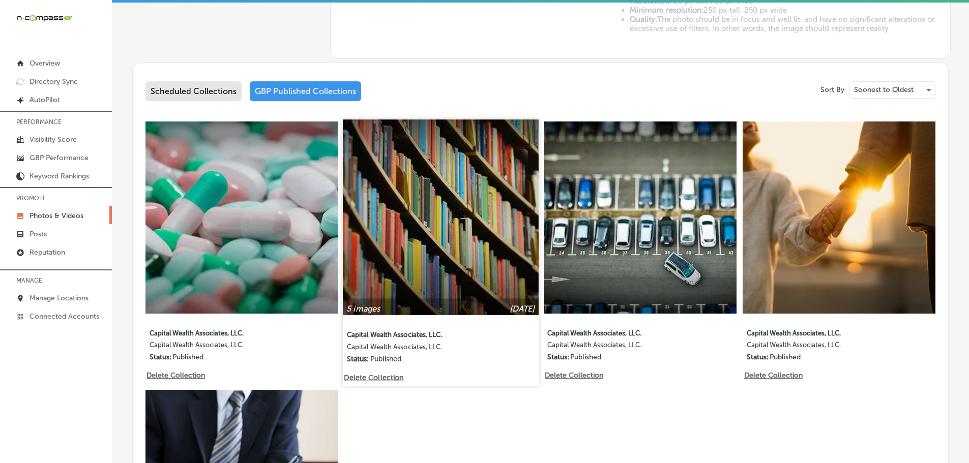
click at [487, 218] on img at bounding box center [440, 217] width 195 height 195
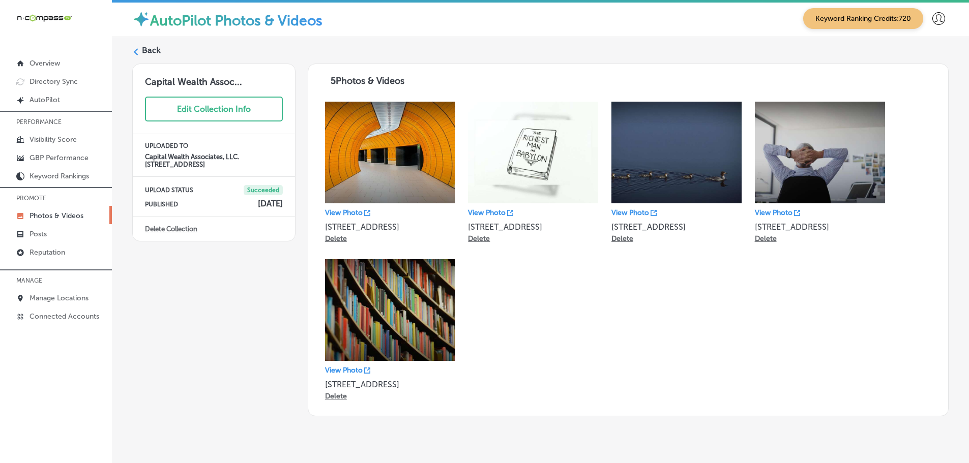
click at [138, 54] on icon at bounding box center [135, 51] width 7 height 7
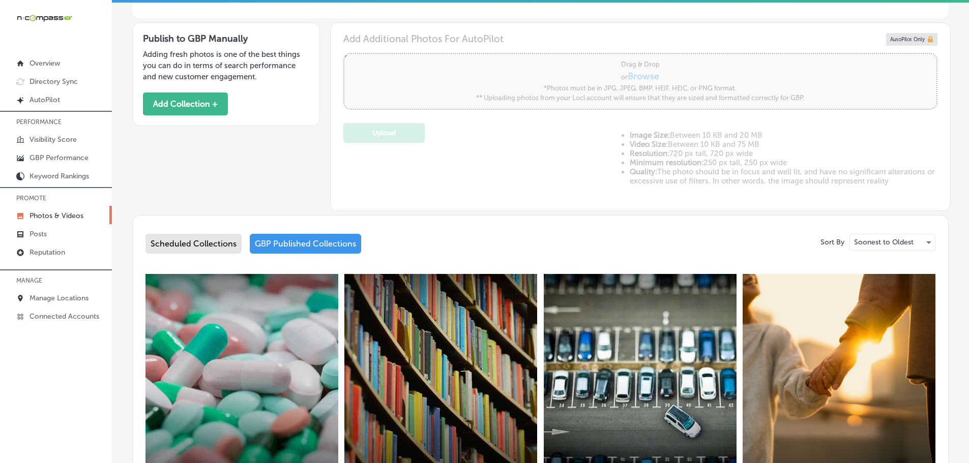
type input "5"
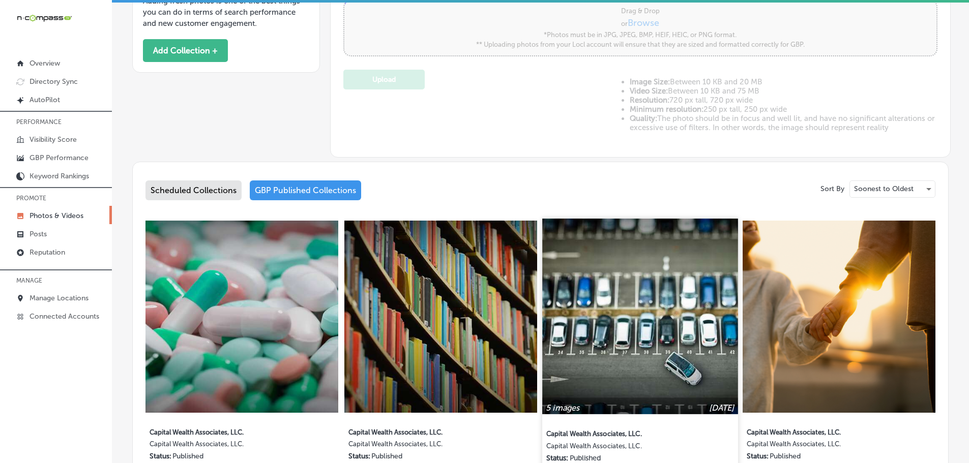
scroll to position [458, 0]
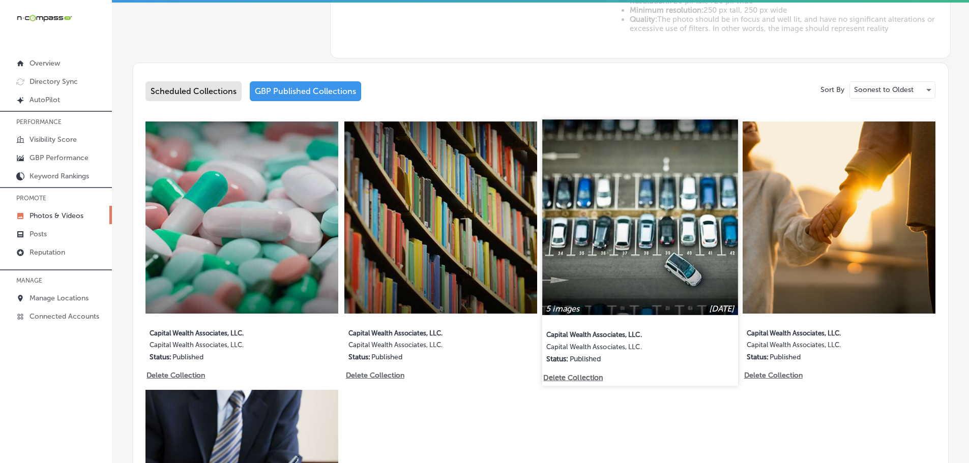
click at [657, 266] on img at bounding box center [639, 217] width 195 height 195
